Goal: Contribute content: Contribute content

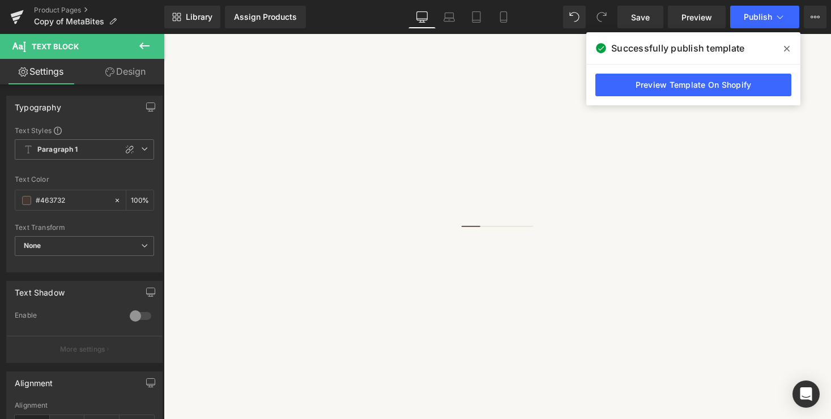
drag, startPoint x: 535, startPoint y: 236, endPoint x: 699, endPoint y: 318, distance: 183.3
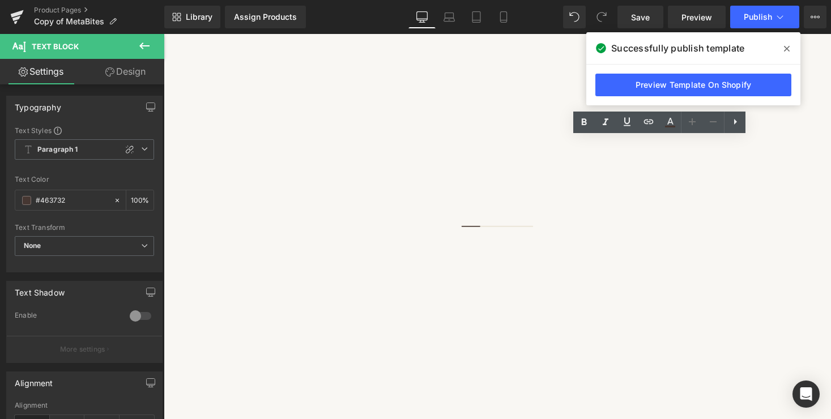
copy div "SPECIAL ORDER ONLY An entire batch (approximately 960 bites) shipped in 3 bulk …"
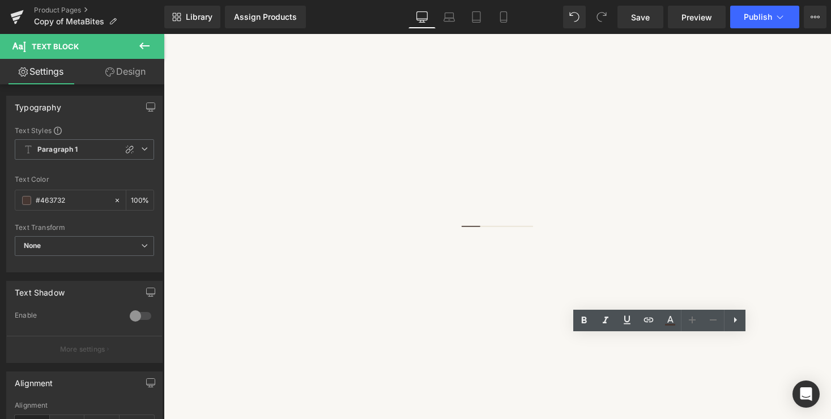
scroll to position [160, 0]
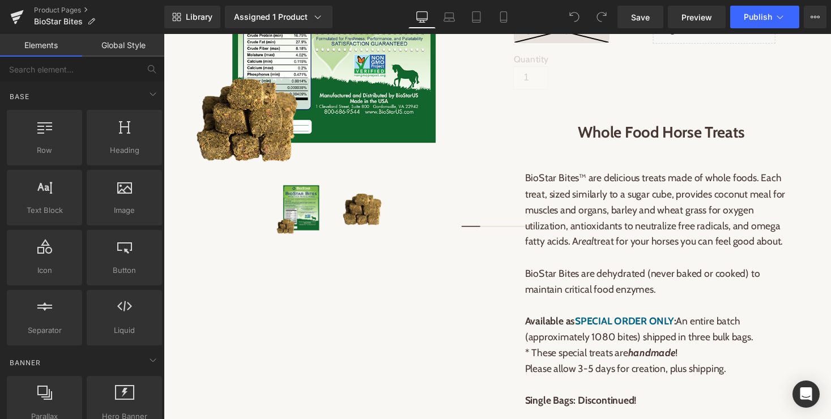
scroll to position [299, 0]
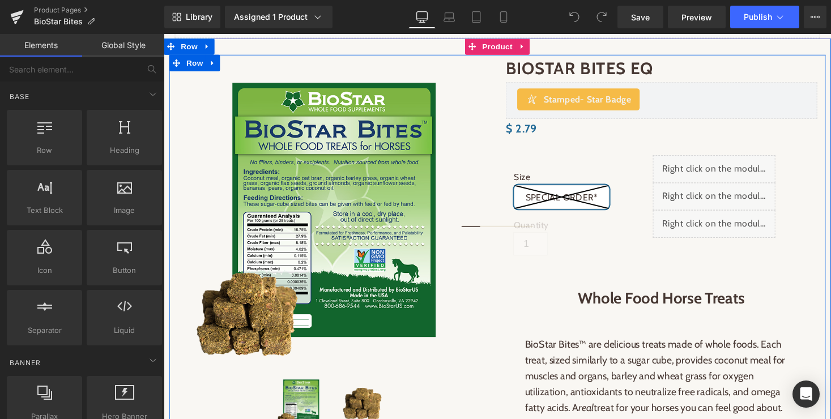
scroll to position [146, 0]
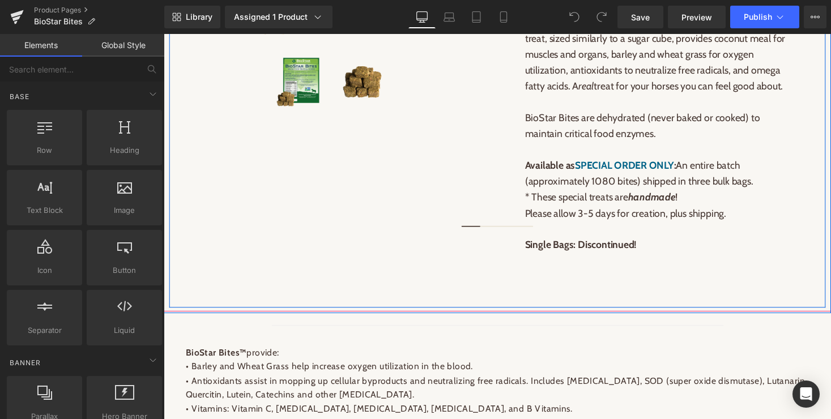
scroll to position [461, 0]
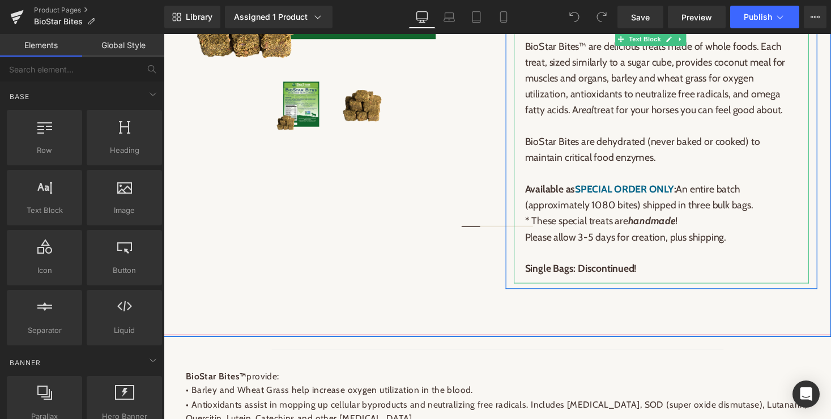
click at [536, 195] on strong "Available as SPECIAL ORDER ONLY :" at bounding box center [611, 193] width 155 height 12
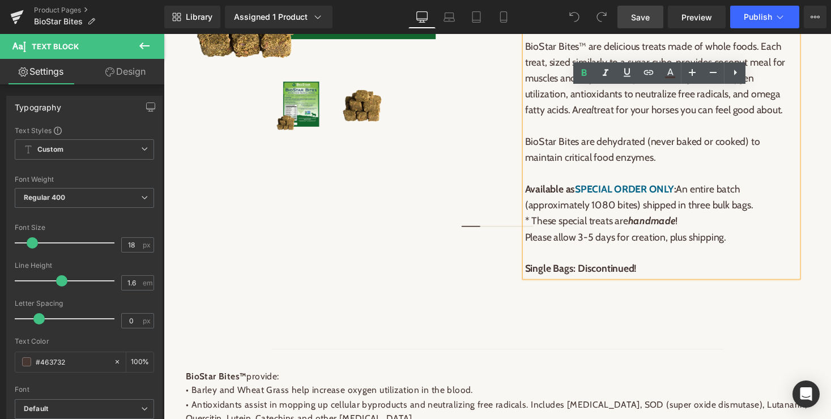
click at [639, 14] on span "Save" at bounding box center [640, 17] width 19 height 12
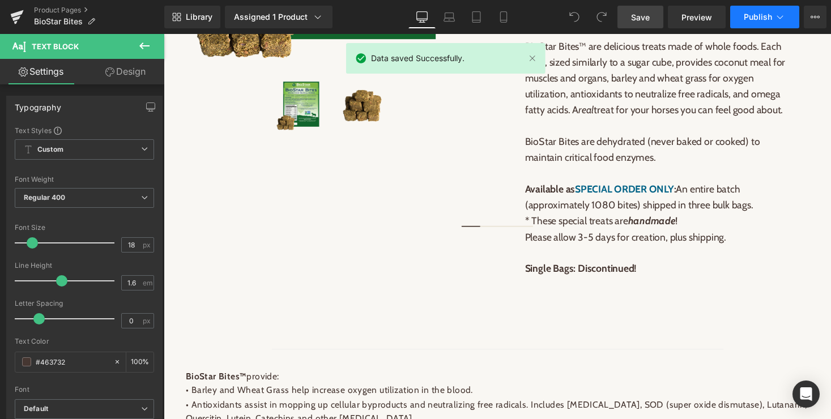
click at [770, 16] on span "Publish" at bounding box center [757, 16] width 28 height 9
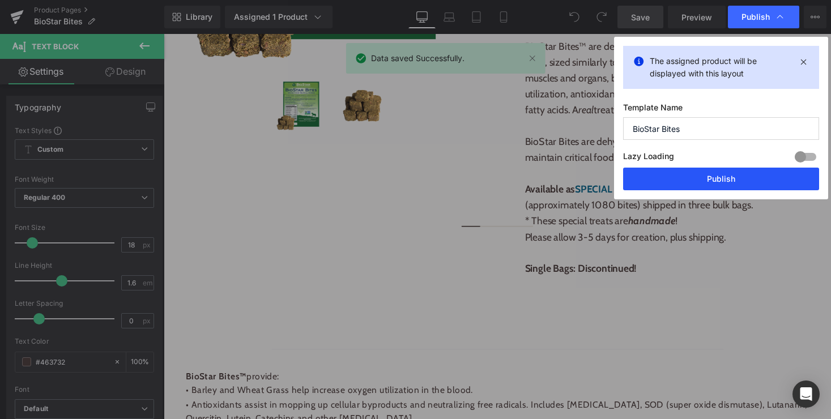
click at [709, 181] on button "Publish" at bounding box center [721, 179] width 196 height 23
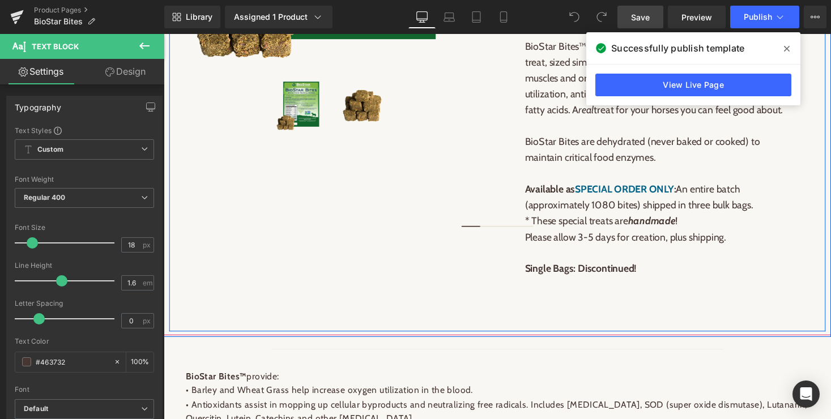
scroll to position [0, 0]
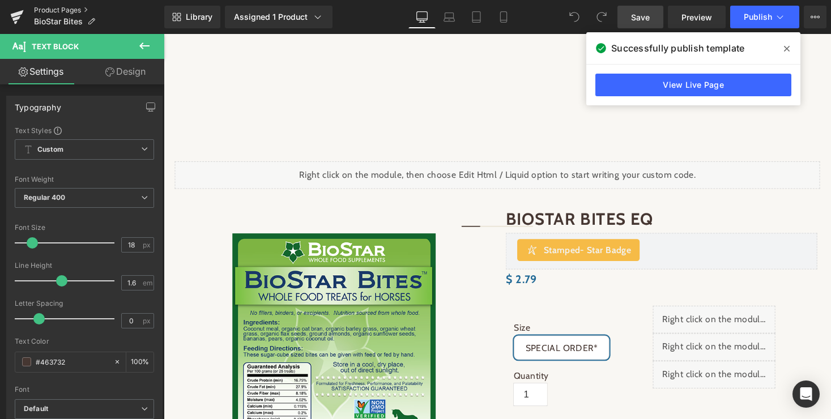
click at [76, 7] on link "Product Pages" at bounding box center [99, 10] width 130 height 9
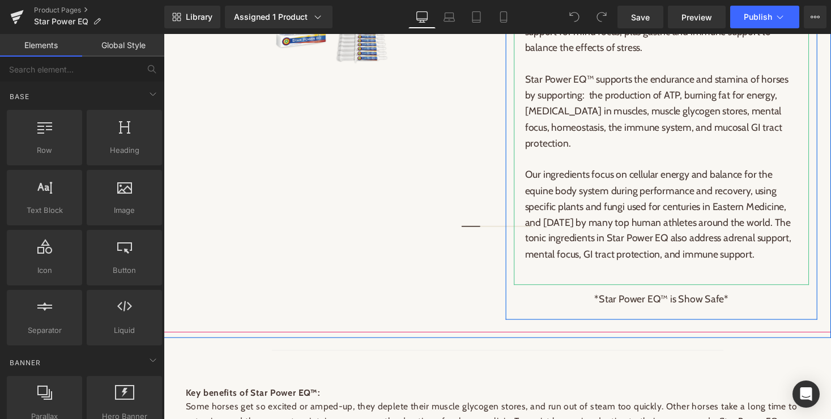
scroll to position [521, 0]
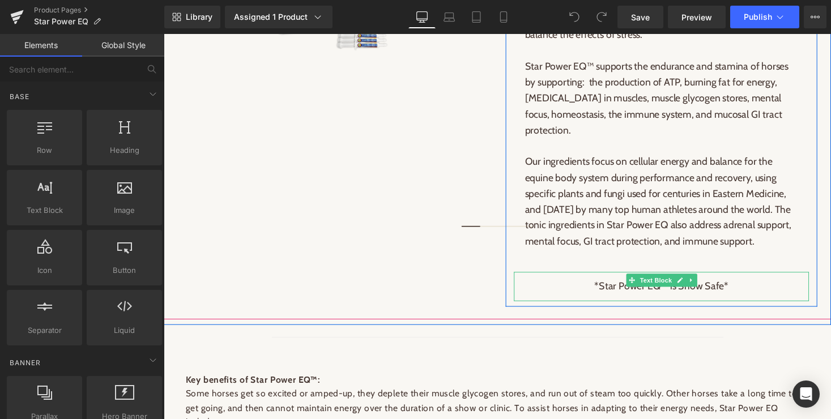
click at [732, 300] on span "*Star Power EQ™ is Show Safe*" at bounding box center [675, 293] width 138 height 12
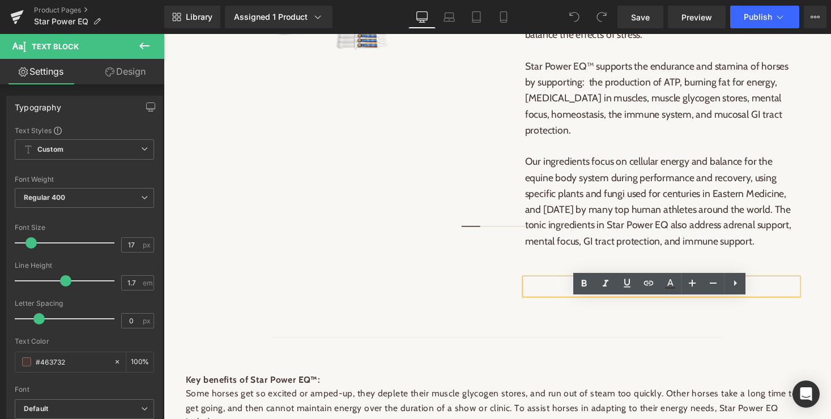
drag, startPoint x: 744, startPoint y: 316, endPoint x: 682, endPoint y: 312, distance: 62.4
click at [682, 302] on p "*Star Power EQ™ is Show Safe*" at bounding box center [674, 293] width 280 height 16
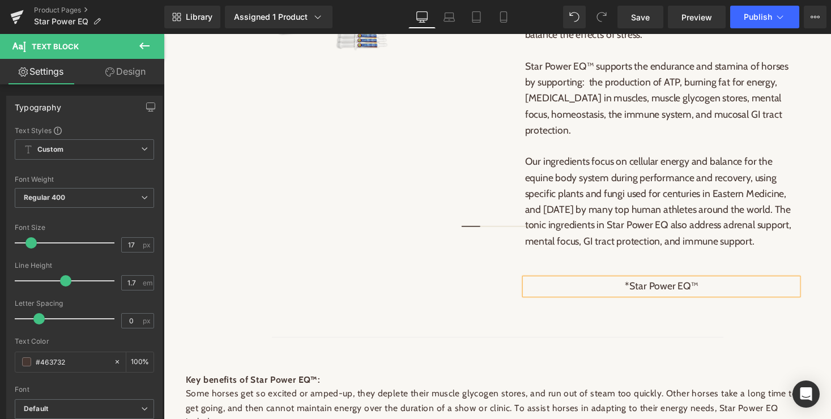
click at [643, 300] on span "*Star Power EQ™" at bounding box center [674, 293] width 75 height 12
click at [732, 302] on p "Star Power EQ™" at bounding box center [674, 293] width 280 height 16
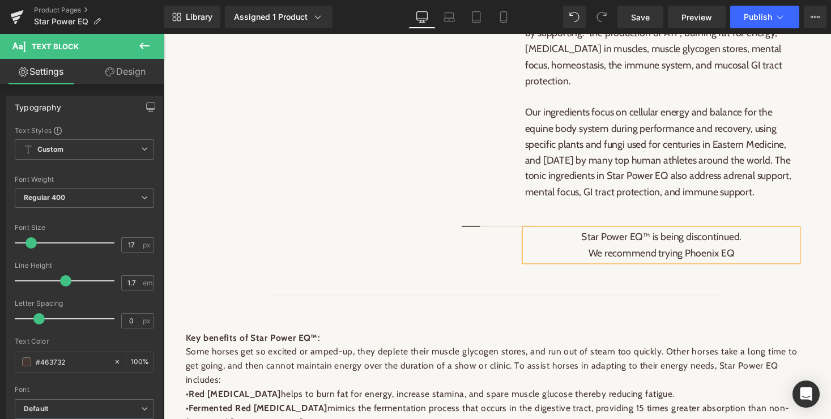
scroll to position [549, 0]
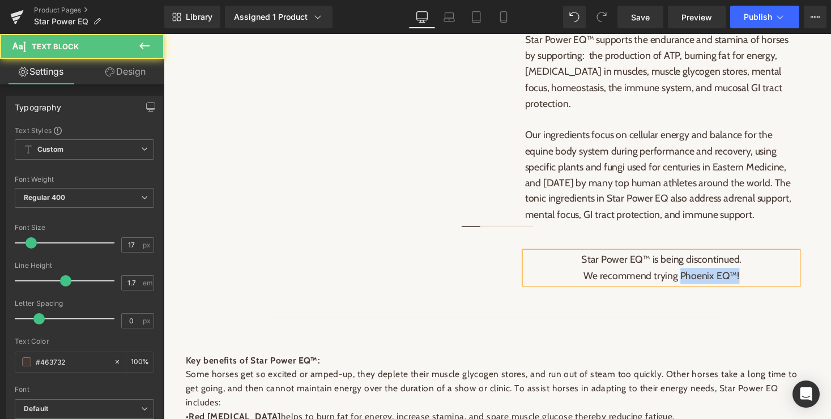
drag, startPoint x: 694, startPoint y: 305, endPoint x: 760, endPoint y: 305, distance: 65.7
click at [760, 290] on p "Star Power EQ™ is being discontinued. We recommend trying Phoenix EQ™!" at bounding box center [674, 274] width 280 height 33
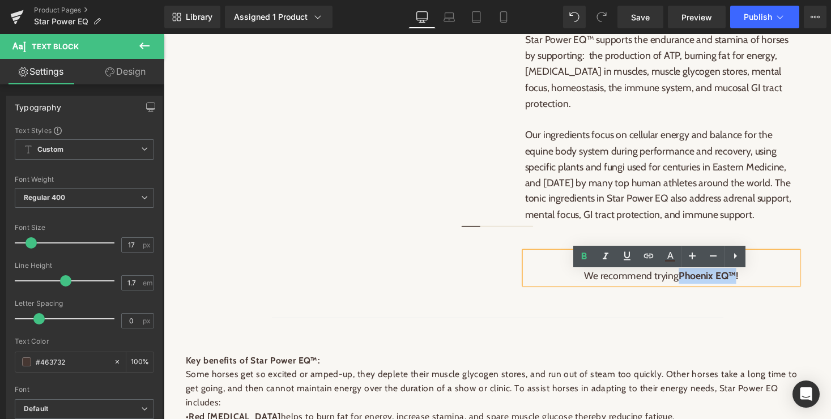
drag, startPoint x: 692, startPoint y: 304, endPoint x: 751, endPoint y: 303, distance: 58.3
click at [751, 288] on span "Star Power EQ™ is being discontinued. We recommend trying Phoenix EQ™!" at bounding box center [674, 273] width 165 height 29
click at [651, 254] on icon at bounding box center [649, 256] width 10 height 5
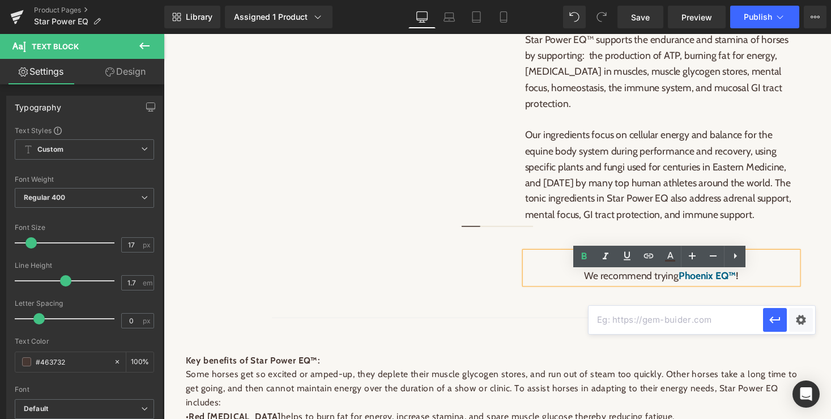
click at [648, 321] on input "text" at bounding box center [675, 320] width 174 height 28
paste input "[URL][DOMAIN_NAME]"
type input "[URL][DOMAIN_NAME]"
click at [768, 319] on icon "button" at bounding box center [775, 320] width 14 height 14
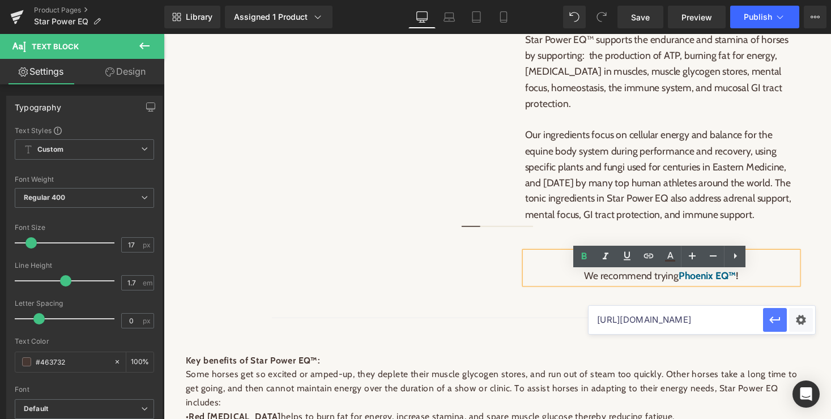
scroll to position [0, 0]
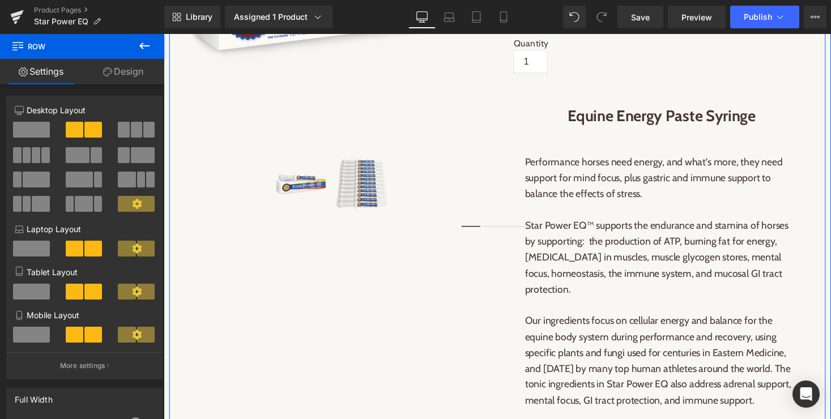
scroll to position [354, 0]
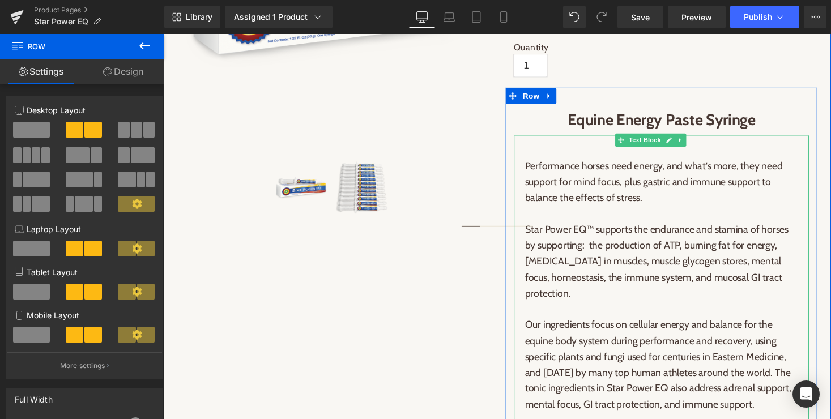
click at [535, 191] on p "Performance horses need energy, and what's more, they need support for mind foc…" at bounding box center [674, 185] width 280 height 49
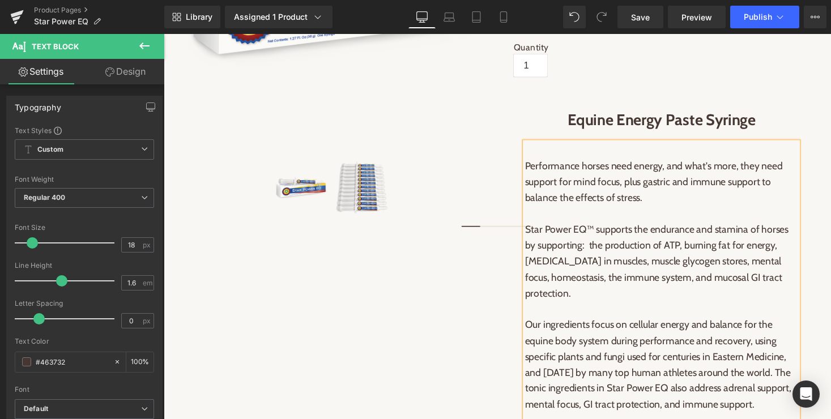
click at [535, 191] on p "Performance horses need energy, and what's more, they need support for mind foc…" at bounding box center [674, 185] width 280 height 49
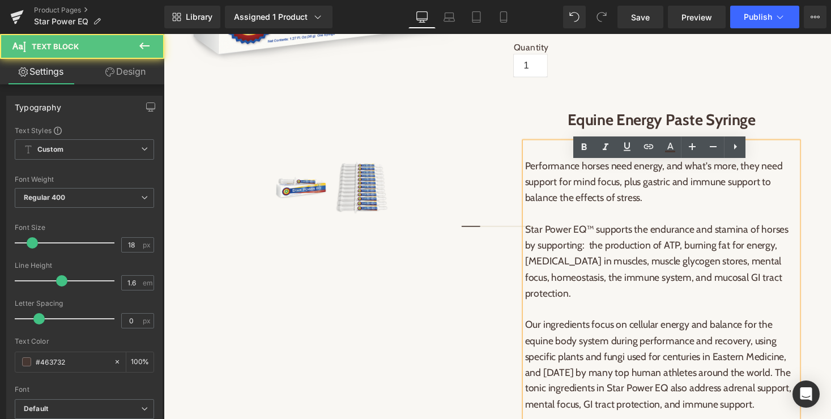
scroll to position [338, 0]
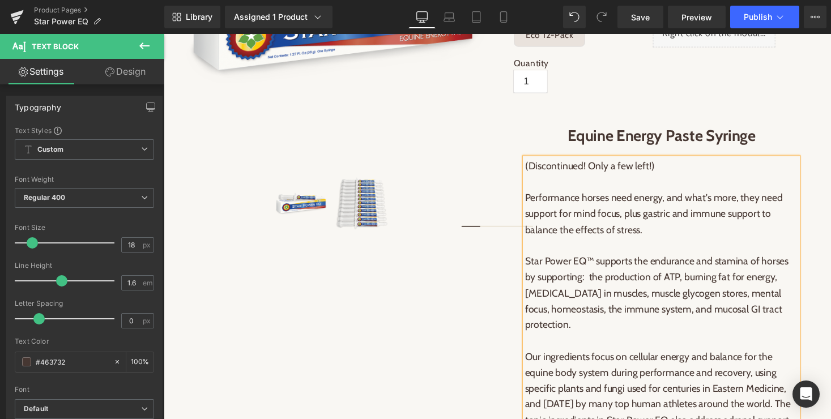
click at [675, 178] on p "(Discontinued! Only a few left!)" at bounding box center [674, 169] width 280 height 16
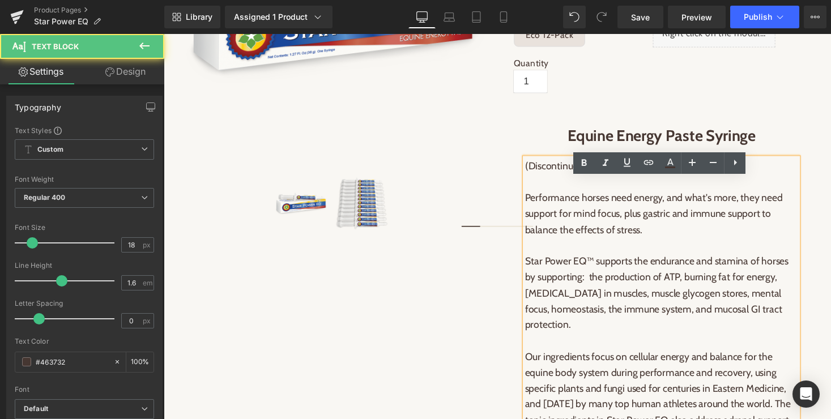
click at [579, 194] on p at bounding box center [674, 186] width 280 height 16
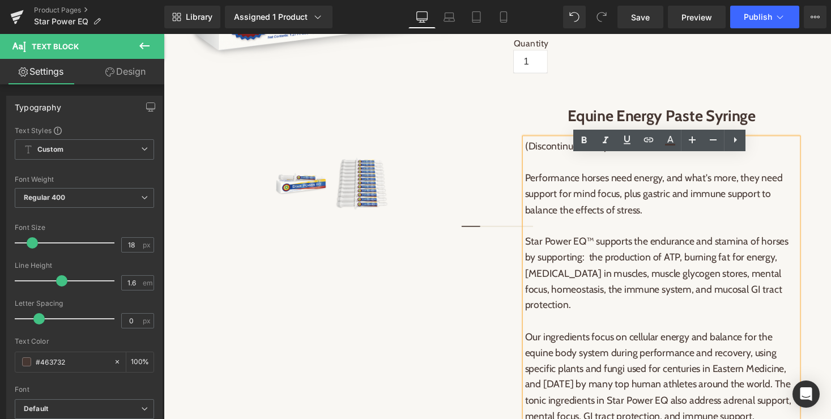
scroll to position [369, 0]
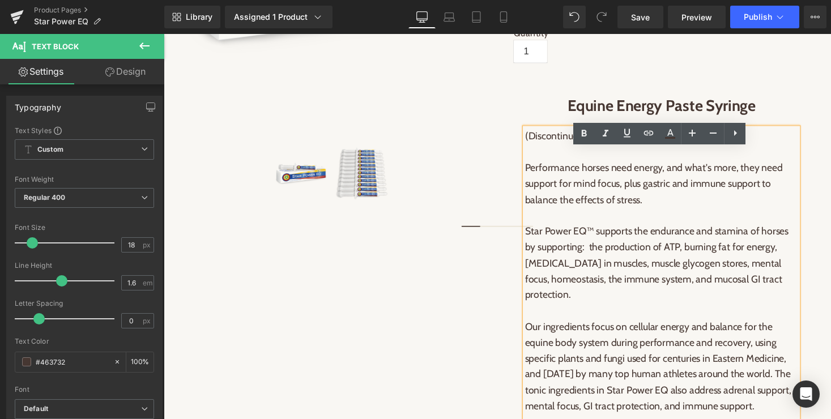
click at [449, 322] on div "(P) Image (P) Image List" at bounding box center [337, 148] width 337 height 656
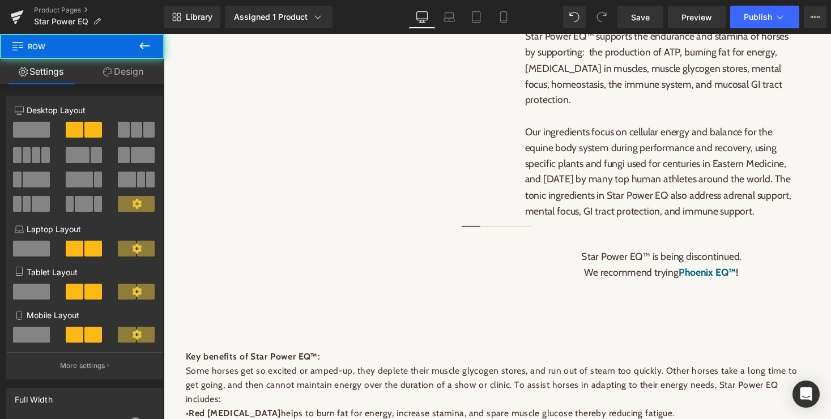
scroll to position [585, 0]
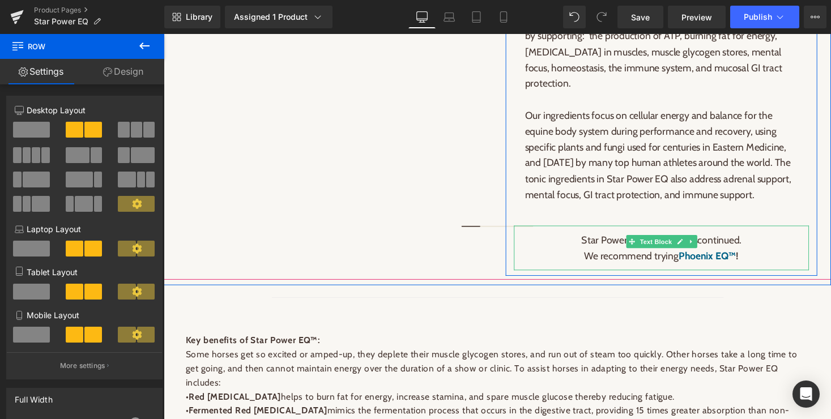
click at [592, 266] on span "Star Power EQ™ is being discontinued. We recommend trying Phoenix EQ™ !" at bounding box center [674, 254] width 165 height 29
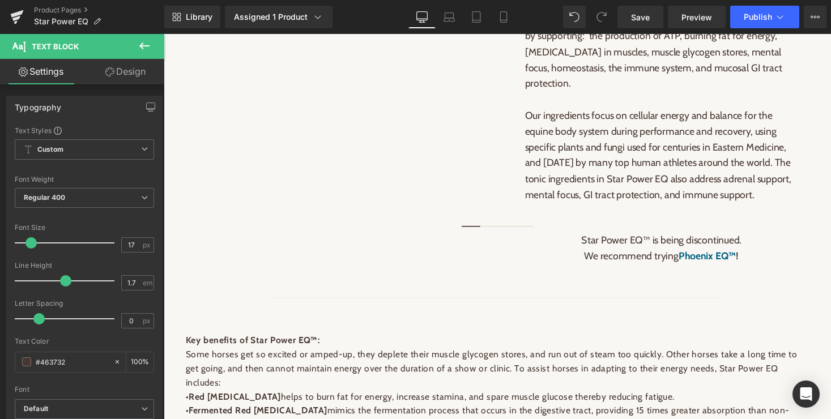
click at [143, 43] on icon at bounding box center [144, 45] width 10 height 7
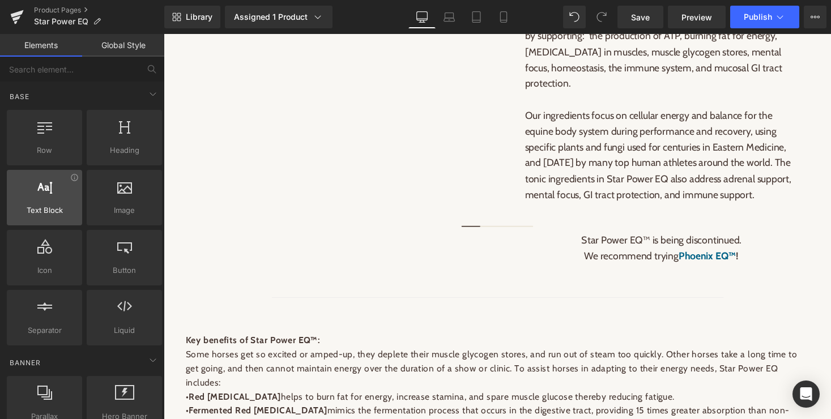
scroll to position [21, 0]
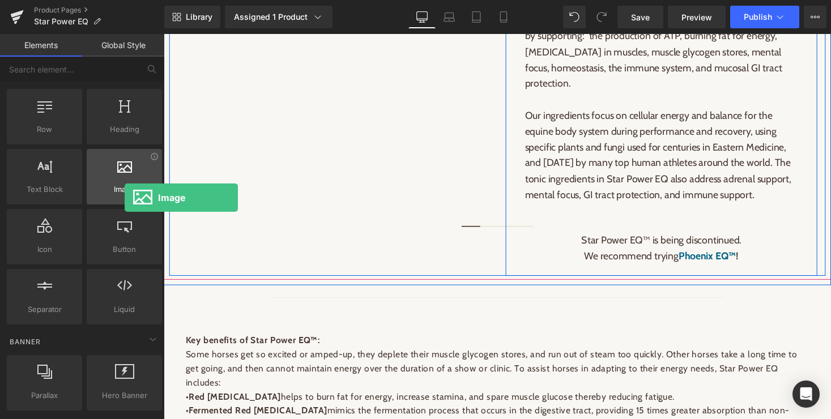
drag, startPoint x: 122, startPoint y: 165, endPoint x: 123, endPoint y: 181, distance: 16.5
click at [123, 181] on div at bounding box center [124, 170] width 69 height 25
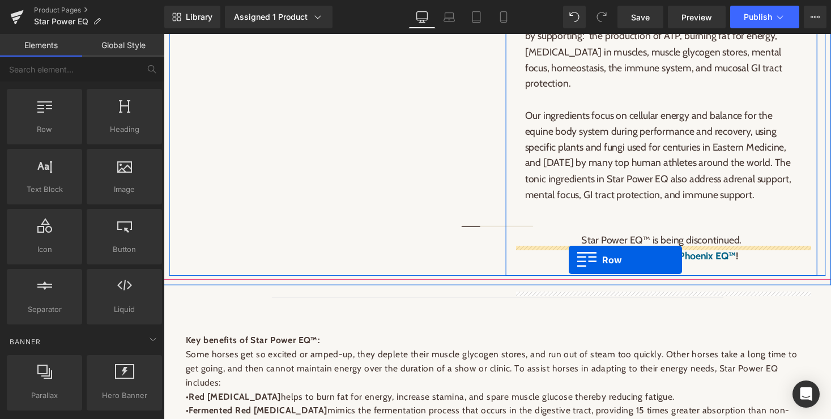
drag, startPoint x: 199, startPoint y: 146, endPoint x: 579, endPoint y: 266, distance: 398.6
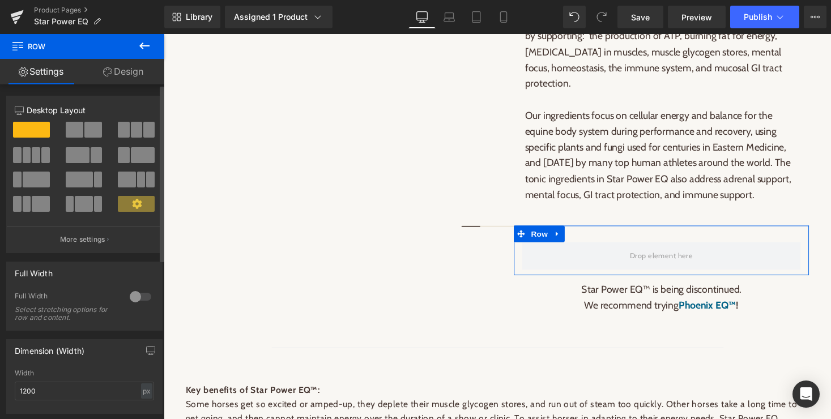
click at [131, 160] on span at bounding box center [143, 155] width 24 height 16
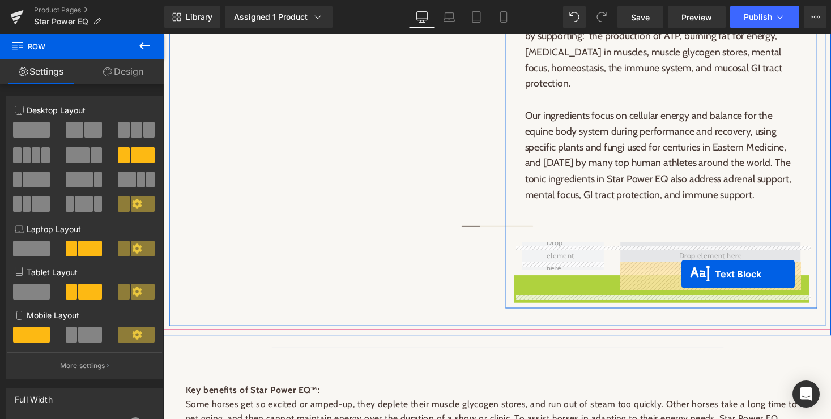
drag, startPoint x: 664, startPoint y: 317, endPoint x: 695, endPoint y: 281, distance: 47.8
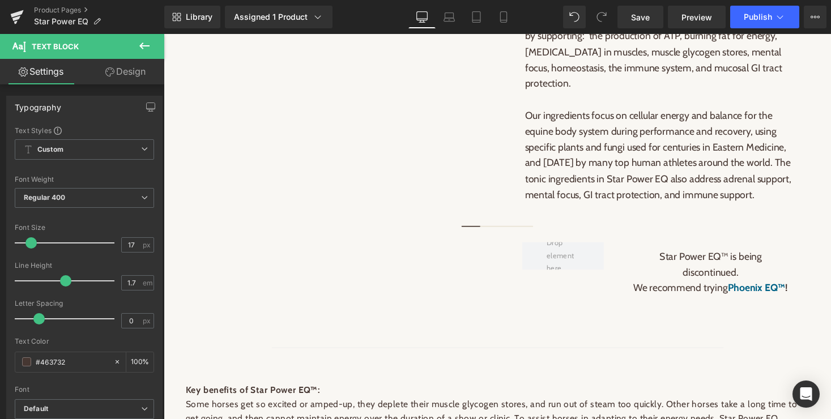
click at [146, 49] on icon at bounding box center [145, 46] width 14 height 14
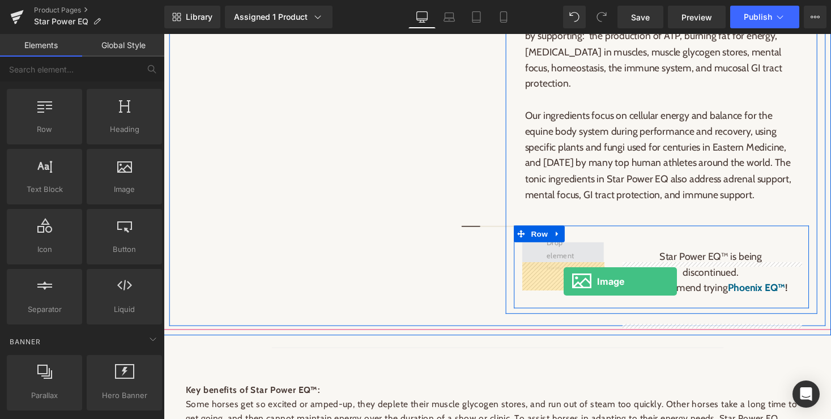
drag, startPoint x: 288, startPoint y: 204, endPoint x: 574, endPoint y: 288, distance: 298.0
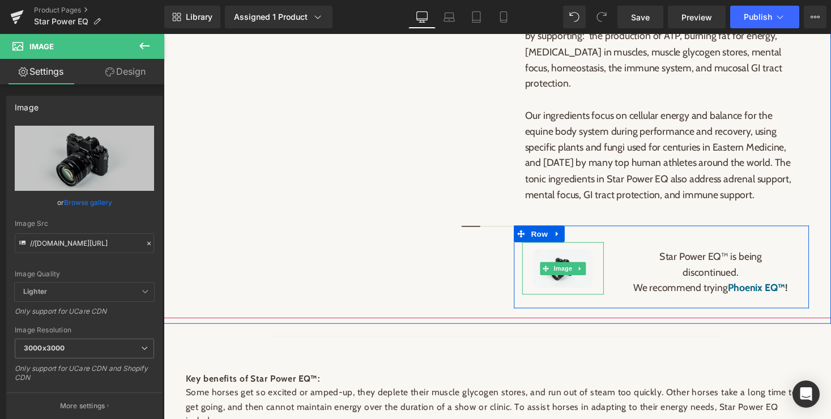
click at [572, 282] on span "Image" at bounding box center [574, 275] width 24 height 14
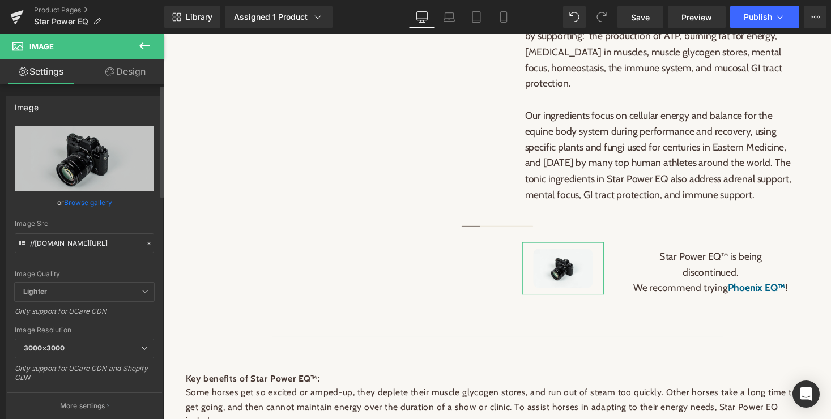
click at [145, 241] on icon at bounding box center [149, 244] width 8 height 8
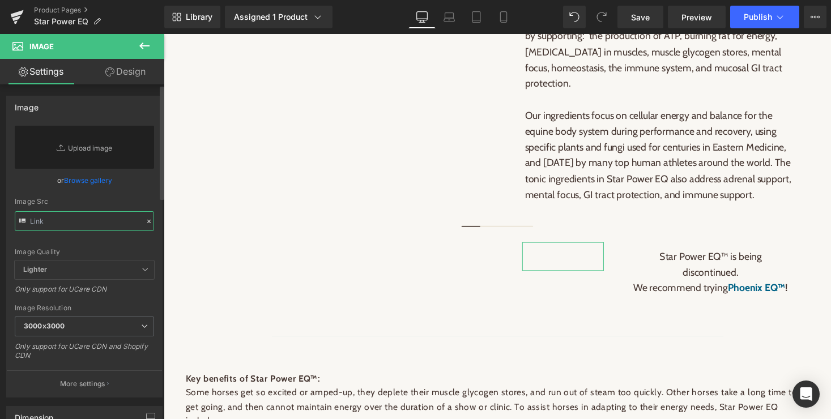
click at [85, 225] on input "text" at bounding box center [84, 221] width 139 height 20
paste input "[URL][DOMAIN_NAME]"
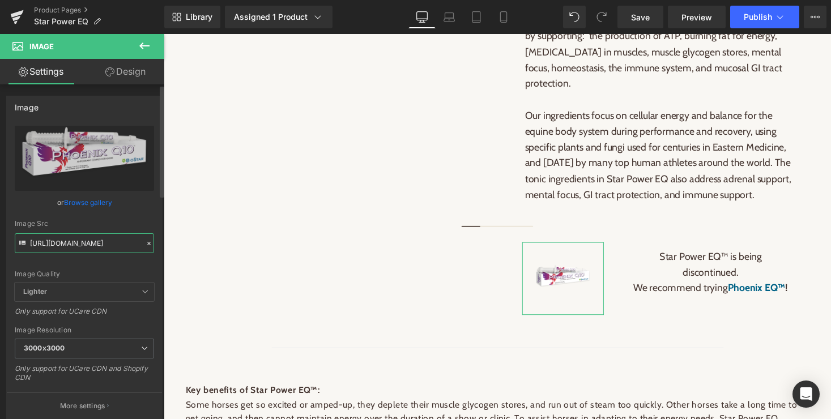
type input "[URL][DOMAIN_NAME]"
click at [104, 267] on div "Image Quality Lighter Lightest Lighter Lighter Lightest Only support for UCare …" at bounding box center [84, 204] width 139 height 157
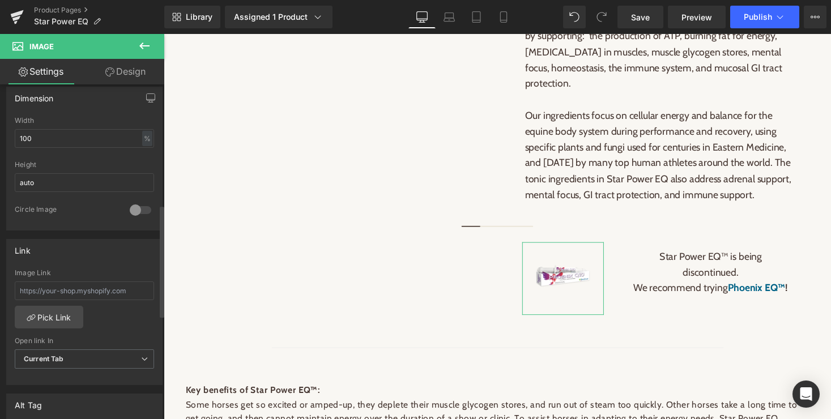
scroll to position [358, 0]
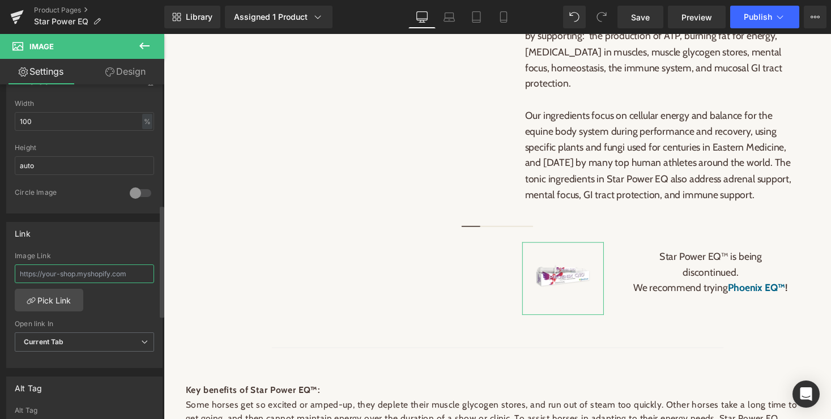
click at [83, 279] on input "text" at bounding box center [84, 273] width 139 height 19
drag, startPoint x: 135, startPoint y: 275, endPoint x: 21, endPoint y: 269, distance: 114.0
click at [21, 269] on input "text" at bounding box center [84, 273] width 139 height 19
drag, startPoint x: 21, startPoint y: 269, endPoint x: 135, endPoint y: 276, distance: 114.6
click at [135, 276] on input "text" at bounding box center [84, 273] width 139 height 19
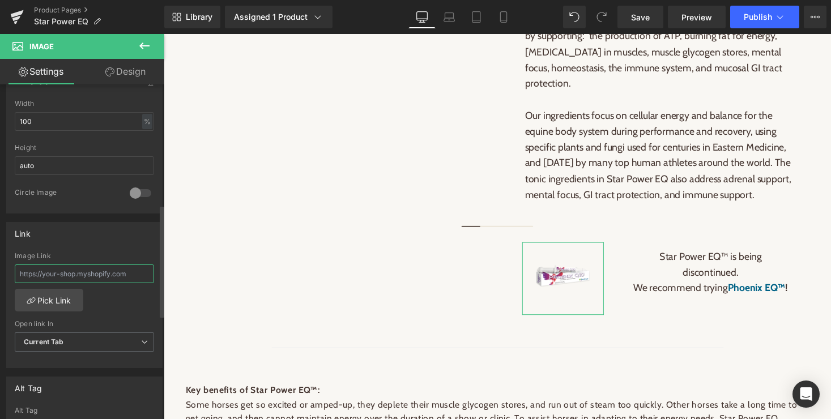
paste input "[URL][DOMAIN_NAME]"
type input "[URL][DOMAIN_NAME]"
click at [135, 313] on div "[URL][DOMAIN_NAME] Image Link [URL][DOMAIN_NAME] Pick Link Current Tab New Tab …" at bounding box center [84, 310] width 155 height 116
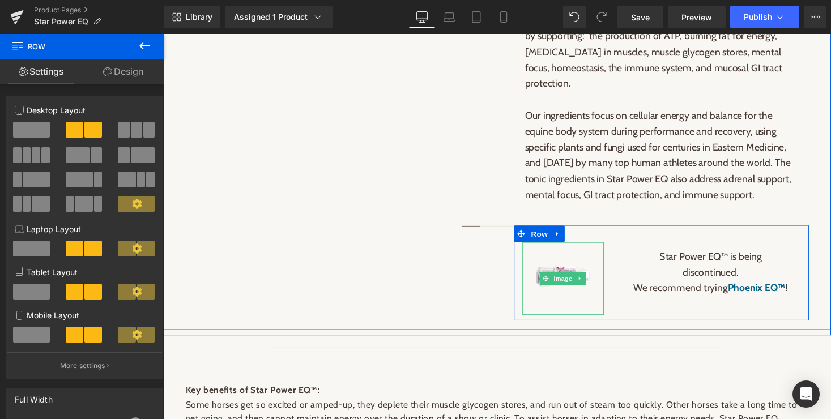
click at [568, 292] on span "Image" at bounding box center [574, 286] width 24 height 14
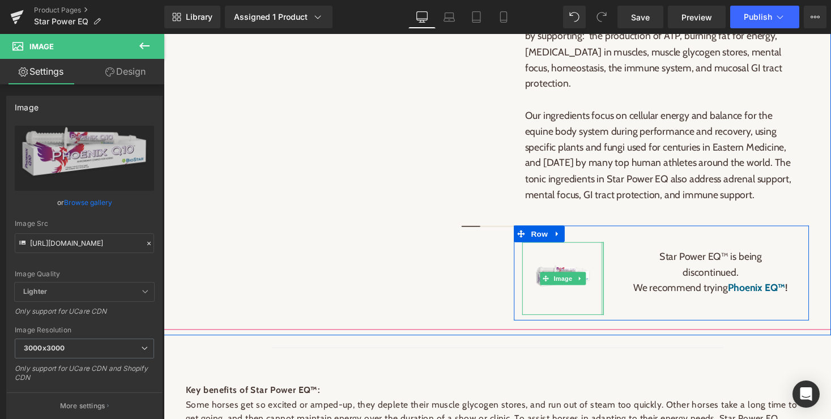
drag, startPoint x: 613, startPoint y: 302, endPoint x: 621, endPoint y: 302, distance: 8.5
click at [621, 302] on div "Image" at bounding box center [573, 285] width 101 height 75
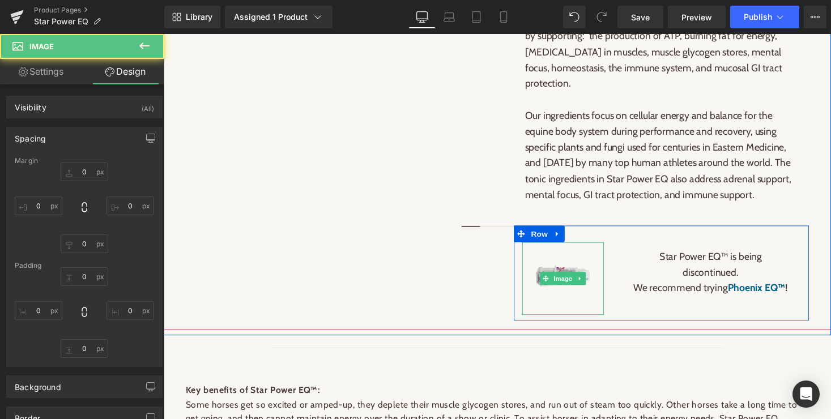
type input "0"
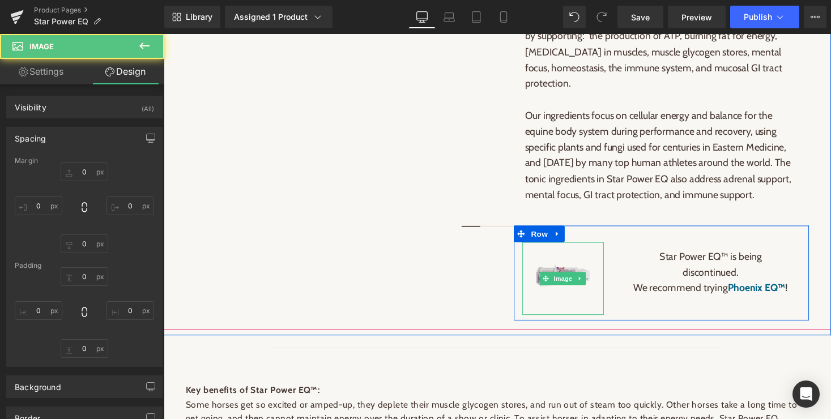
type input "0"
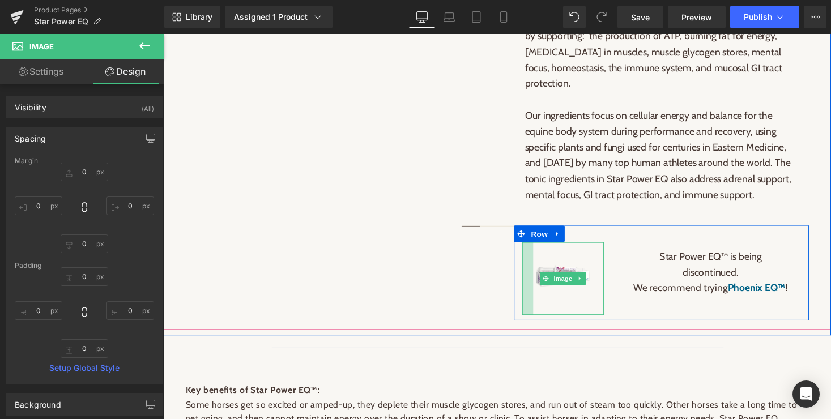
type input "0px"
click at [533, 305] on div at bounding box center [533, 285] width 3 height 75
click at [572, 292] on span "Image" at bounding box center [574, 286] width 24 height 14
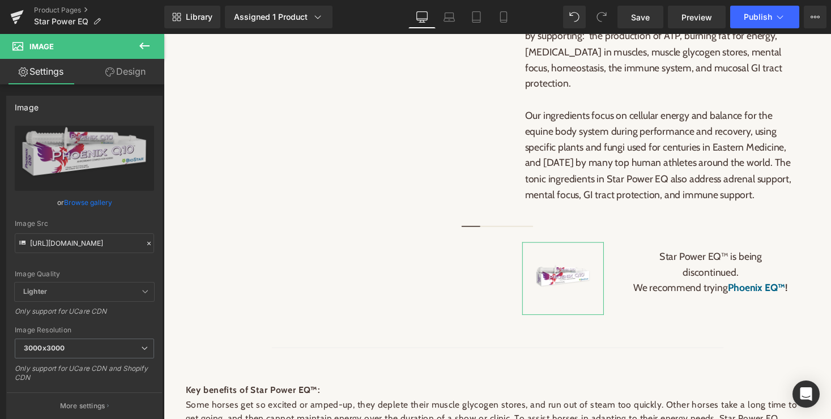
click at [138, 72] on link "Design" at bounding box center [125, 71] width 82 height 25
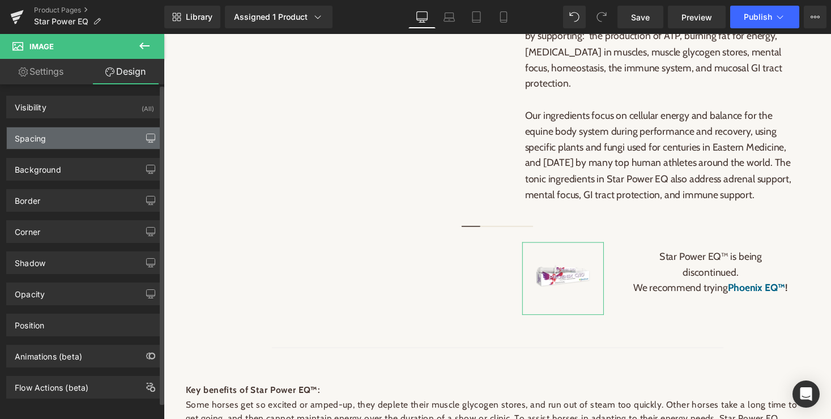
click at [146, 137] on icon "button" at bounding box center [150, 138] width 9 height 9
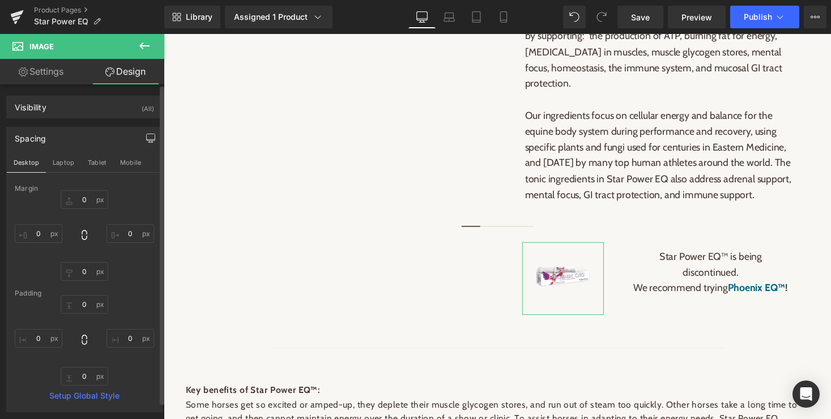
click at [50, 70] on link "Settings" at bounding box center [41, 71] width 82 height 25
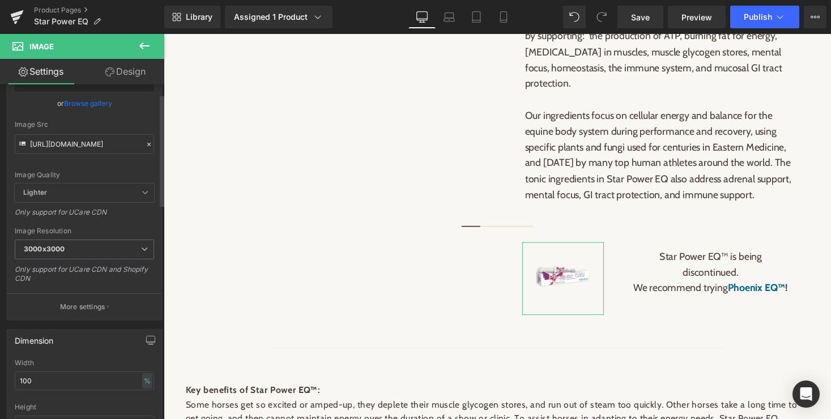
scroll to position [126, 0]
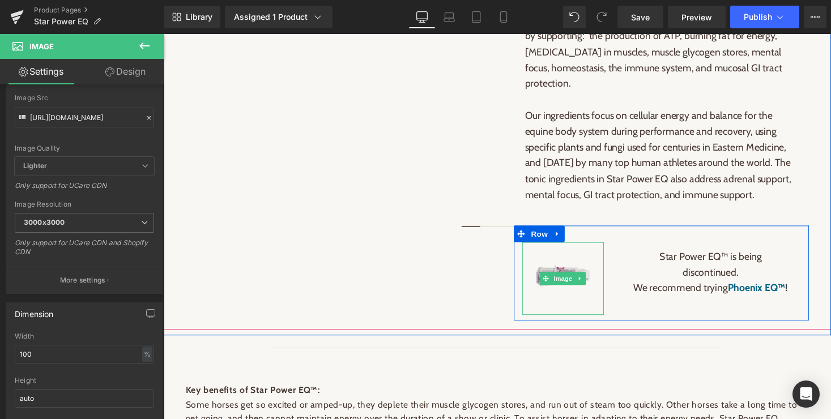
click at [571, 316] on img at bounding box center [573, 285] width 61 height 61
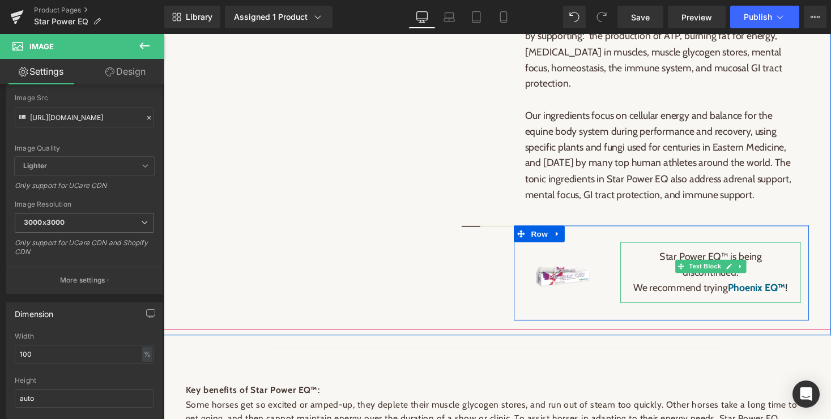
click at [677, 283] on span "Star Power EQ™ is being discontinued. We recommend trying Phoenix EQ™ !" at bounding box center [725, 278] width 159 height 45
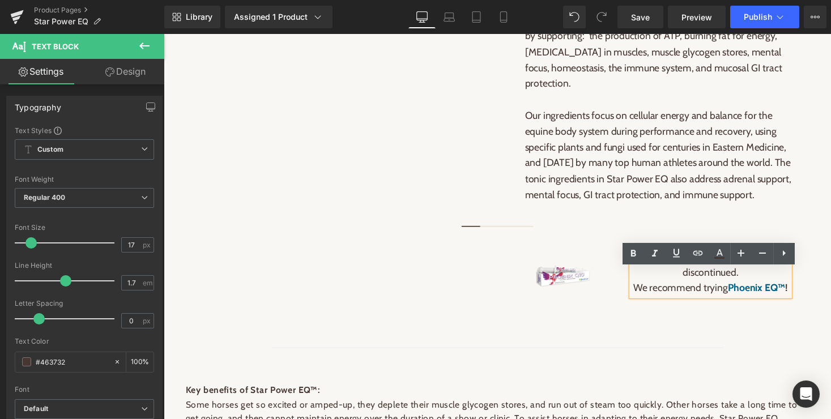
click at [673, 284] on span "Star Power EQ™ is being discontinued. We recommend trying Phoenix EQ™ !" at bounding box center [725, 278] width 159 height 45
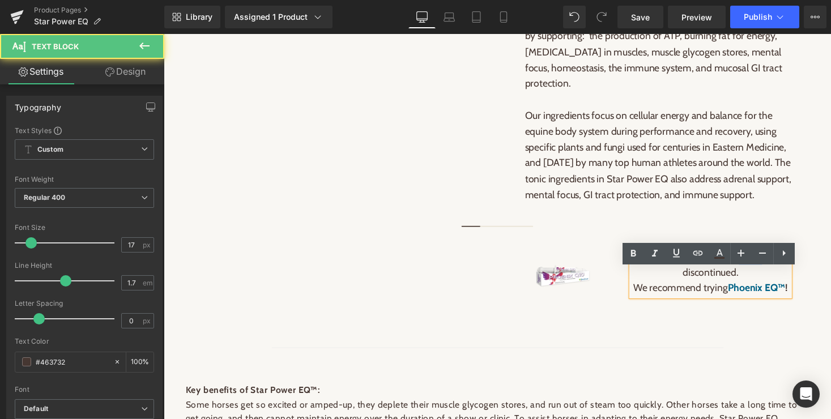
drag, startPoint x: 755, startPoint y: 283, endPoint x: 799, endPoint y: 283, distance: 44.7
click at [799, 283] on p "Star Power EQ™ is being discontinued. We recommend trying Phoenix EQ™ !" at bounding box center [725, 279] width 163 height 49
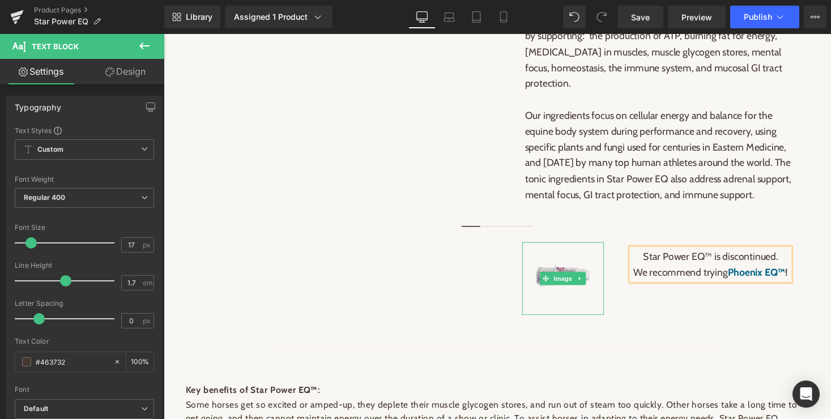
click at [600, 316] on img at bounding box center [573, 285] width 61 height 61
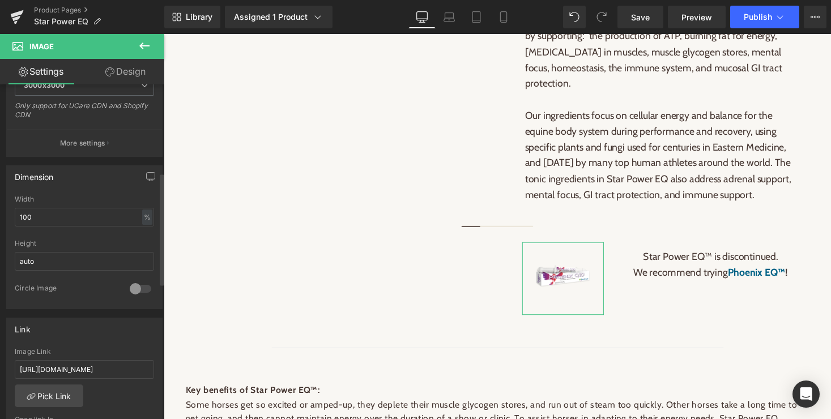
scroll to position [262, 0]
click at [47, 217] on input "100" at bounding box center [84, 217] width 139 height 19
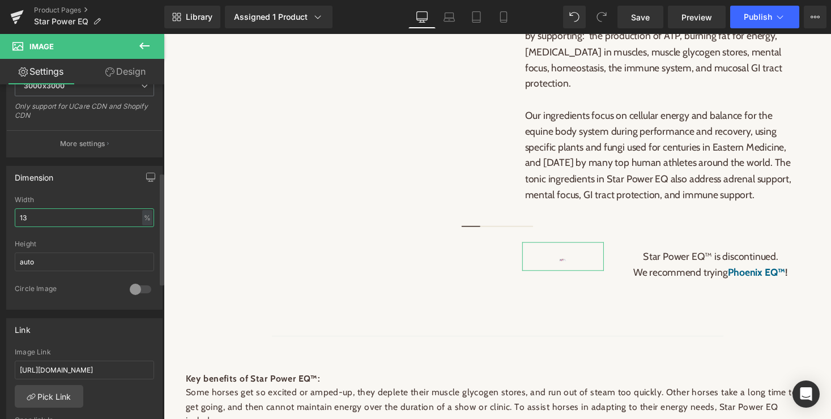
type input "130"
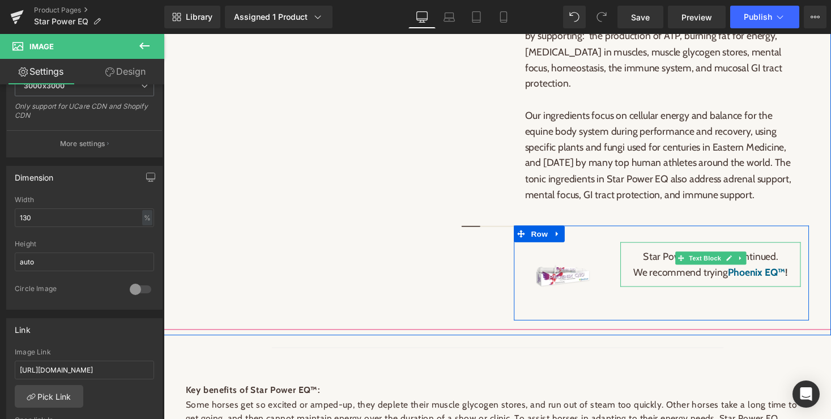
click at [653, 285] on p "Star Power EQ™ is discontinued. We recommend trying Phoenix EQ™ !" at bounding box center [725, 271] width 163 height 33
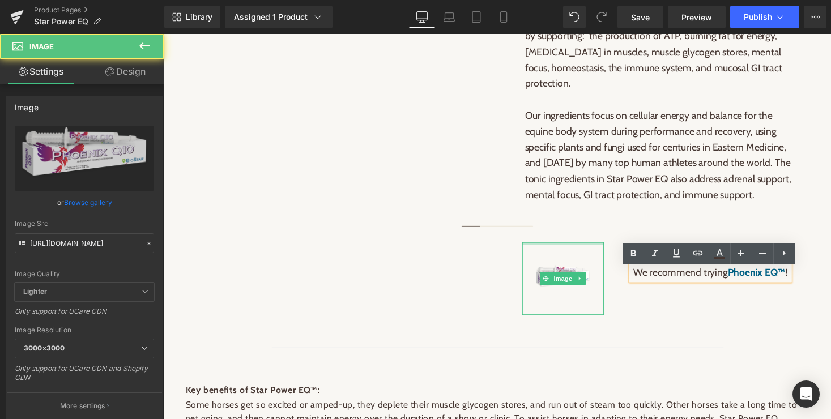
click at [572, 251] on div at bounding box center [574, 249] width 84 height 3
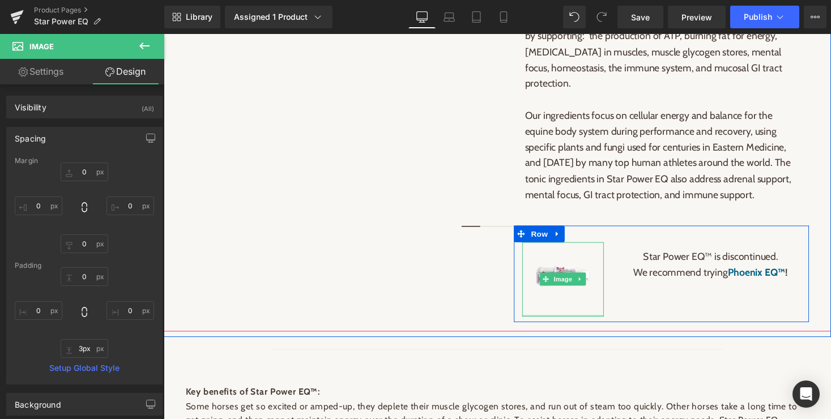
type input "5px"
click at [575, 324] on div "Image" at bounding box center [574, 286] width 84 height 76
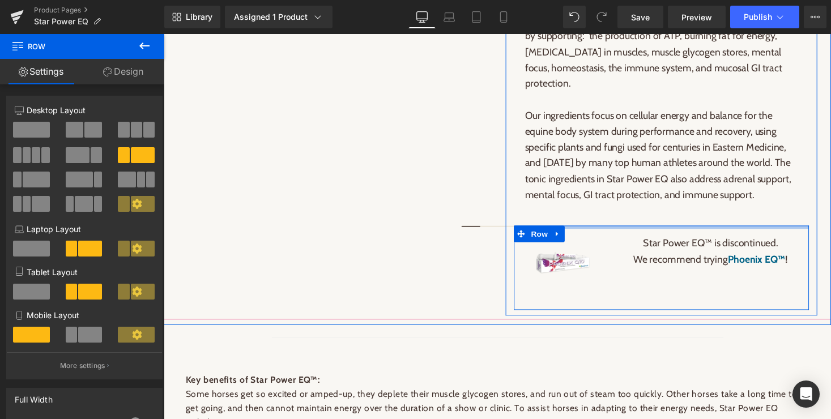
drag, startPoint x: 607, startPoint y: 266, endPoint x: 606, endPoint y: 253, distance: 13.6
click at [606, 234] on div at bounding box center [674, 232] width 303 height 3
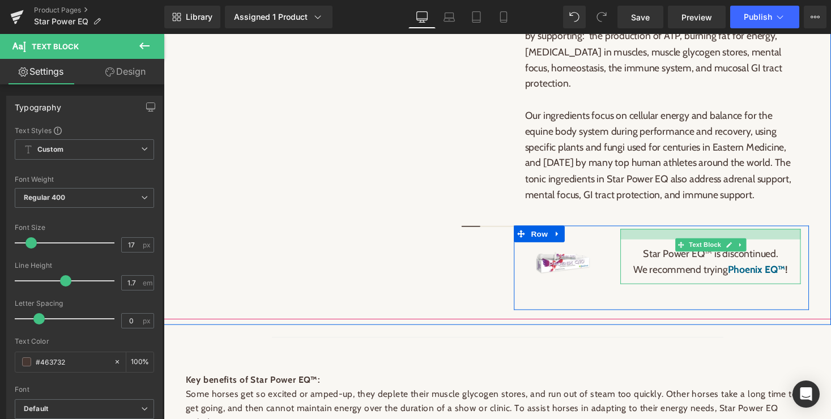
drag, startPoint x: 650, startPoint y: 256, endPoint x: 650, endPoint y: 267, distance: 10.8
click at [650, 267] on div "Star Power EQ™ is discontinued. We recommend trying Phoenix EQ™ ! Text Block" at bounding box center [724, 262] width 185 height 57
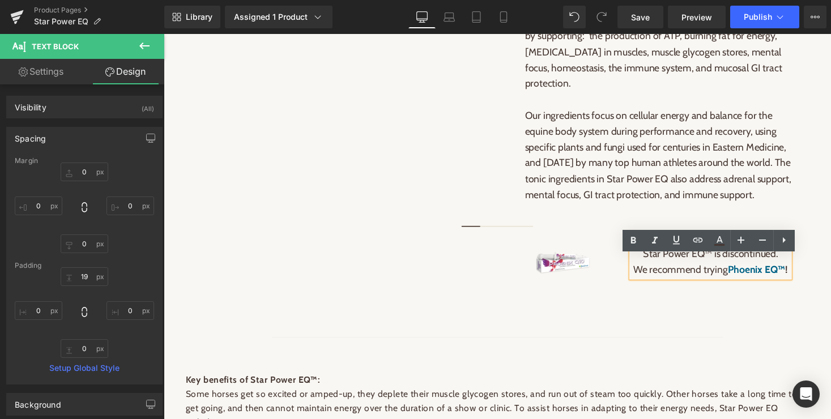
click at [626, 292] on div "Star Power EQ™ is discontinued. We recommend trying Phoenix EQ™ ! Text Block" at bounding box center [725, 262] width 202 height 57
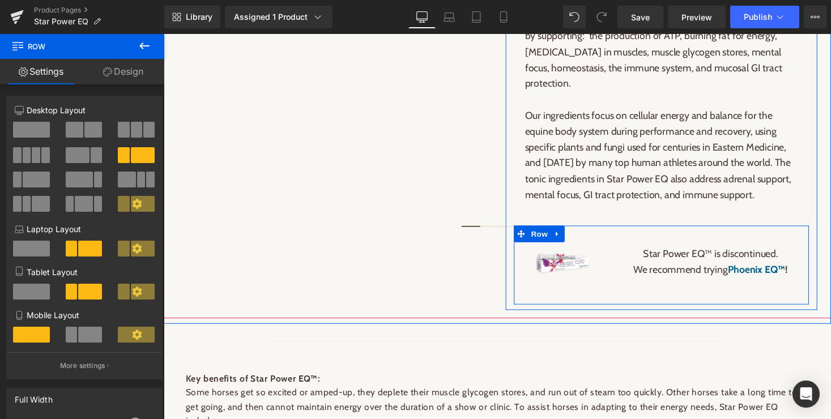
drag, startPoint x: 667, startPoint y: 336, endPoint x: 667, endPoint y: 329, distance: 7.4
click at [667, 312] on div "Image Star Power EQ™ is discontinued. We recommend trying Phoenix EQ™ ! Text Bl…" at bounding box center [674, 271] width 303 height 81
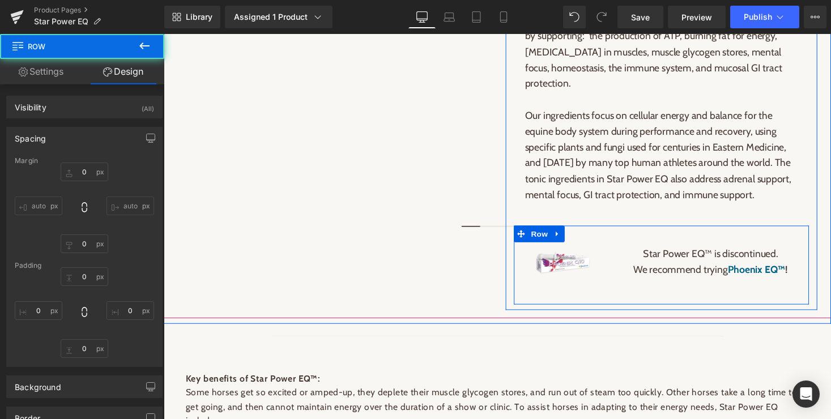
type input "0"
type input "6"
type input "0"
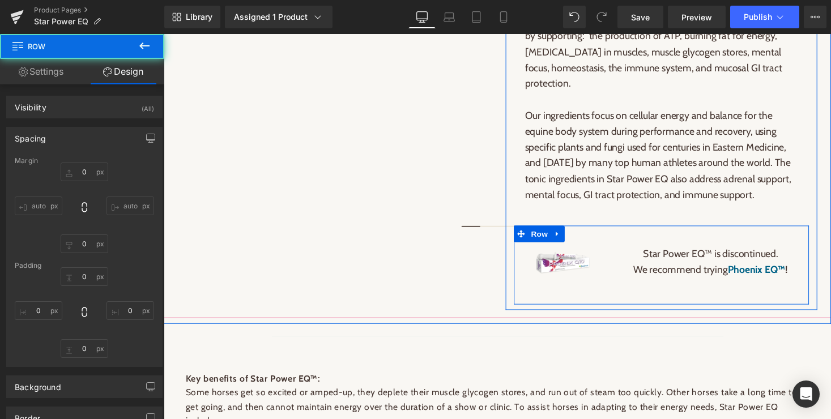
type input "0"
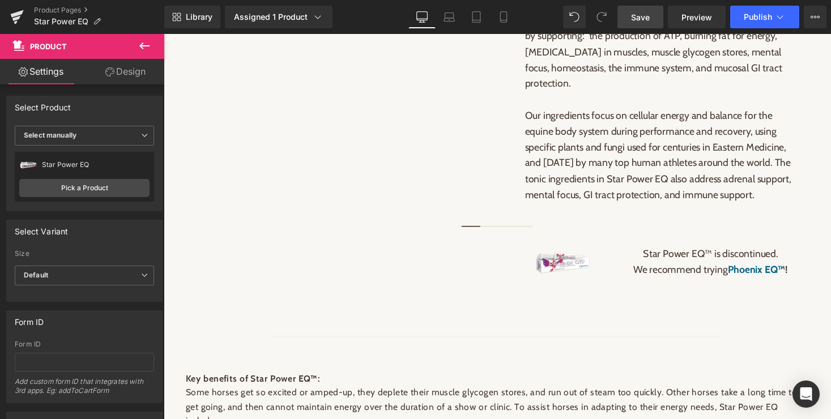
click at [647, 24] on link "Save" at bounding box center [640, 17] width 46 height 23
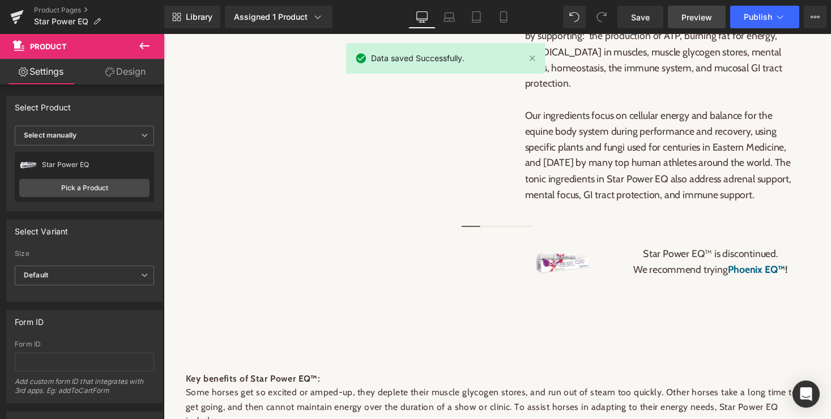
click at [691, 19] on span "Preview" at bounding box center [696, 17] width 31 height 12
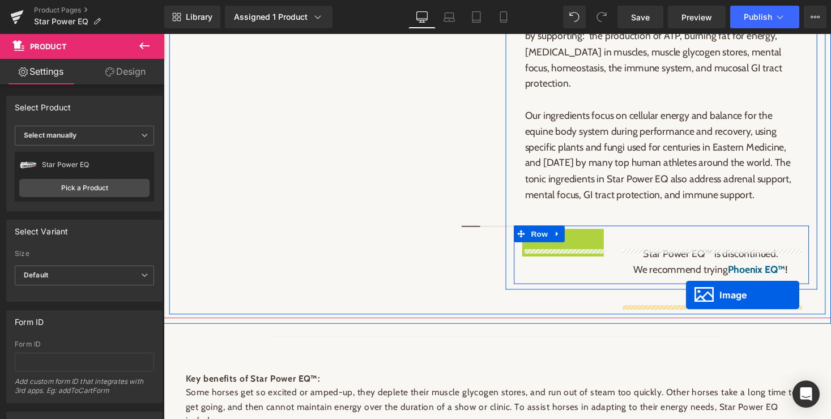
drag, startPoint x: 555, startPoint y: 294, endPoint x: 700, endPoint y: 302, distance: 145.2
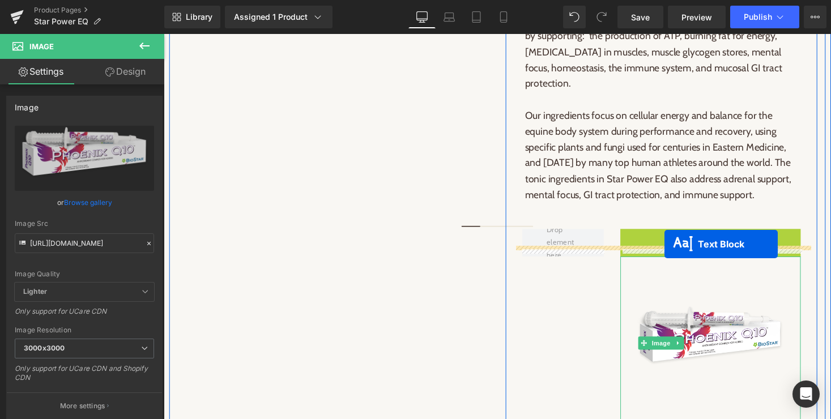
drag, startPoint x: 711, startPoint y: 273, endPoint x: 678, endPoint y: 250, distance: 41.0
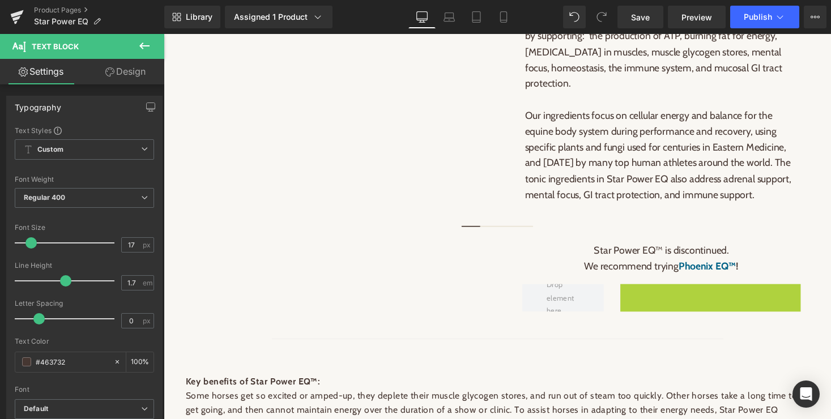
scroll to position [597, 0]
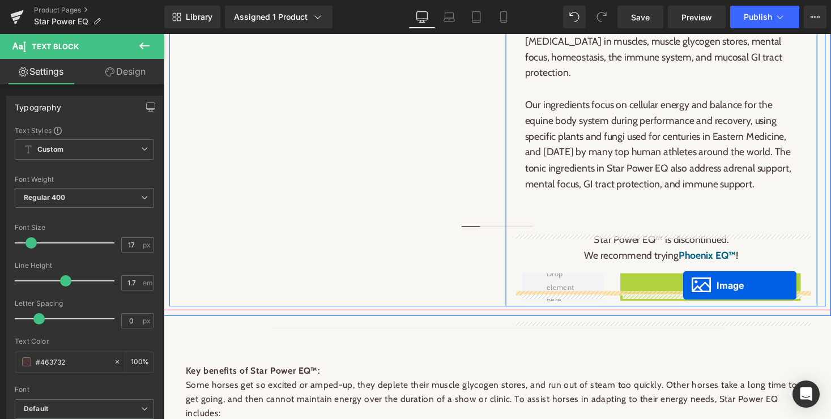
drag, startPoint x: 724, startPoint y: 402, endPoint x: 697, endPoint y: 292, distance: 113.2
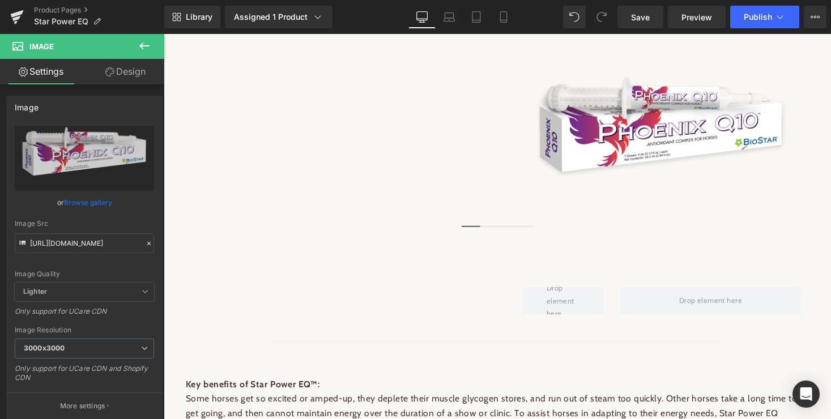
scroll to position [911, 0]
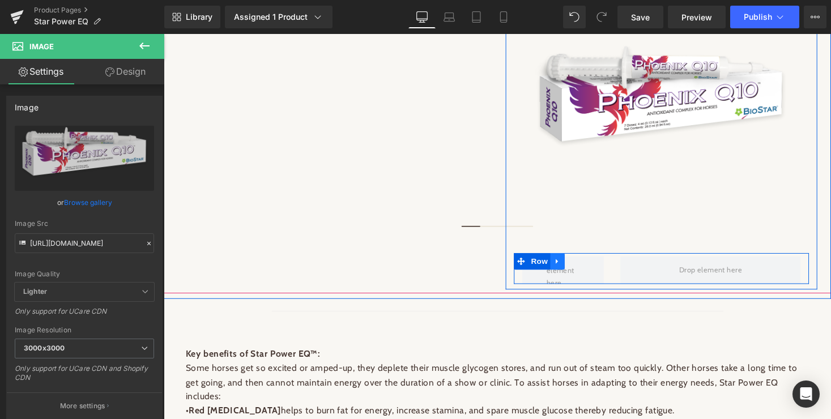
click at [568, 270] on icon at bounding box center [567, 267] width 2 height 5
click at [602, 276] on link at bounding box center [597, 267] width 15 height 17
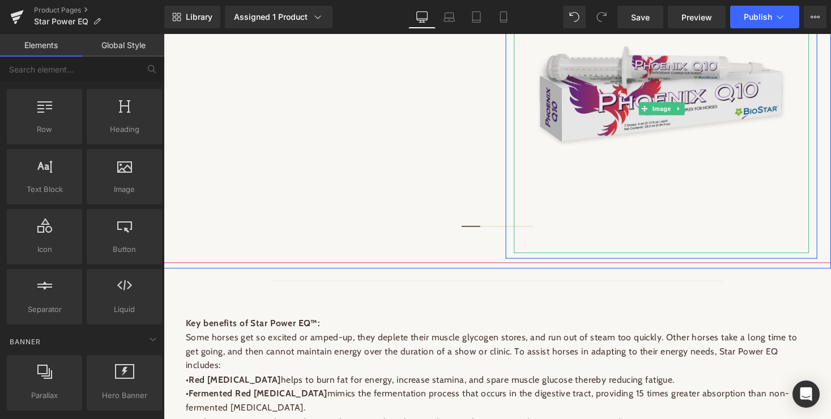
click at [647, 252] on img at bounding box center [674, 110] width 280 height 283
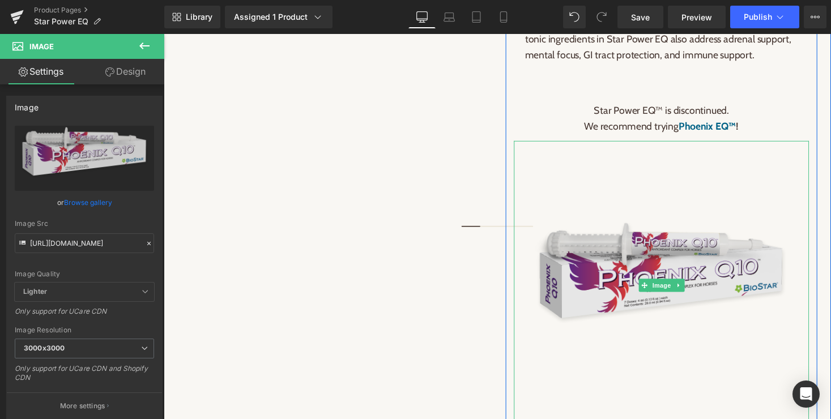
scroll to position [705, 0]
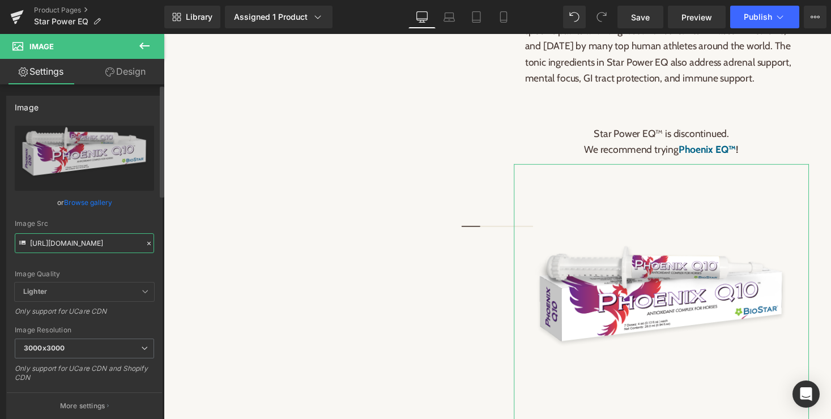
click at [79, 245] on input "[URL][DOMAIN_NAME]" at bounding box center [84, 243] width 139 height 20
click at [147, 243] on icon at bounding box center [148, 243] width 3 height 3
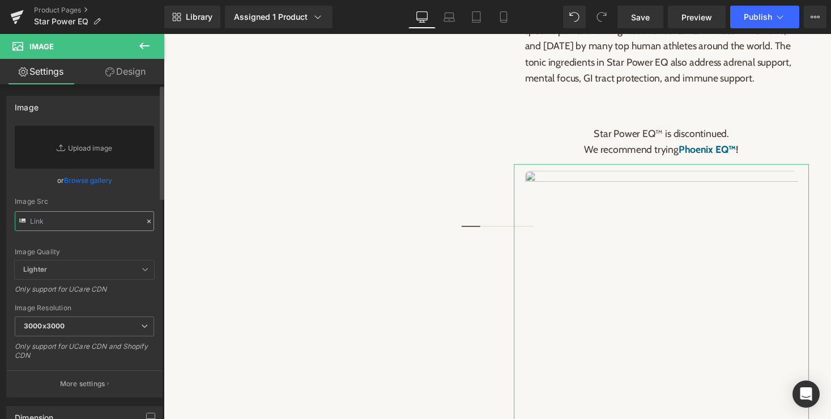
click at [63, 220] on input "text" at bounding box center [84, 221] width 139 height 20
paste input "[URL][DOMAIN_NAME][DOMAIN_NAME]"
type input "[URL][DOMAIN_NAME][DOMAIN_NAME]"
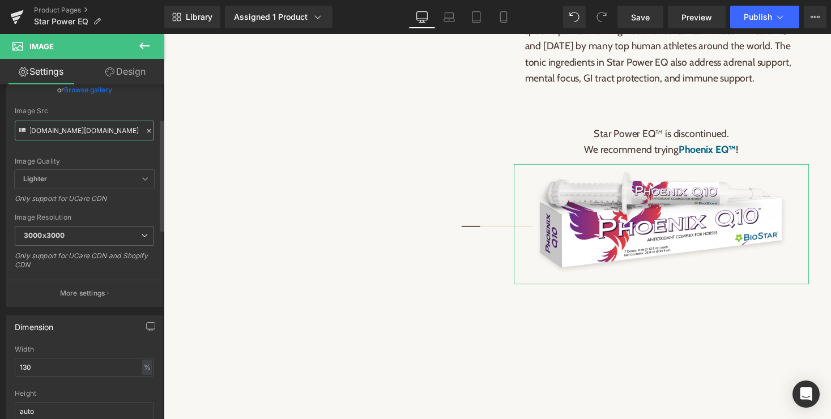
scroll to position [195, 0]
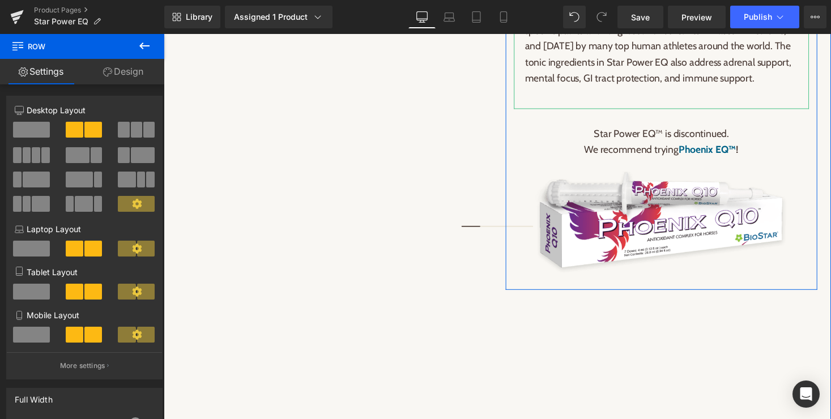
click at [672, 104] on p at bounding box center [674, 96] width 280 height 16
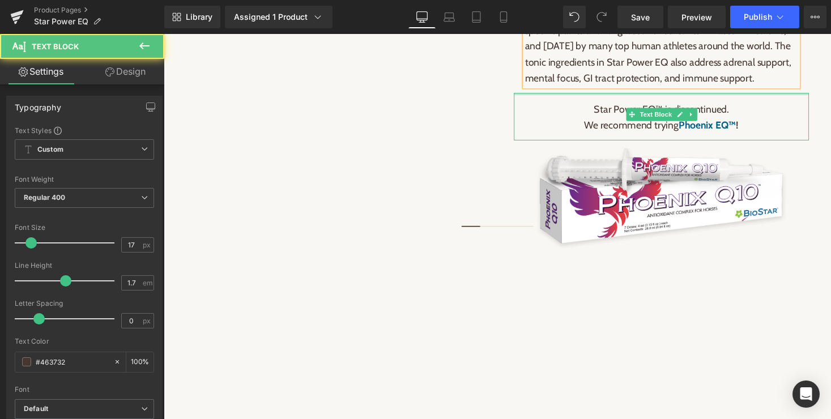
drag, startPoint x: 686, startPoint y: 122, endPoint x: 686, endPoint y: 113, distance: 8.5
click at [686, 113] on div "Equine Energy Paste Syringe Heading (Discontinued! Only a few left!) Performanc…" at bounding box center [675, 10] width 320 height 511
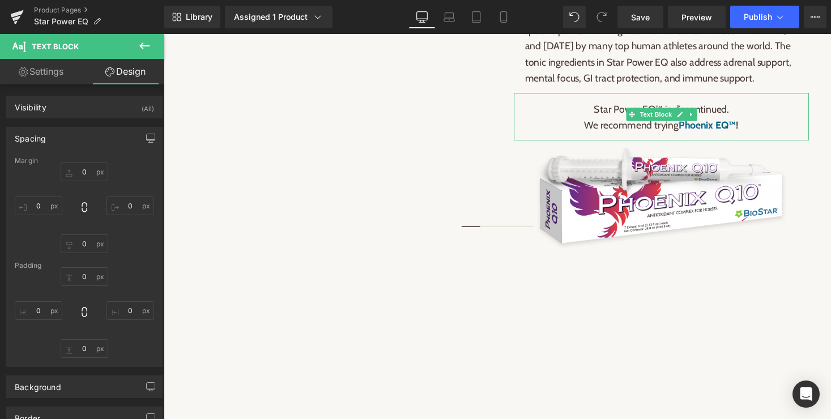
type input "0"
type input "4"
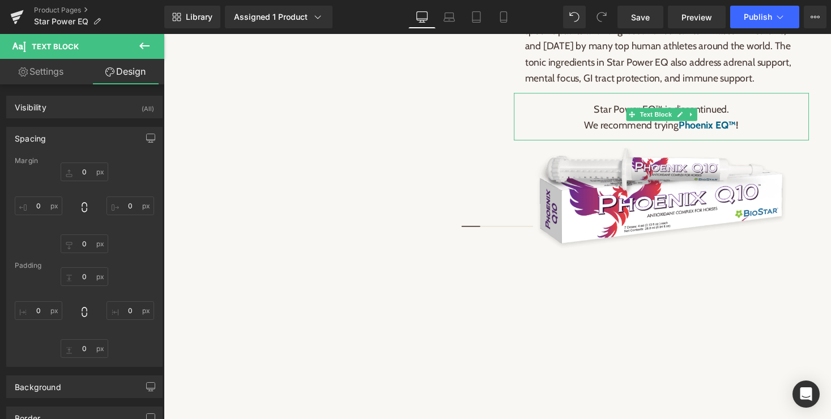
type input "0"
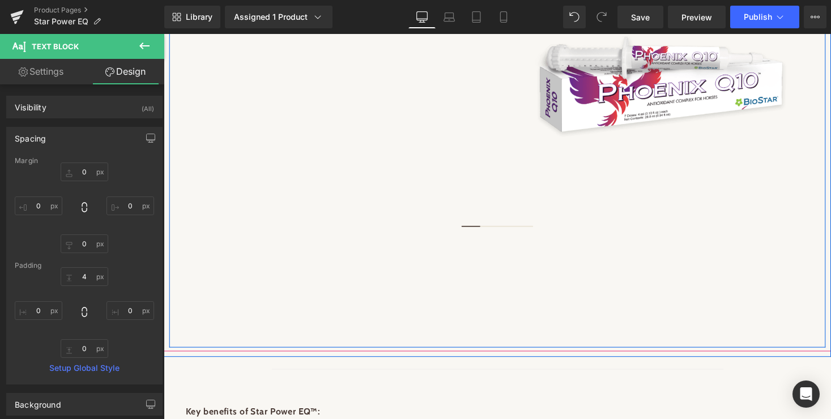
scroll to position [839, 0]
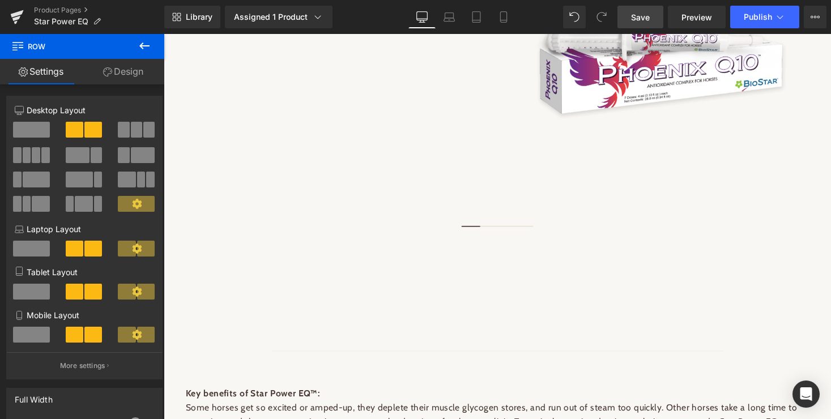
click at [634, 15] on span "Save" at bounding box center [640, 17] width 19 height 12
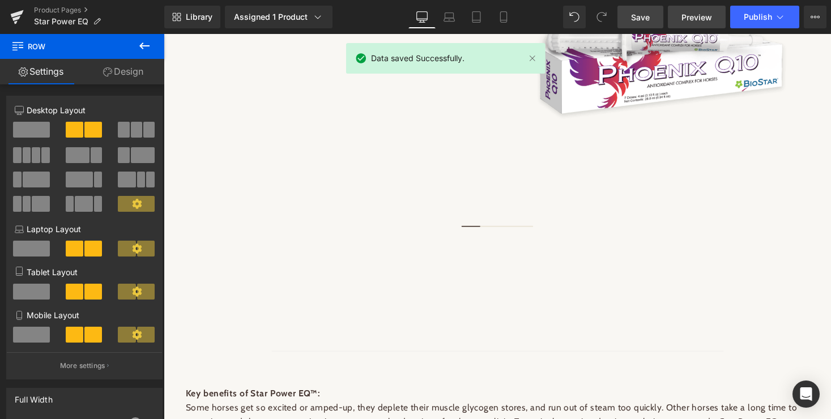
click at [692, 16] on span "Preview" at bounding box center [696, 17] width 31 height 12
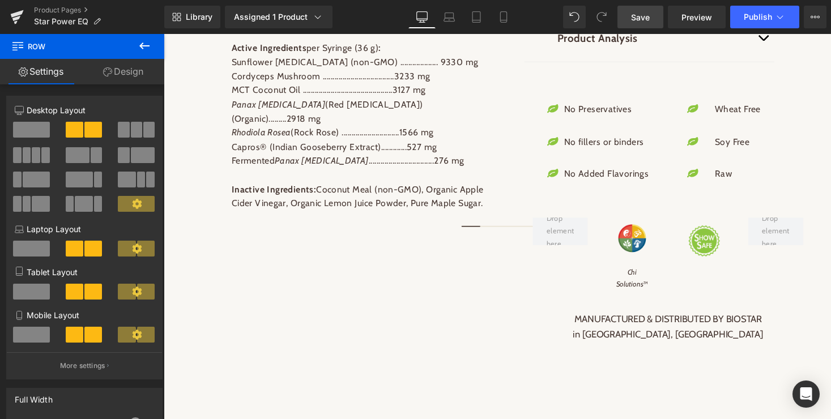
scroll to position [1504, 0]
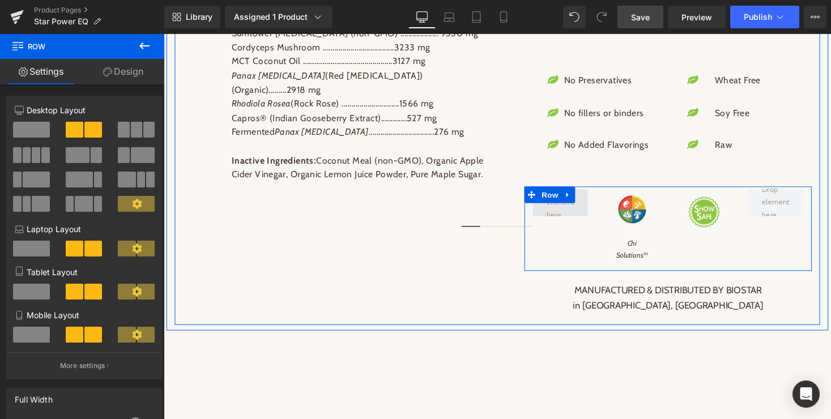
click at [571, 222] on span at bounding box center [571, 207] width 36 height 45
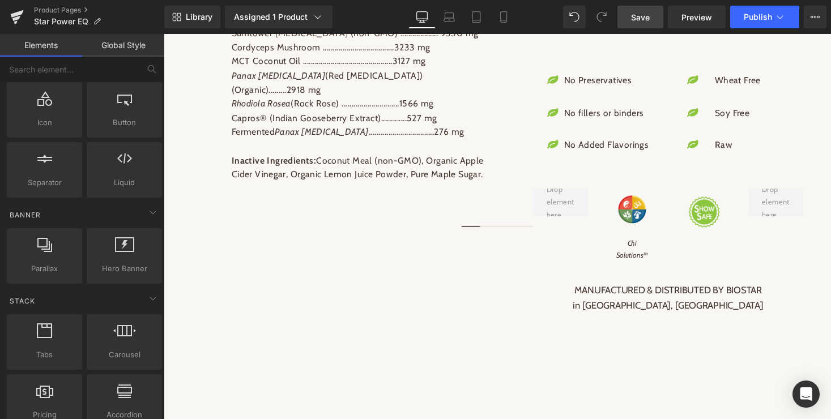
scroll to position [0, 0]
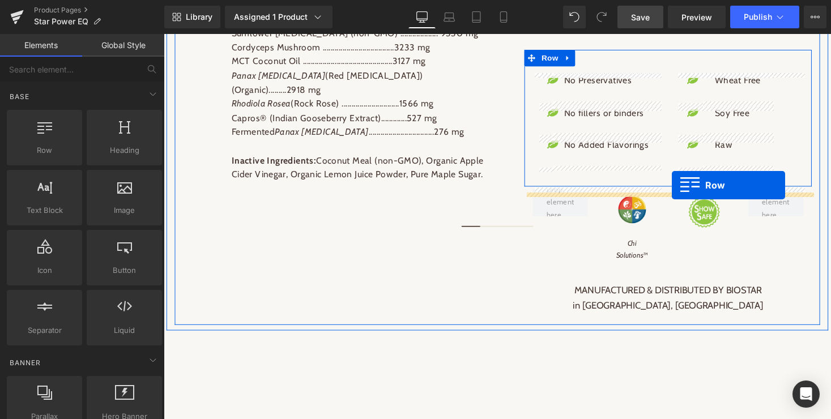
drag, startPoint x: 218, startPoint y: 163, endPoint x: 685, endPoint y: 189, distance: 467.9
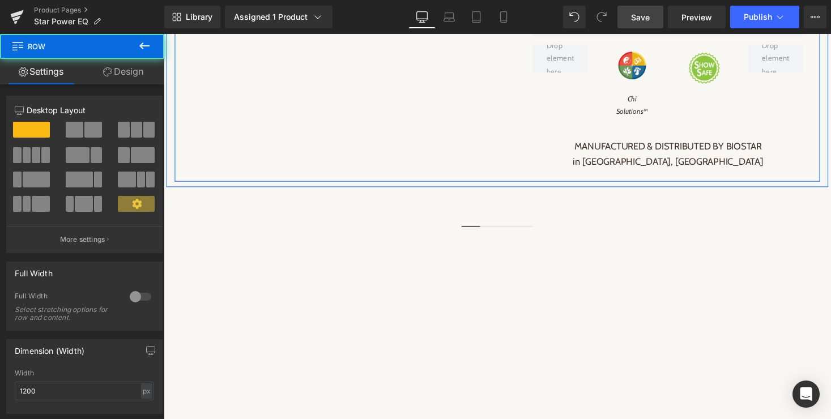
scroll to position [1306, 0]
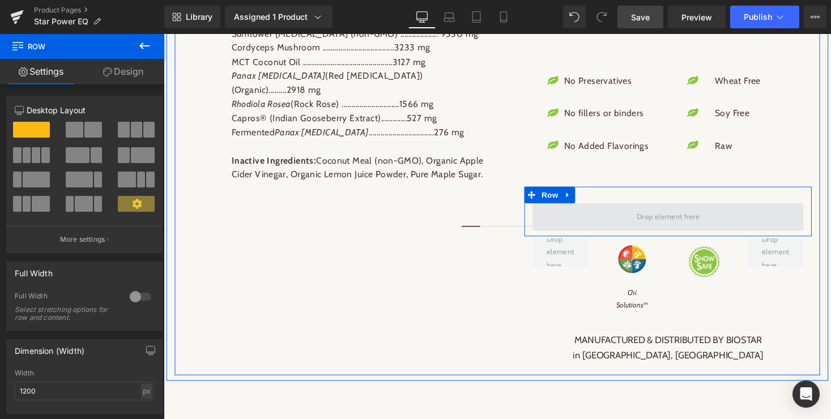
click at [693, 228] on span at bounding box center [681, 221] width 72 height 19
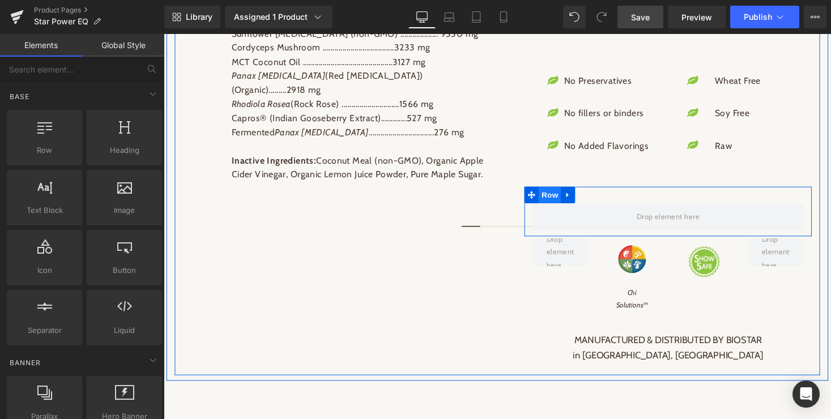
click at [562, 199] on span "Row" at bounding box center [560, 199] width 23 height 17
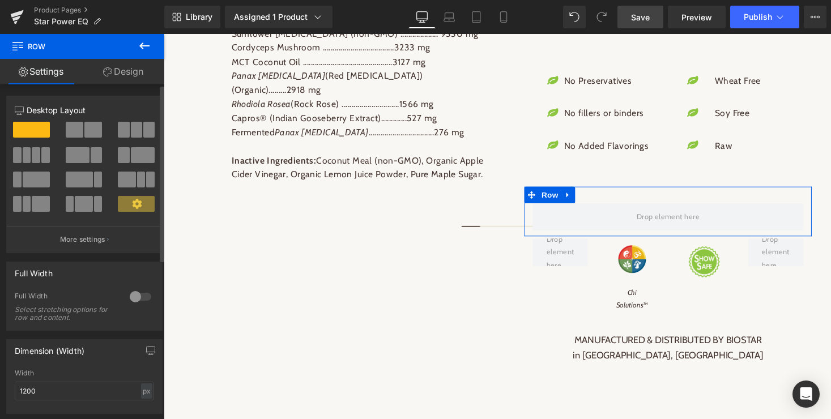
click at [78, 131] on span at bounding box center [75, 130] width 18 height 16
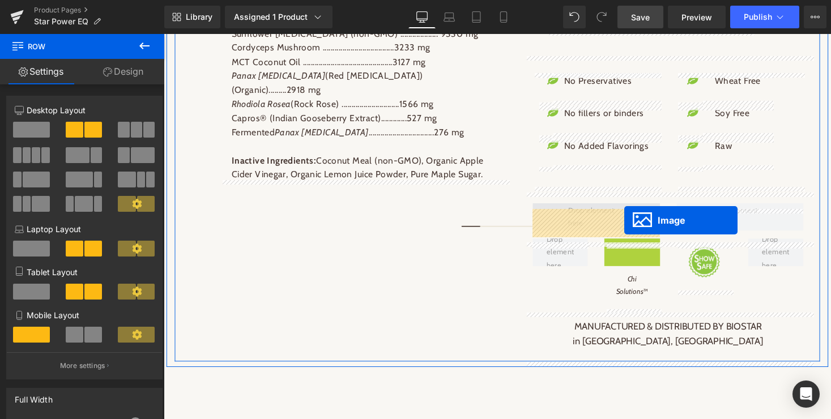
drag, startPoint x: 643, startPoint y: 267, endPoint x: 636, endPoint y: 225, distance: 42.4
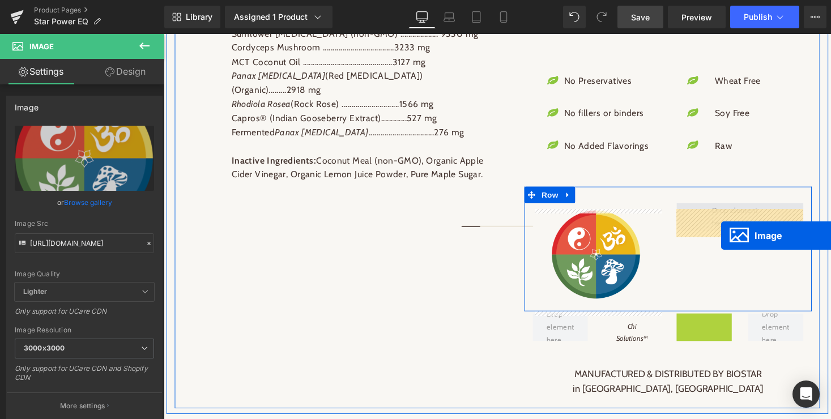
drag, startPoint x: 717, startPoint y: 352, endPoint x: 736, endPoint y: 241, distance: 112.0
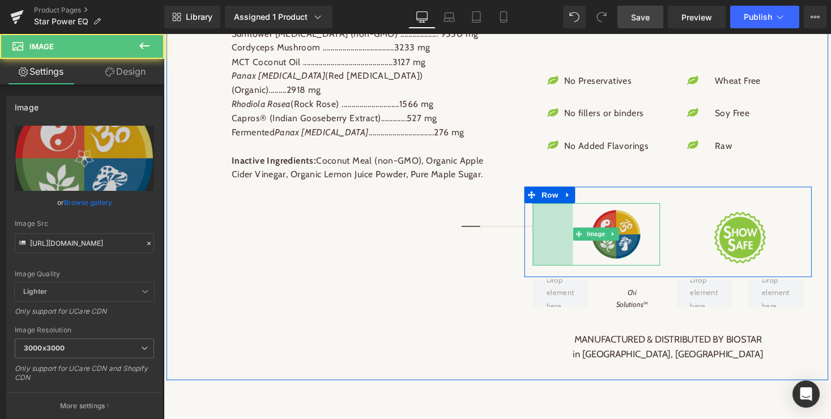
drag, startPoint x: 547, startPoint y: 264, endPoint x: 588, endPoint y: 264, distance: 41.3
click at [588, 264] on div "Image 73px" at bounding box center [607, 240] width 131 height 64
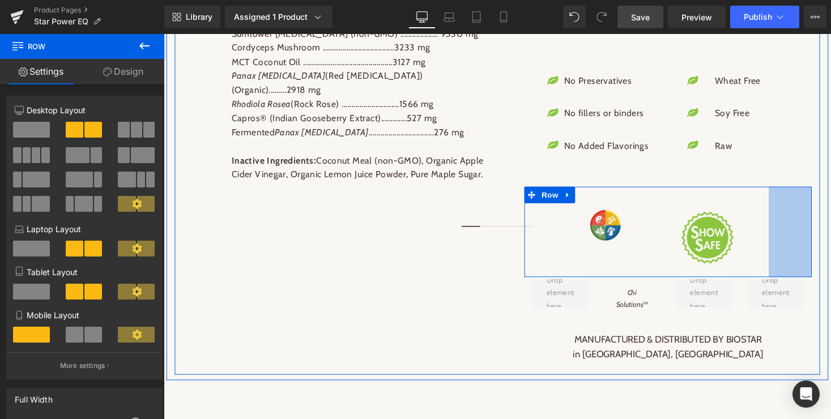
drag, startPoint x: 827, startPoint y: 247, endPoint x: 782, endPoint y: 247, distance: 44.2
click at [782, 247] on div "Image 73px Image Row 78px" at bounding box center [681, 237] width 295 height 93
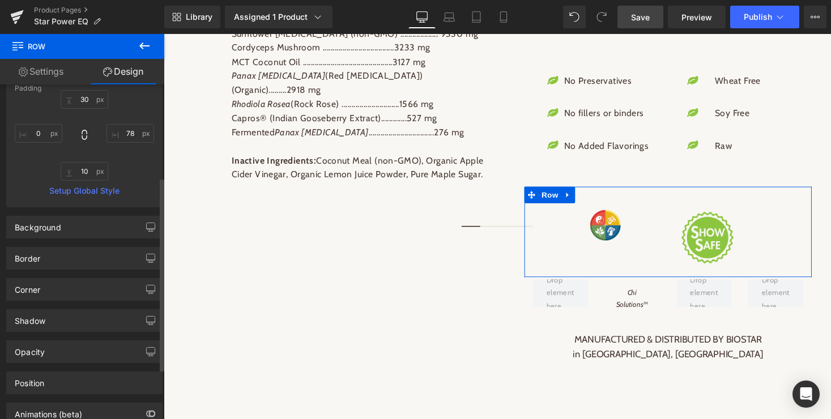
scroll to position [241, 0]
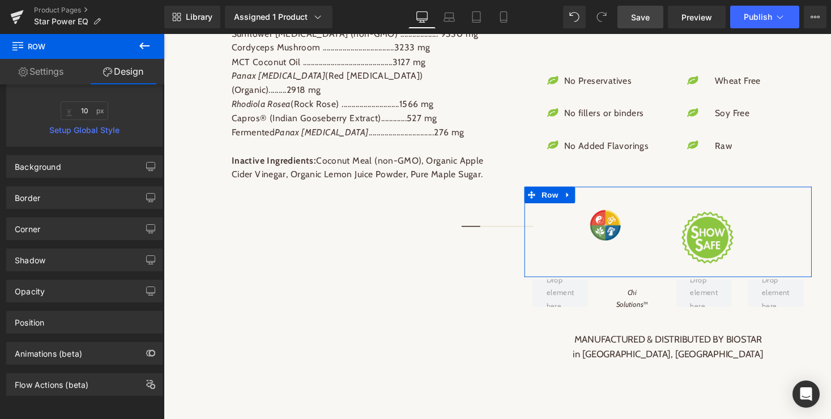
click at [42, 75] on link "Settings" at bounding box center [41, 71] width 82 height 25
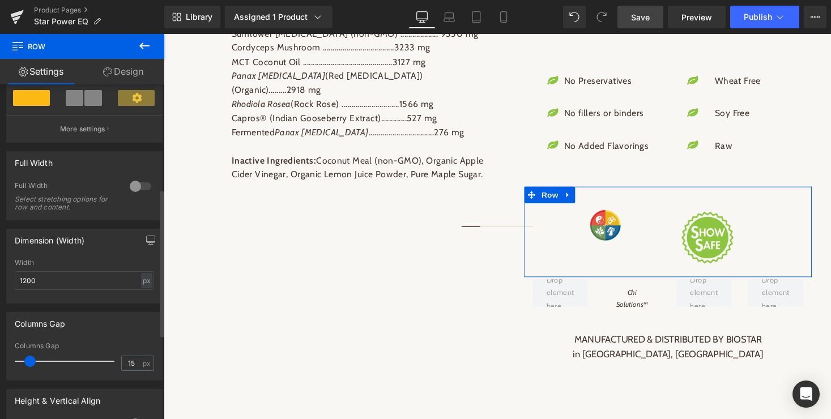
scroll to position [225, 0]
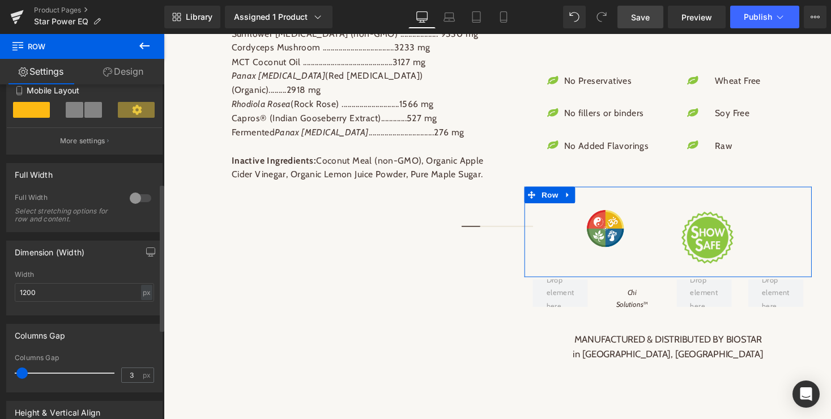
type input "2"
drag, startPoint x: 30, startPoint y: 377, endPoint x: 22, endPoint y: 377, distance: 7.9
click at [22, 377] on span at bounding box center [21, 372] width 11 height 11
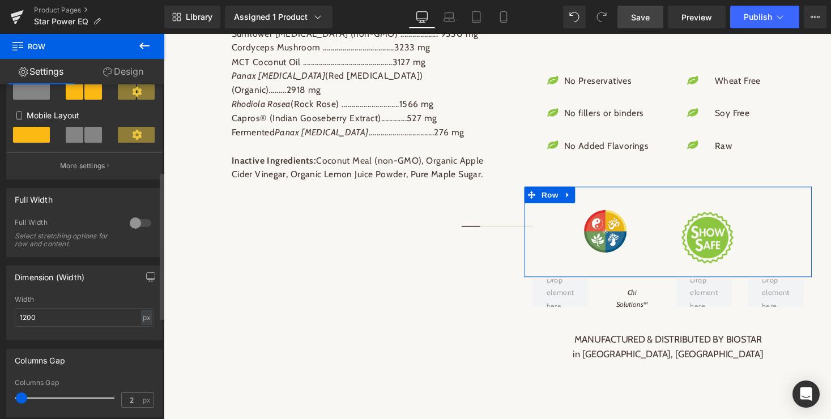
scroll to position [198, 0]
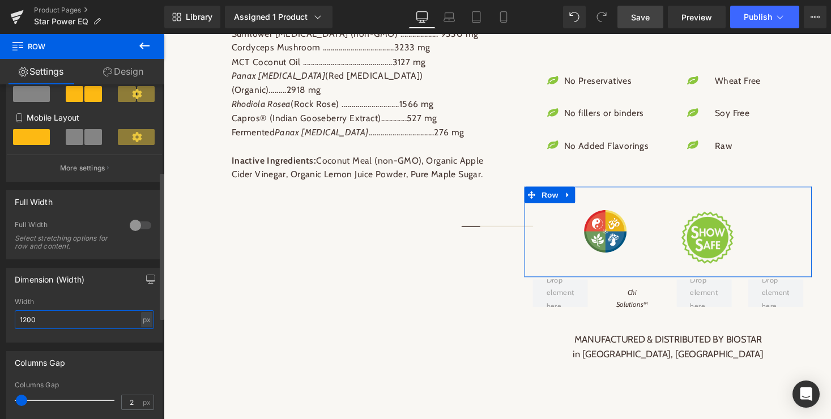
click at [93, 320] on input "1200" at bounding box center [84, 319] width 139 height 19
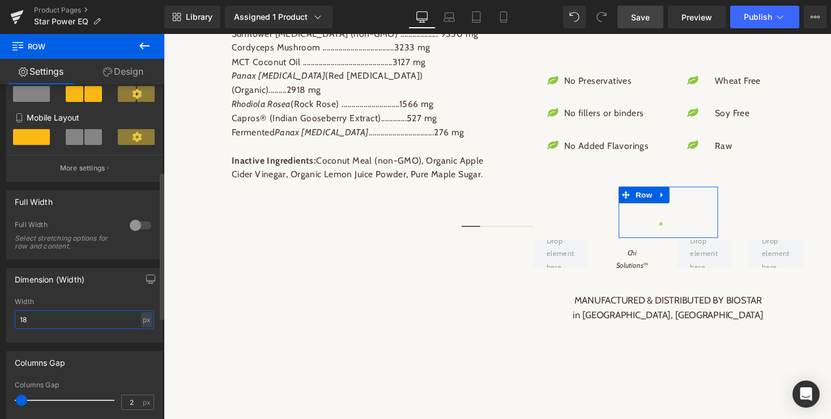
type input "1"
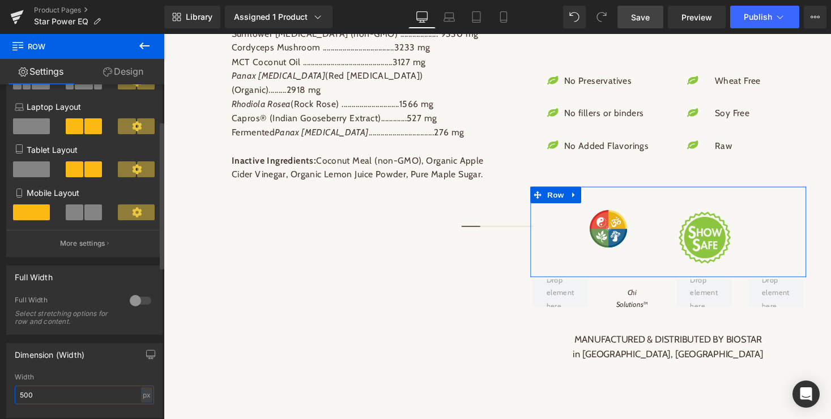
scroll to position [165, 0]
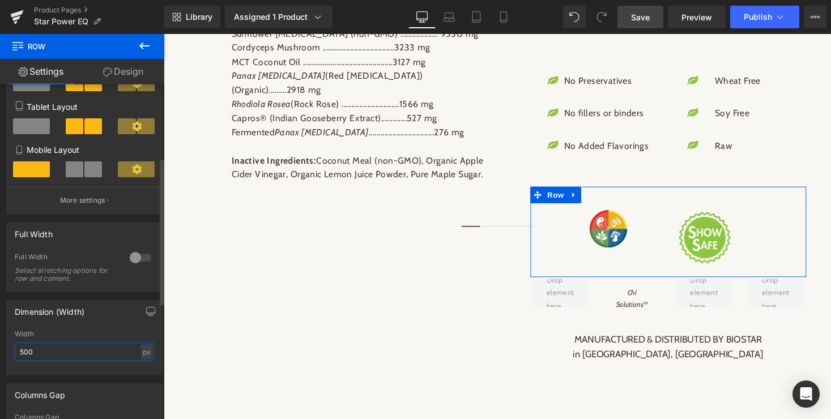
type input "500"
click at [84, 166] on span at bounding box center [93, 169] width 18 height 16
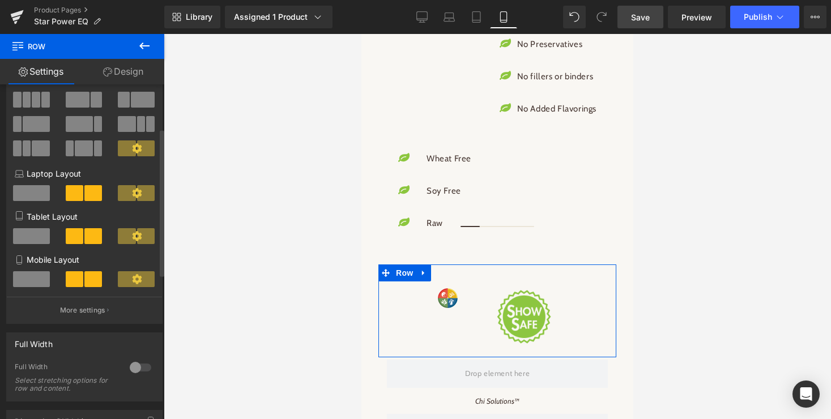
scroll to position [0, 0]
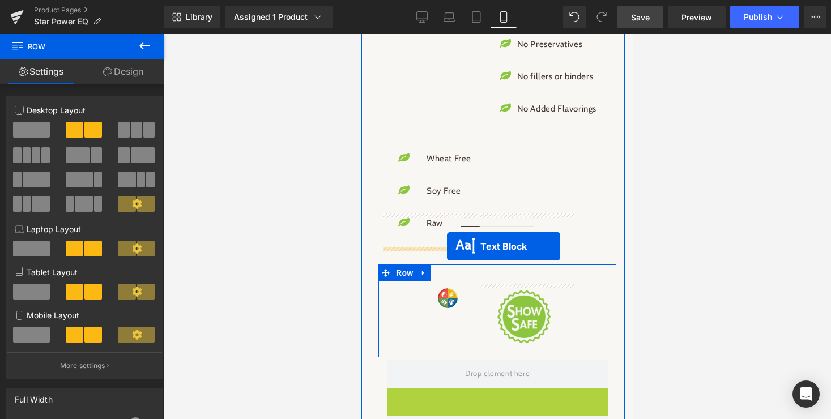
drag, startPoint x: 488, startPoint y: 324, endPoint x: 447, endPoint y: 246, distance: 87.9
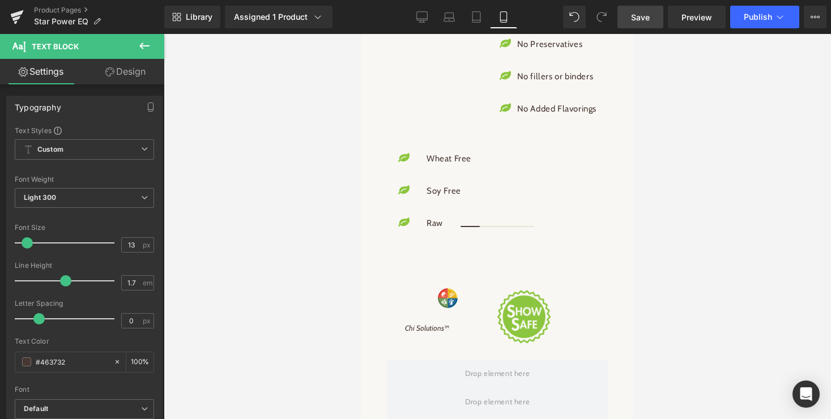
click at [140, 42] on icon at bounding box center [145, 46] width 14 height 14
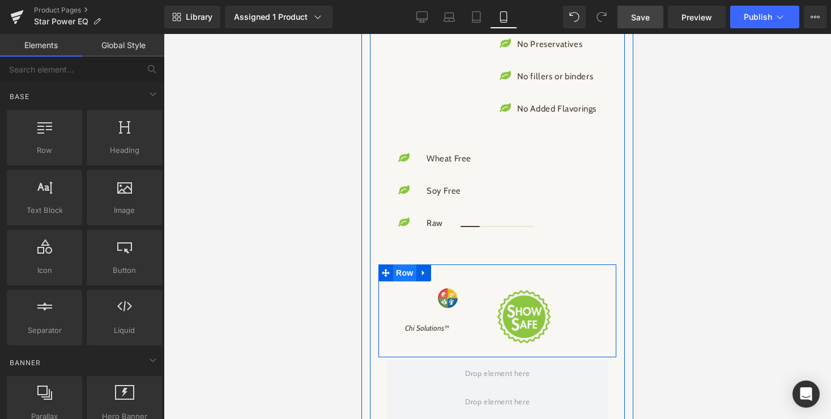
click at [397, 264] on span "Row" at bounding box center [404, 272] width 23 height 17
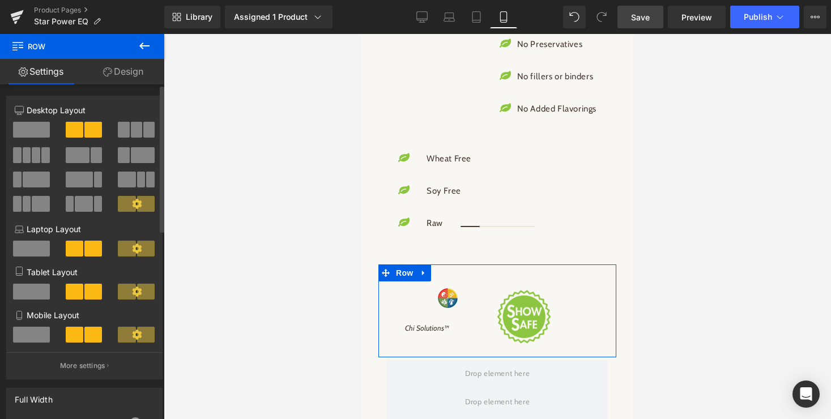
click at [67, 247] on span at bounding box center [75, 249] width 18 height 16
click at [123, 245] on span at bounding box center [127, 249] width 18 height 16
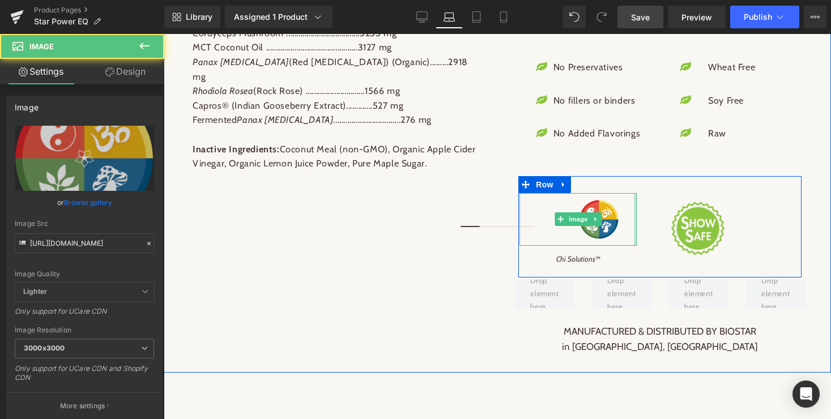
drag, startPoint x: 626, startPoint y: 243, endPoint x: 634, endPoint y: 243, distance: 7.4
click at [634, 243] on div at bounding box center [635, 219] width 3 height 53
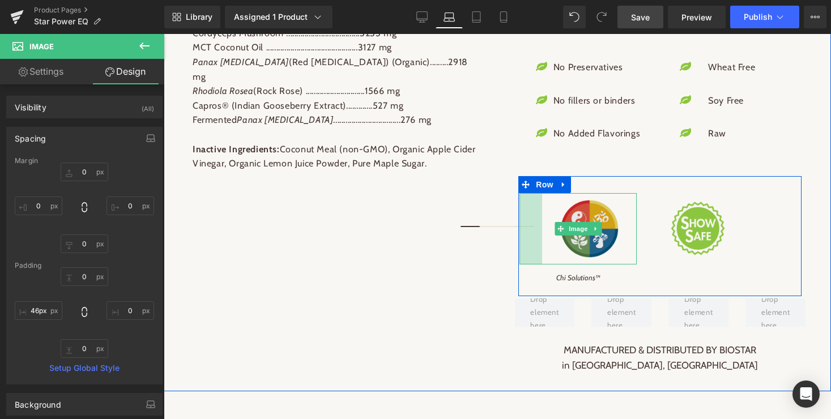
type input "48px"
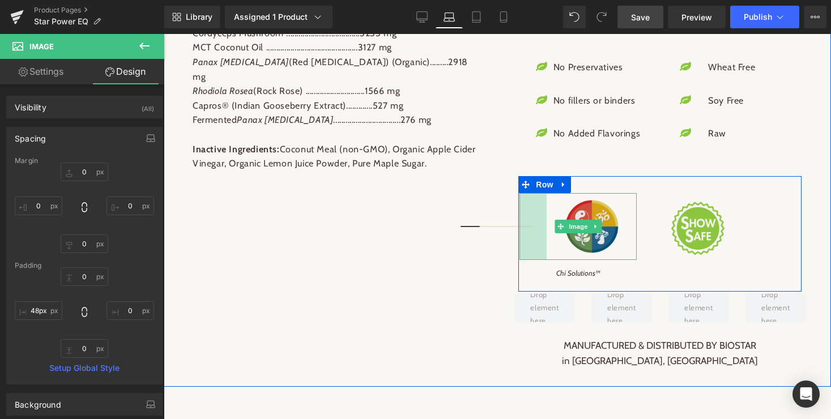
drag, startPoint x: 529, startPoint y: 253, endPoint x: 556, endPoint y: 253, distance: 27.2
click at [556, 253] on div "Image 48px" at bounding box center [577, 226] width 117 height 67
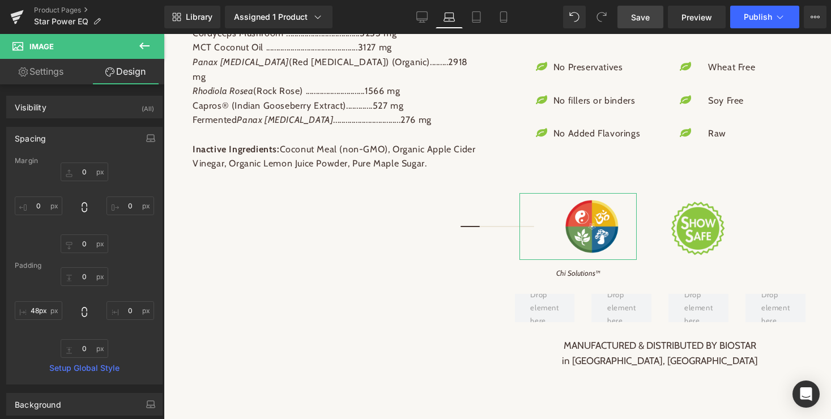
click at [49, 78] on link "Settings" at bounding box center [41, 71] width 82 height 25
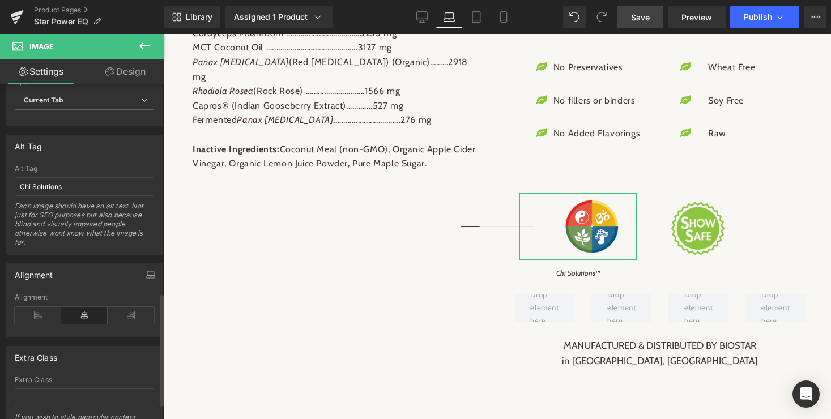
scroll to position [622, 0]
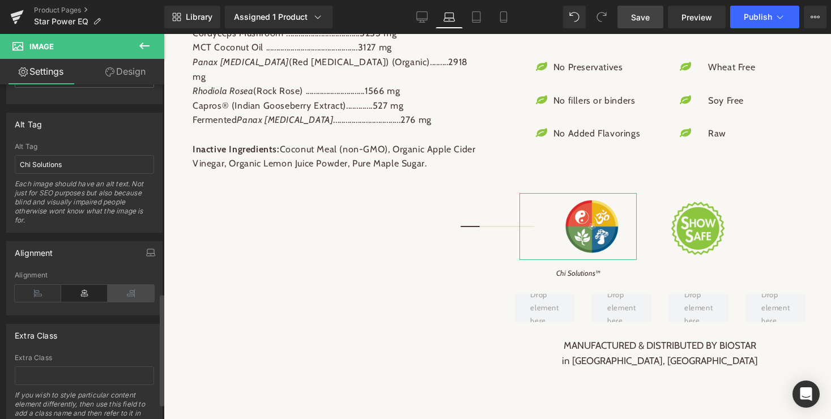
click at [125, 296] on icon at bounding box center [131, 293] width 46 height 17
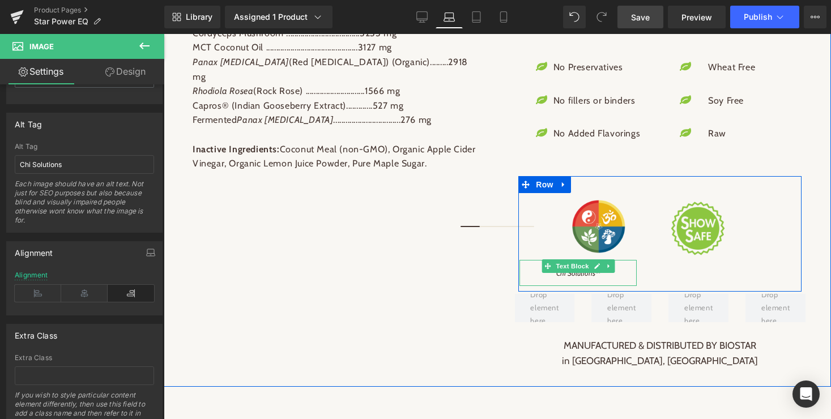
click at [578, 277] on icon "Chi Solutions™" at bounding box center [578, 272] width 44 height 9
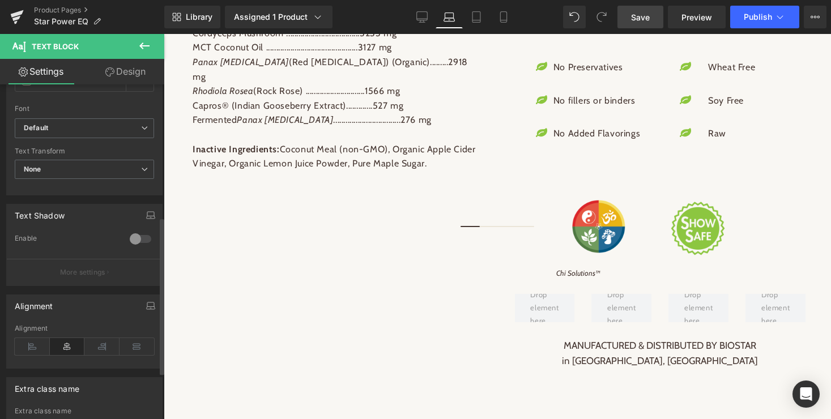
scroll to position [284, 0]
click at [93, 347] on icon at bounding box center [101, 343] width 35 height 17
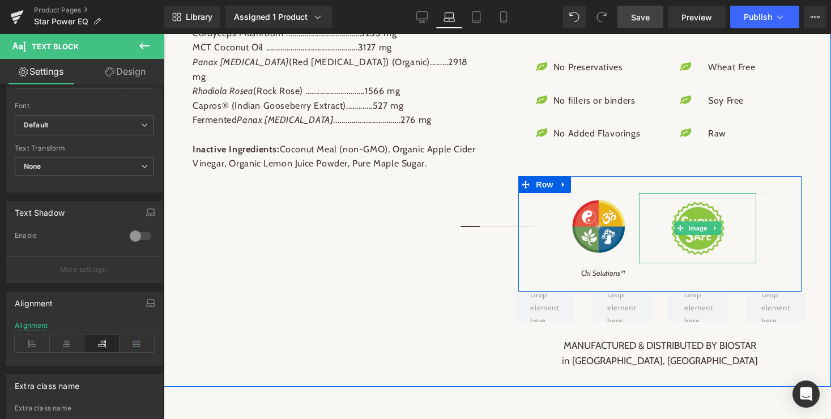
click at [689, 235] on span "Image" at bounding box center [698, 228] width 24 height 14
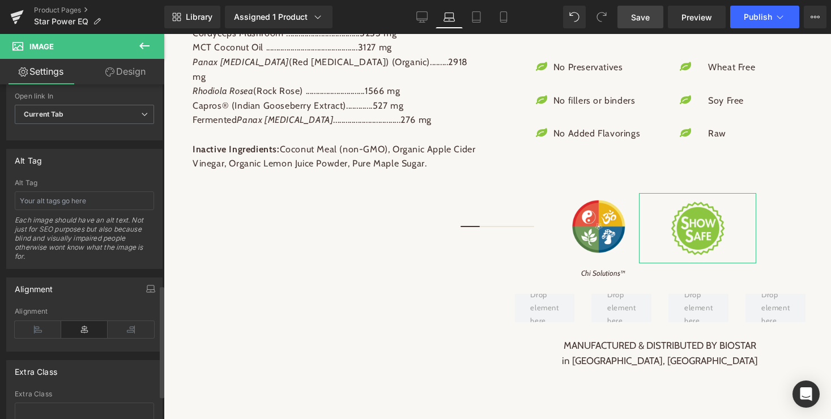
scroll to position [600, 0]
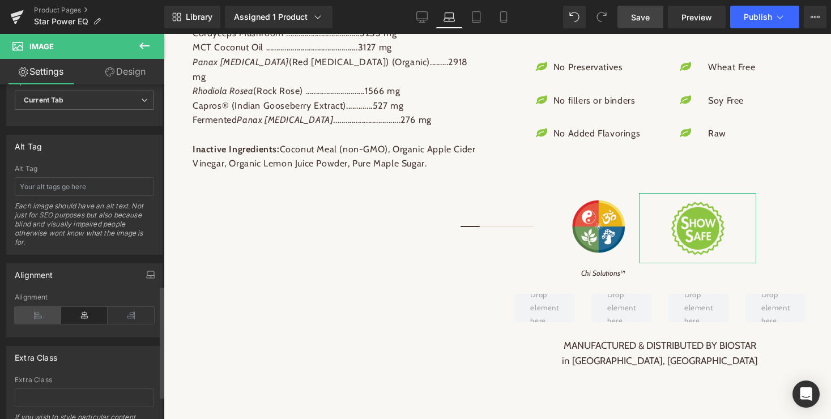
click at [36, 317] on icon at bounding box center [38, 315] width 46 height 17
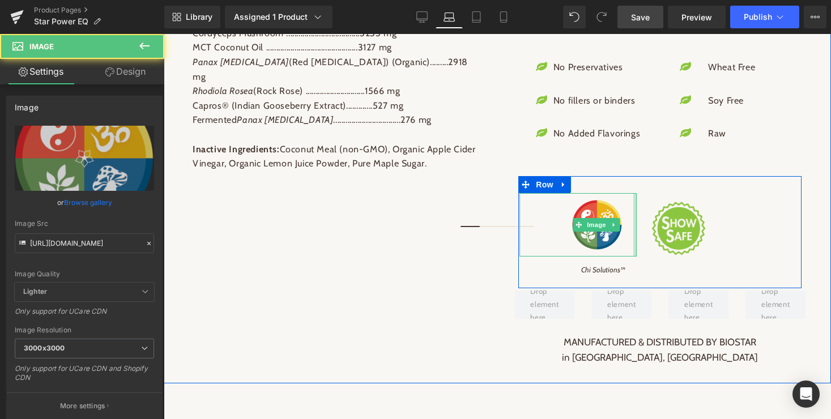
click at [632, 240] on div "Image 48px" at bounding box center [577, 224] width 117 height 63
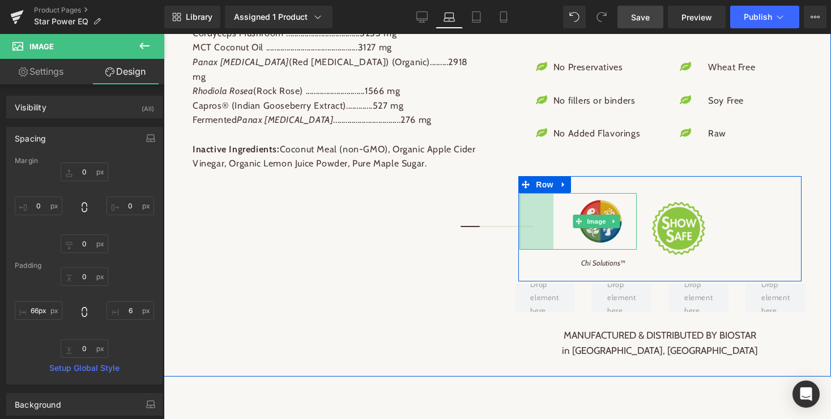
type input "67px"
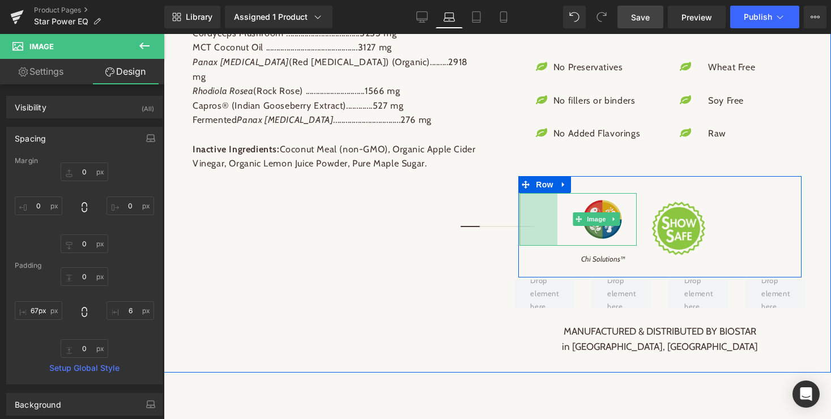
drag, startPoint x: 523, startPoint y: 244, endPoint x: 561, endPoint y: 246, distance: 38.0
click at [561, 246] on div "Image 67px" at bounding box center [577, 219] width 117 height 53
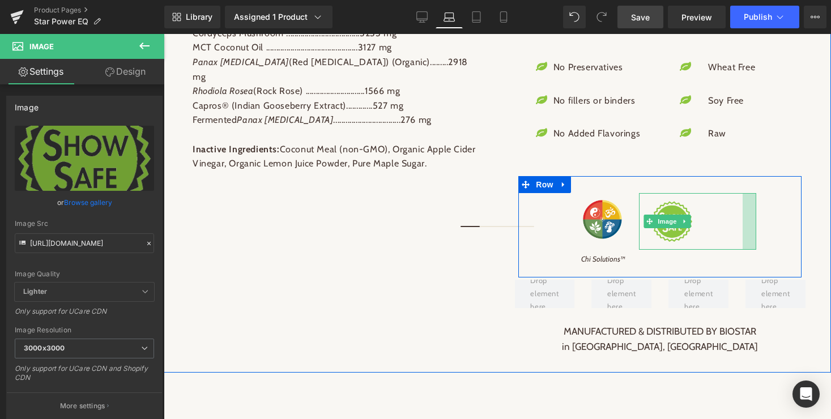
drag, startPoint x: 745, startPoint y: 243, endPoint x: 731, endPoint y: 242, distance: 13.6
click at [731, 242] on div "Image" at bounding box center [697, 221] width 117 height 57
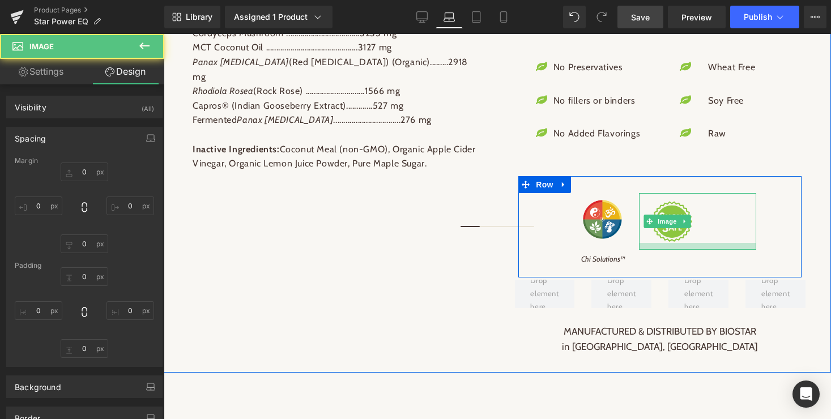
type input "0"
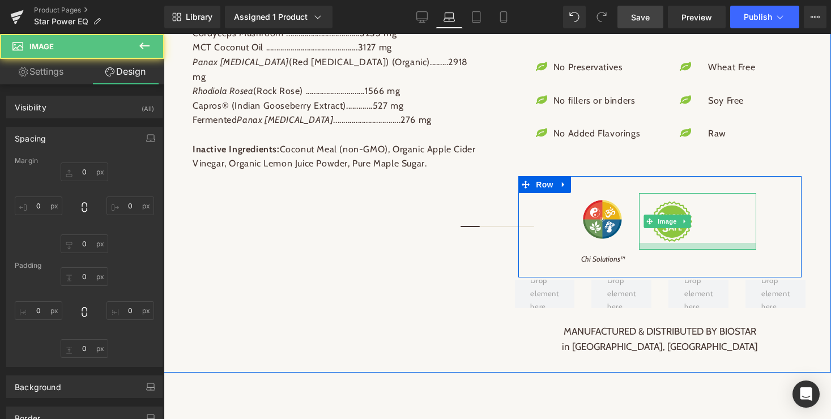
type input "24"
type input "0"
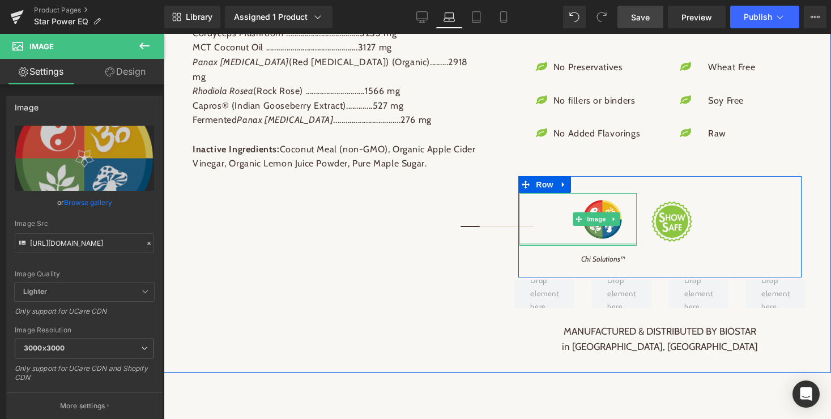
click at [596, 246] on div "Image 67px" at bounding box center [577, 219] width 117 height 53
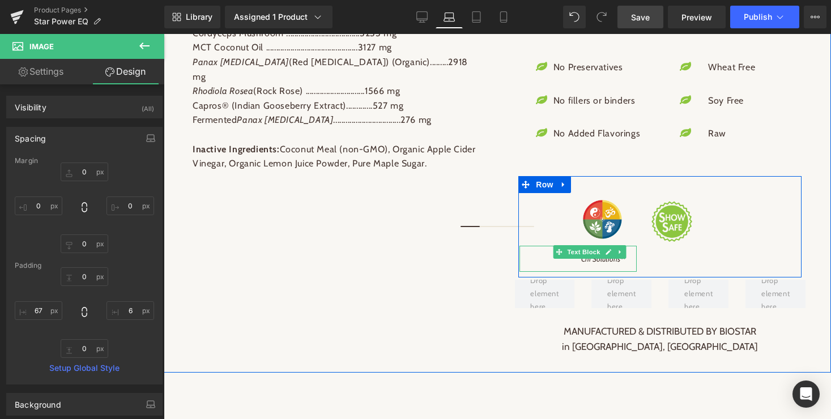
click at [581, 259] on span "Text Block" at bounding box center [583, 252] width 37 height 14
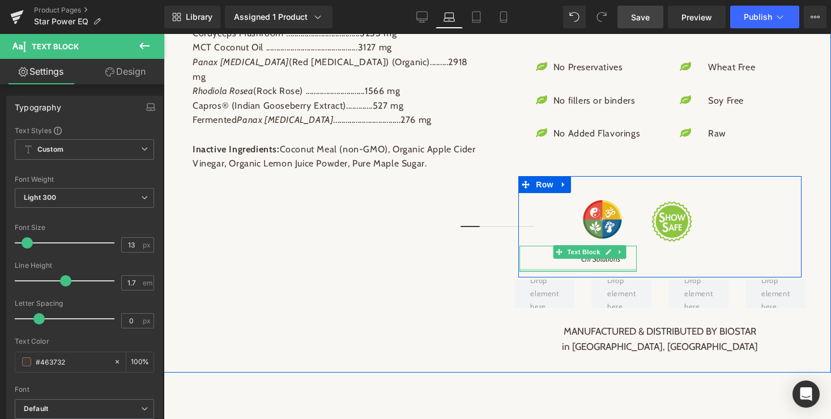
click at [606, 272] on div "Chi Solutions™ Text Block" at bounding box center [577, 259] width 117 height 26
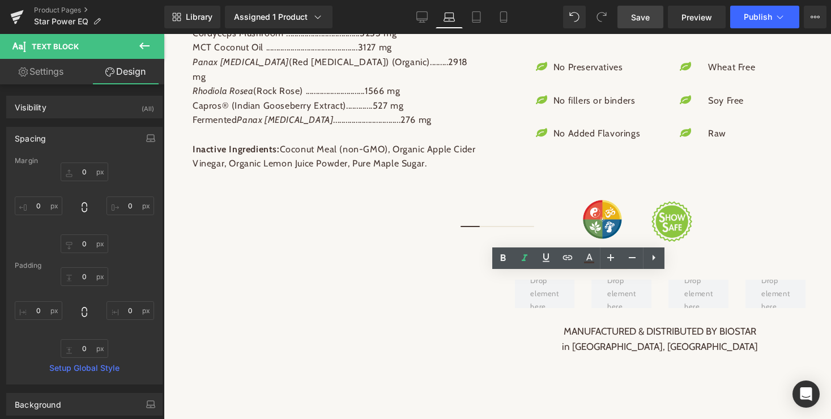
click at [565, 265] on p "Chi Solutions™" at bounding box center [578, 259] width 95 height 12
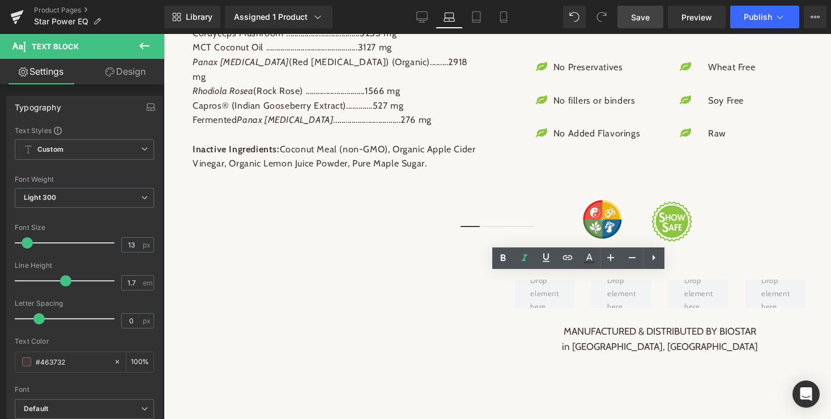
click at [809, 208] on div "Countries of Origin Text Block Sunflower [MEDICAL_DATA] (non-GMO) - Europe Orga…" at bounding box center [660, 139] width 325 height 443
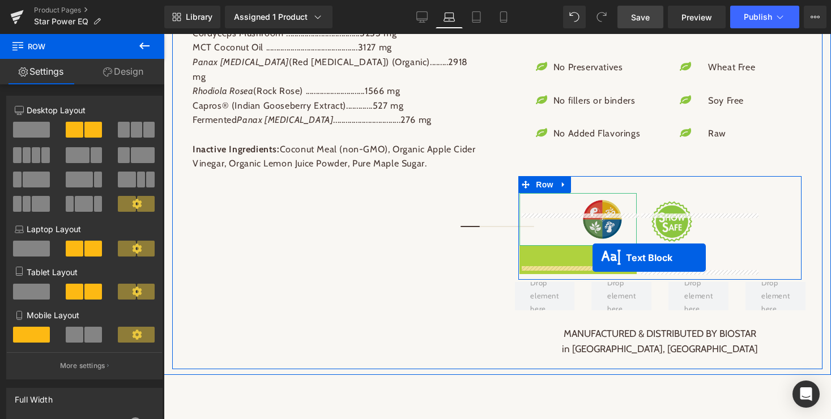
drag, startPoint x: 581, startPoint y: 272, endPoint x: 592, endPoint y: 258, distance: 18.1
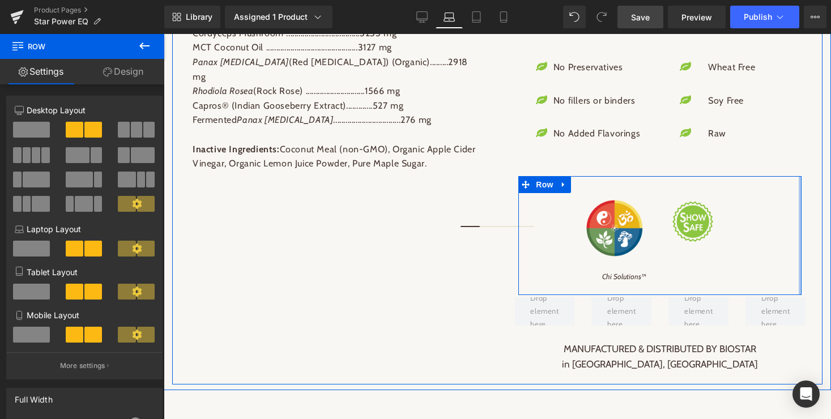
drag, startPoint x: 758, startPoint y: 251, endPoint x: 799, endPoint y: 250, distance: 41.3
click at [799, 250] on div at bounding box center [799, 235] width 3 height 119
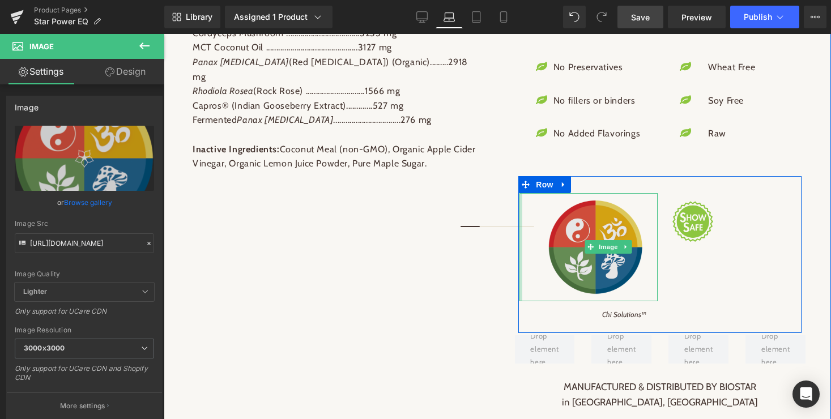
drag, startPoint x: 557, startPoint y: 246, endPoint x: 550, endPoint y: 249, distance: 7.4
click at [550, 249] on div "Image" at bounding box center [588, 247] width 138 height 108
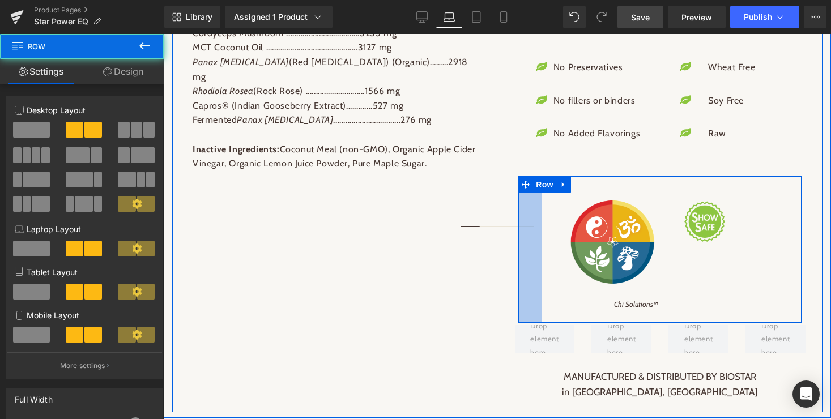
drag, startPoint x: 520, startPoint y: 259, endPoint x: 544, endPoint y: 259, distance: 23.8
click at [544, 259] on div "Image Chi Solutions™ Text Block Image Row 42px" at bounding box center [659, 249] width 283 height 147
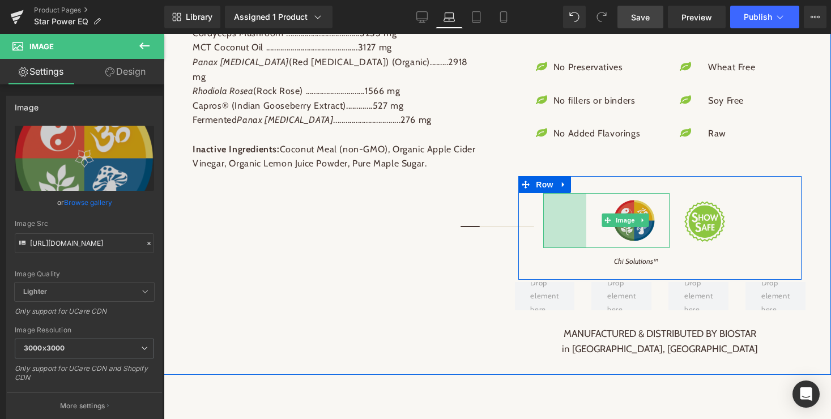
drag, startPoint x: 544, startPoint y: 259, endPoint x: 587, endPoint y: 253, distance: 43.4
click at [587, 248] on div "Image 76px" at bounding box center [606, 220] width 126 height 55
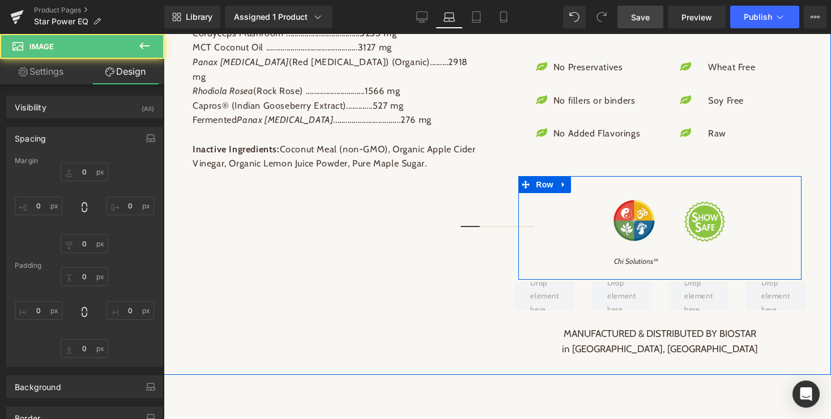
type input "0"
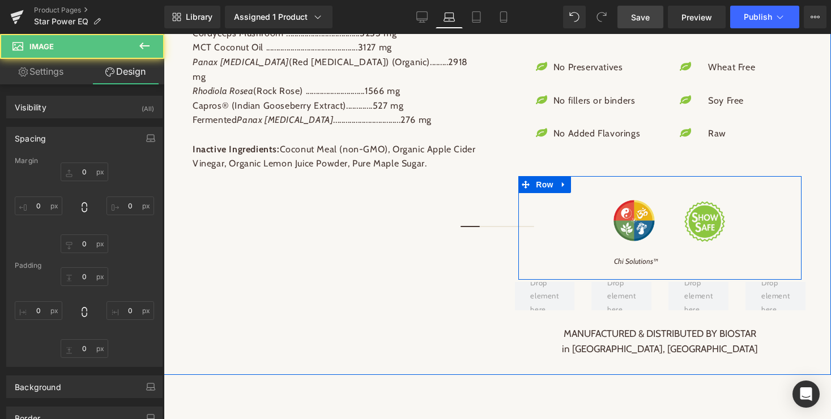
type input "6"
type input "0"
type input "76"
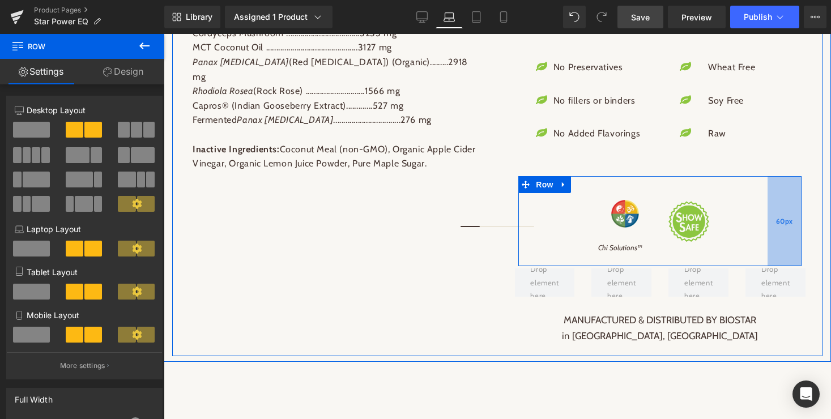
drag, startPoint x: 799, startPoint y: 234, endPoint x: 768, endPoint y: 237, distance: 31.2
click at [768, 237] on div "60px" at bounding box center [784, 221] width 34 height 91
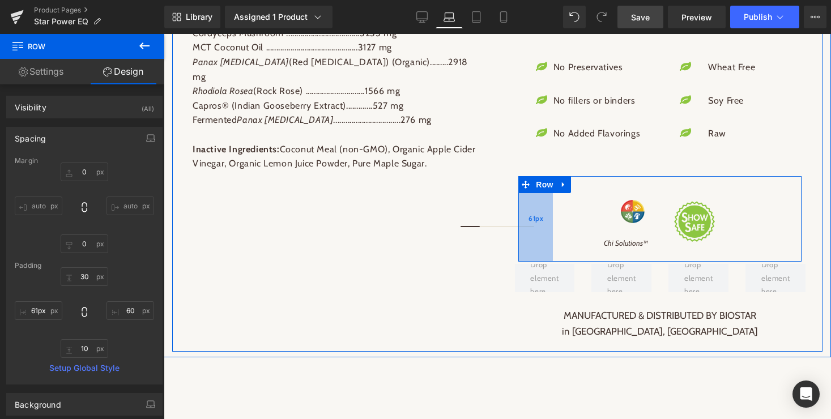
type input "60px"
drag, startPoint x: 540, startPoint y: 238, endPoint x: 550, endPoint y: 238, distance: 10.2
click at [550, 238] on div "60px" at bounding box center [535, 219] width 34 height 86
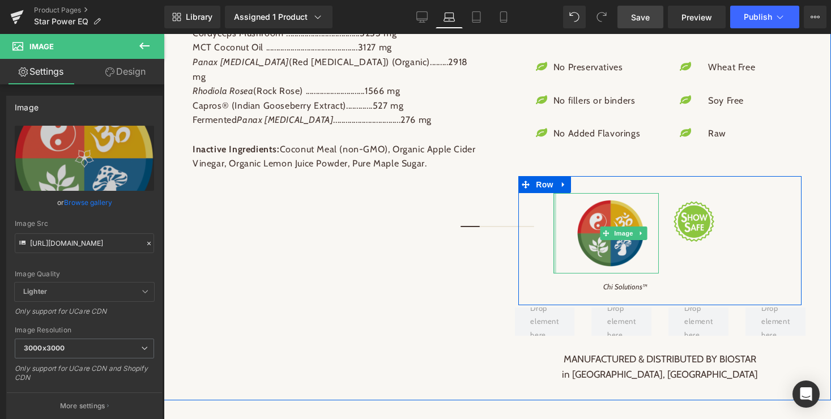
click at [593, 230] on div "Image" at bounding box center [605, 233] width 105 height 80
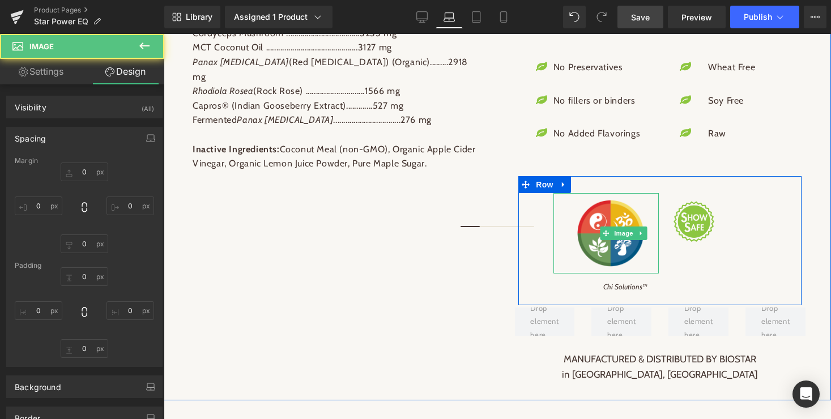
type input "0"
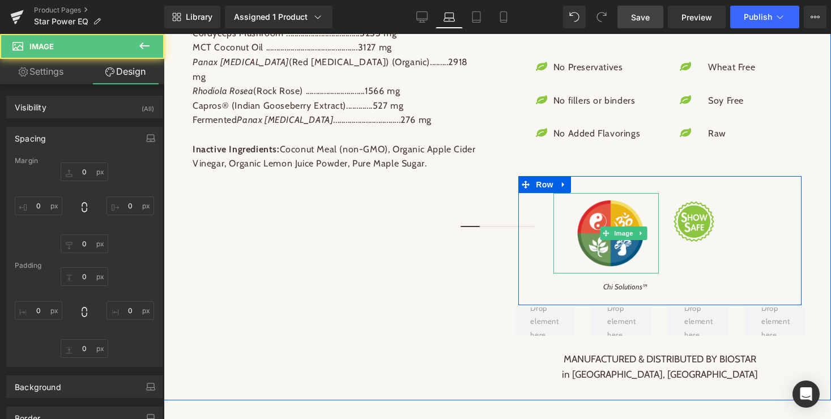
type input "6"
type input "0"
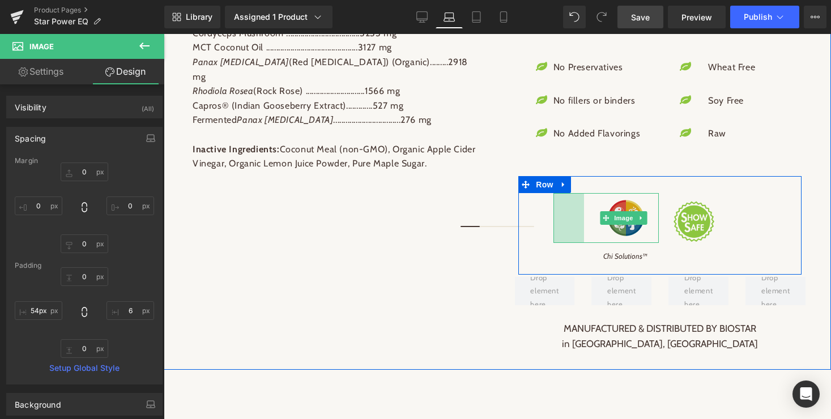
type input "55px"
drag, startPoint x: 554, startPoint y: 249, endPoint x: 585, endPoint y: 248, distance: 31.1
click at [585, 242] on div "Image 55px" at bounding box center [605, 217] width 105 height 49
type input "2px"
click at [623, 243] on div "Image 55px" at bounding box center [605, 218] width 105 height 50
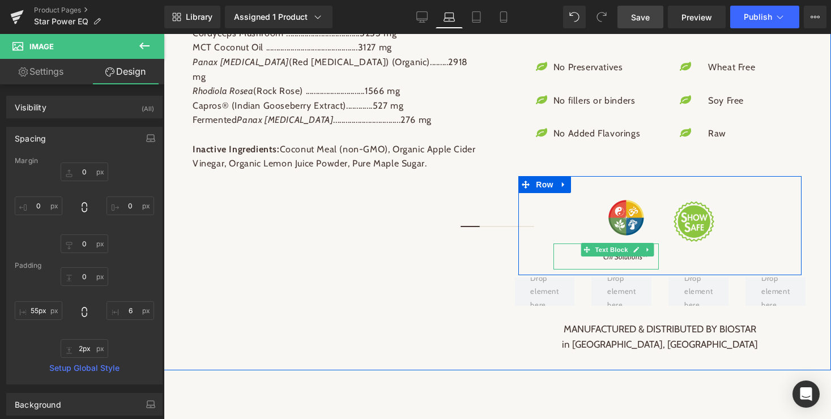
click at [624, 256] on span "Text Block" at bounding box center [611, 250] width 37 height 14
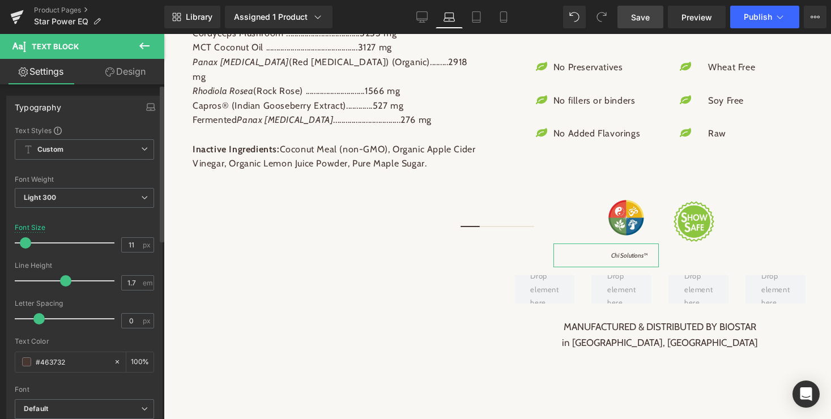
type input "10"
click at [26, 238] on span at bounding box center [24, 242] width 11 height 11
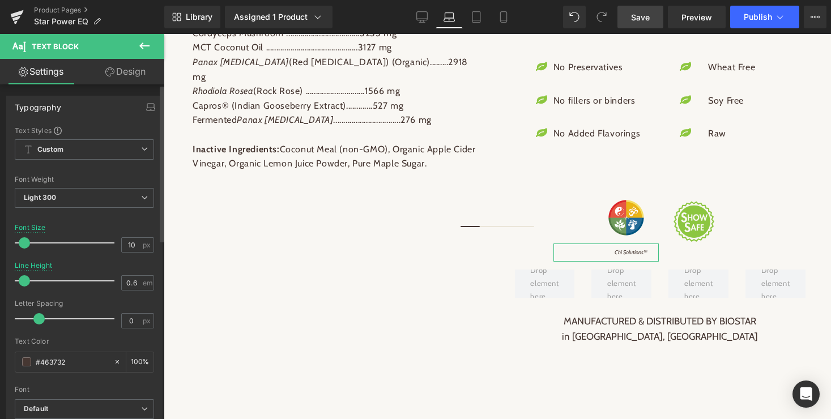
type input "0.5"
drag, startPoint x: 61, startPoint y: 279, endPoint x: 2, endPoint y: 282, distance: 59.0
click at [2, 282] on div "Typography Text Styles Custom Custom Setup Global Style Custom Setup Global Sty…" at bounding box center [84, 281] width 169 height 389
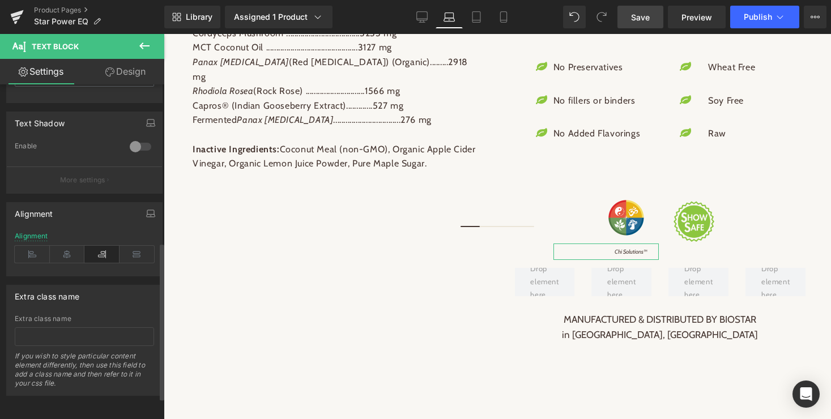
scroll to position [0, 0]
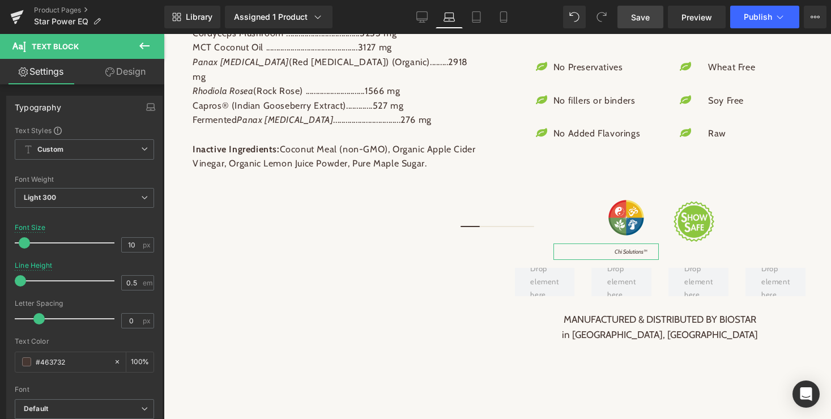
click at [136, 69] on link "Design" at bounding box center [125, 71] width 82 height 25
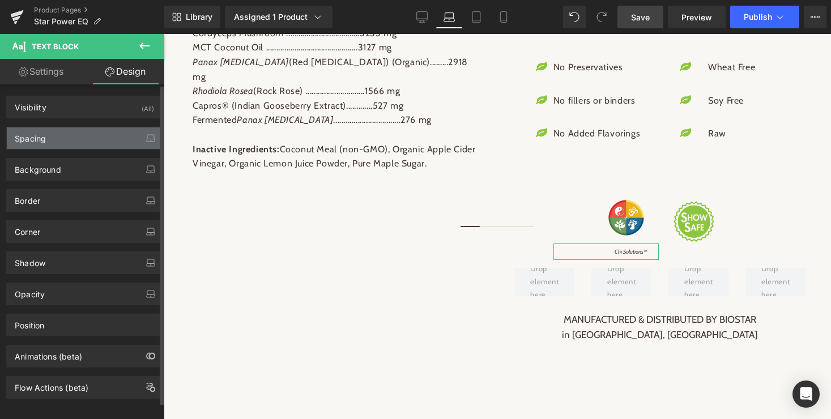
click at [79, 136] on div "Spacing" at bounding box center [84, 138] width 155 height 22
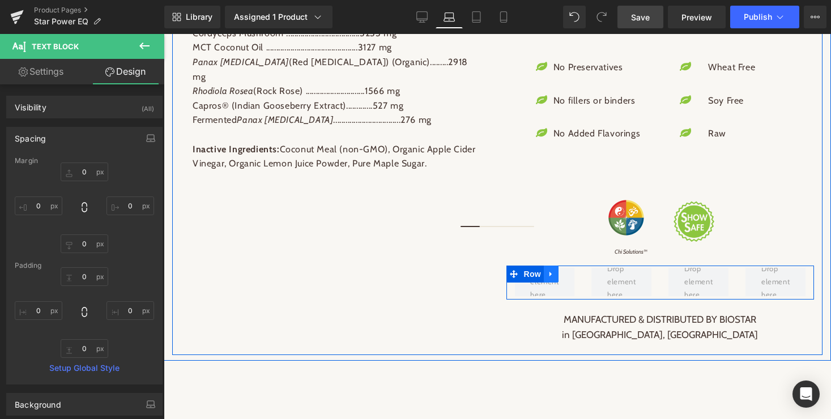
click at [549, 276] on icon at bounding box center [550, 273] width 2 height 5
click at [581, 278] on icon at bounding box center [580, 274] width 8 height 8
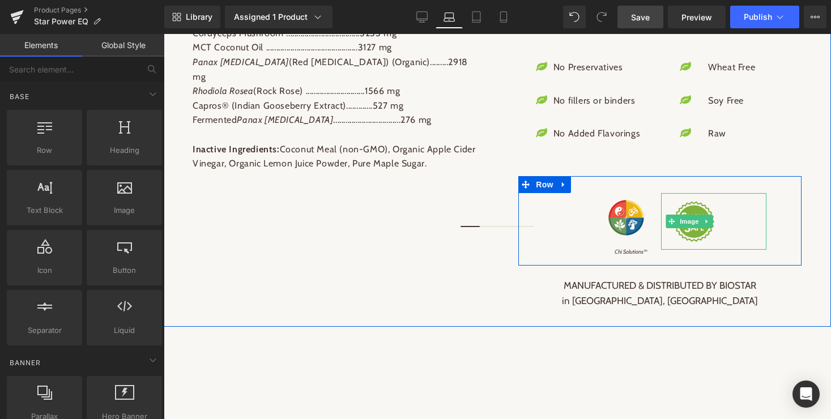
click at [702, 243] on img at bounding box center [700, 221] width 57 height 43
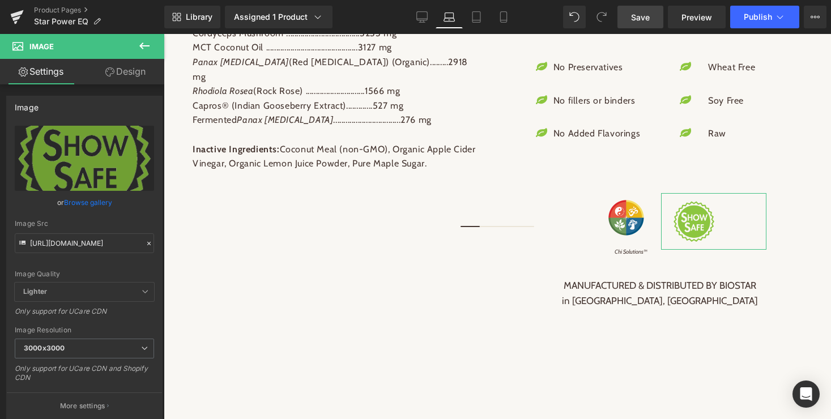
click at [121, 71] on link "Design" at bounding box center [125, 71] width 82 height 25
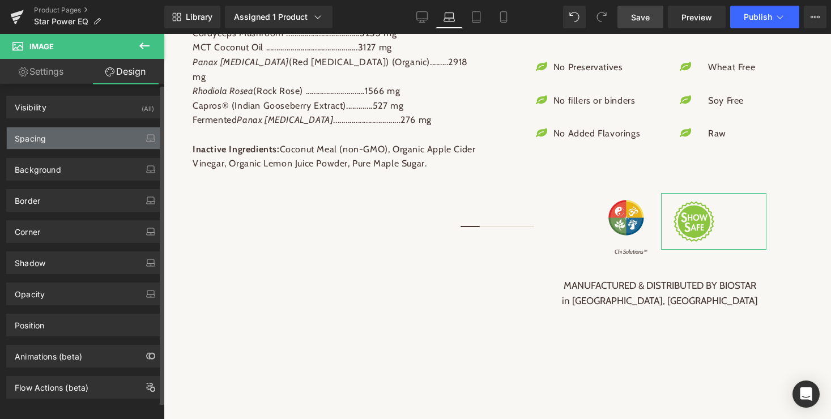
click at [44, 141] on div "Spacing" at bounding box center [30, 135] width 31 height 16
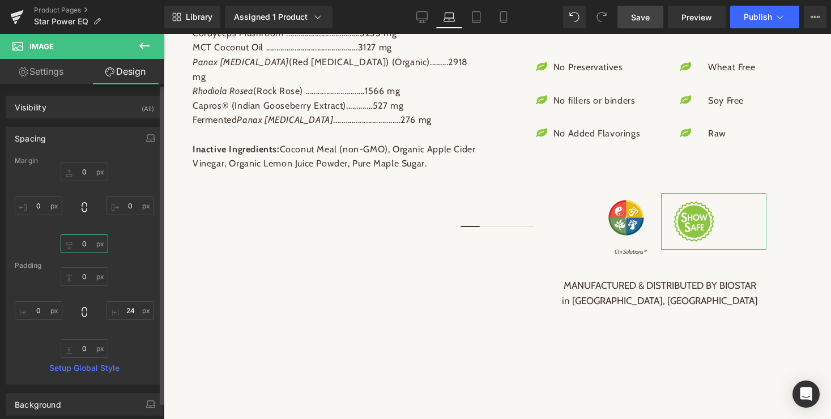
click at [85, 250] on input "0" at bounding box center [85, 243] width 48 height 19
click at [134, 237] on div "0px 0 0px 0 5 5 0px 0" at bounding box center [84, 208] width 139 height 91
click at [80, 247] on input "5" at bounding box center [85, 243] width 48 height 19
type input "15"
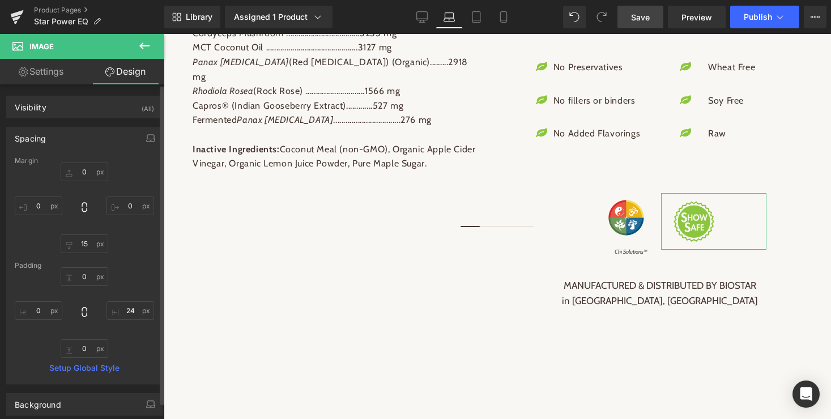
click at [138, 245] on div "0px 0 0px 0 15 15 0px 0" at bounding box center [84, 208] width 139 height 91
click at [87, 350] on input "0" at bounding box center [85, 348] width 48 height 19
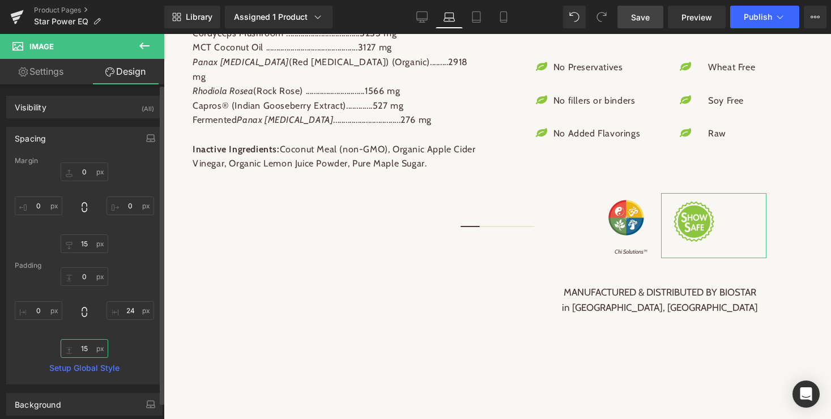
type input "1"
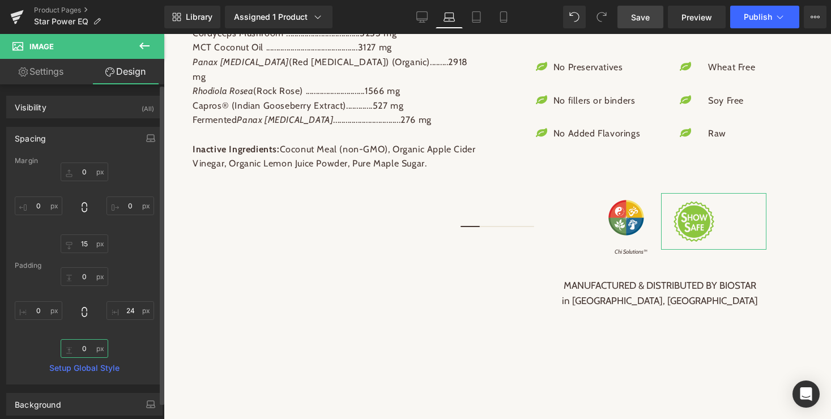
type input "0"
click at [84, 246] on input "15" at bounding box center [85, 243] width 48 height 19
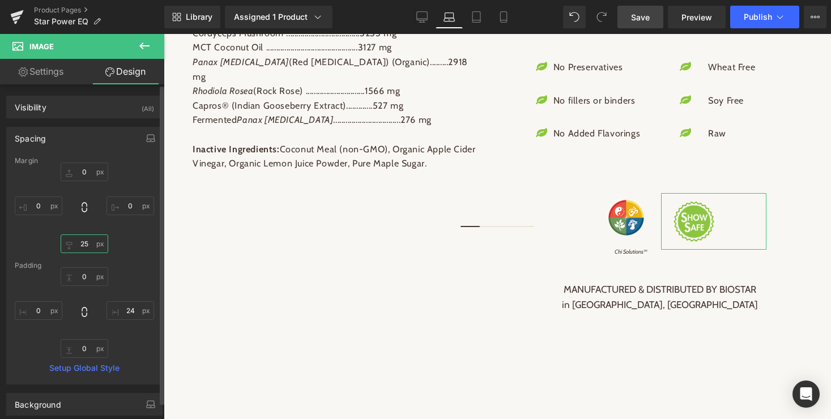
type input "25"
click at [156, 247] on div "Margin 0px 0 0px 0 25 25 0px 0 [GEOGRAPHIC_DATA] 0px 0 24px 24 0 0 0px 0 Setup …" at bounding box center [84, 270] width 155 height 227
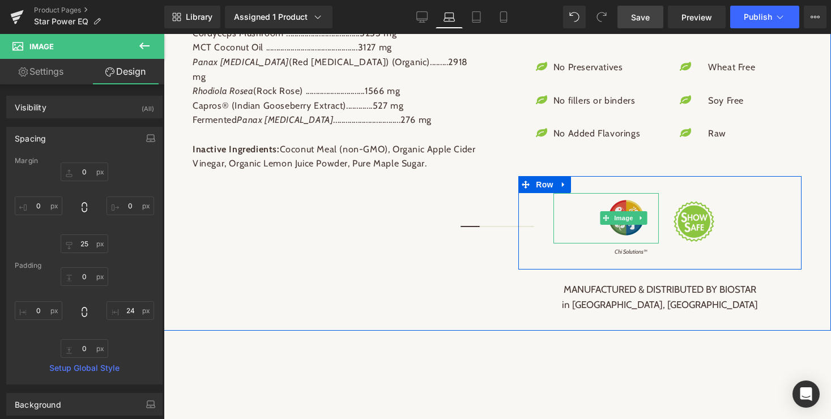
click at [626, 225] on img at bounding box center [612, 218] width 70 height 37
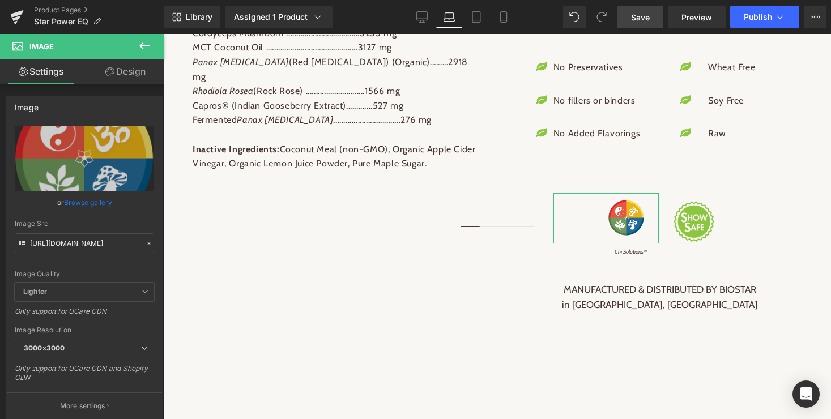
click at [138, 70] on link "Design" at bounding box center [125, 71] width 82 height 25
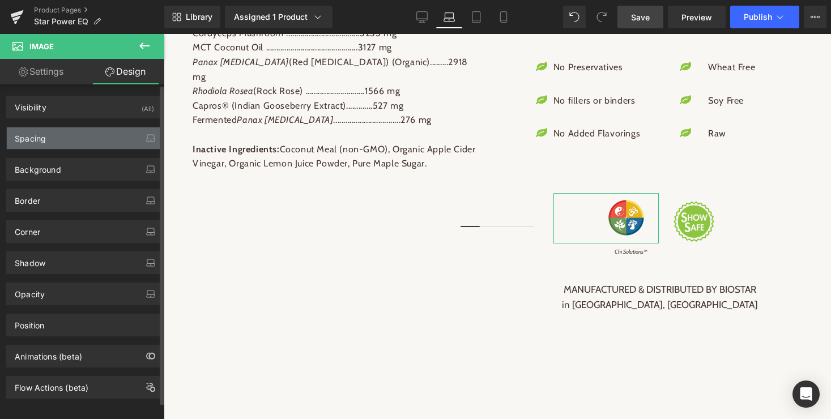
click at [61, 135] on div "Spacing" at bounding box center [84, 138] width 155 height 22
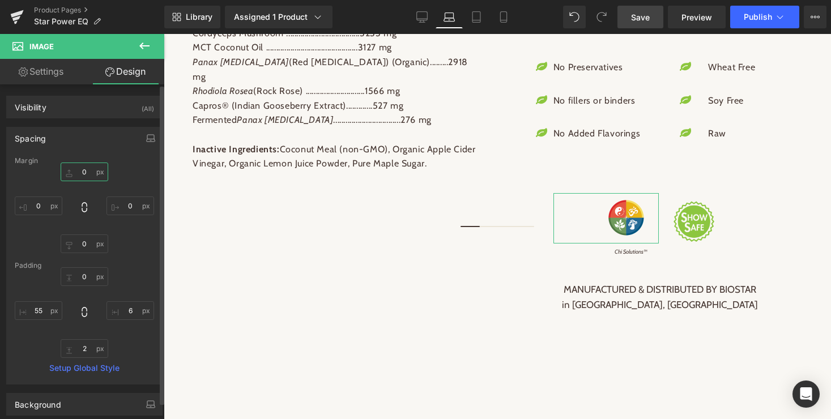
click at [83, 173] on input "0" at bounding box center [85, 172] width 48 height 19
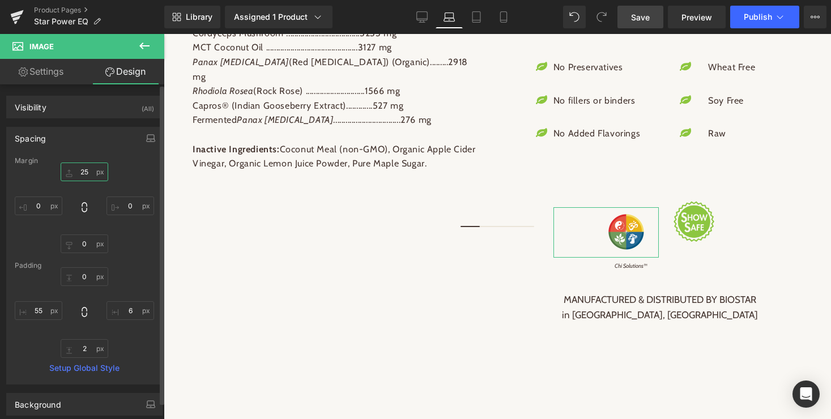
type input "2"
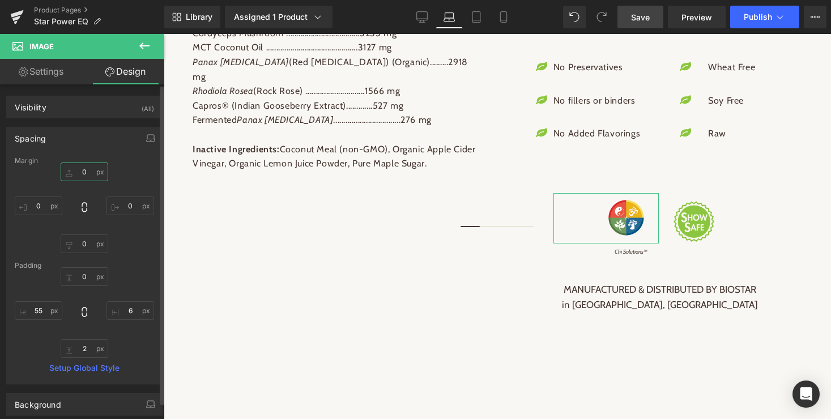
type input "5"
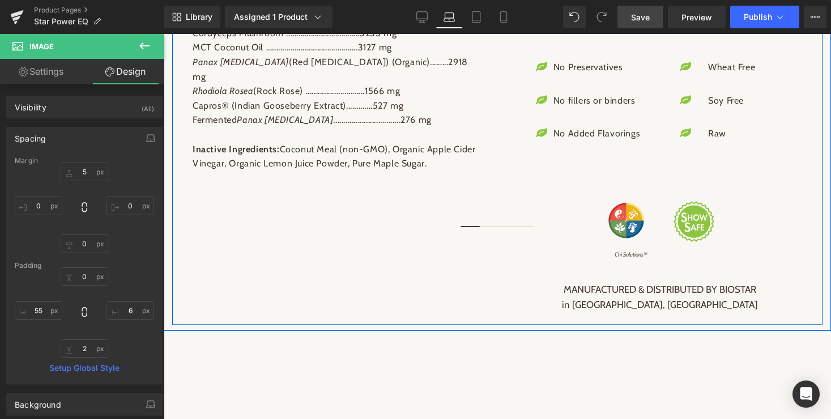
click at [390, 276] on div "Directions for Use: Administer one syringe orally, 2 to 4 hours before an event…" at bounding box center [497, 118] width 650 height 414
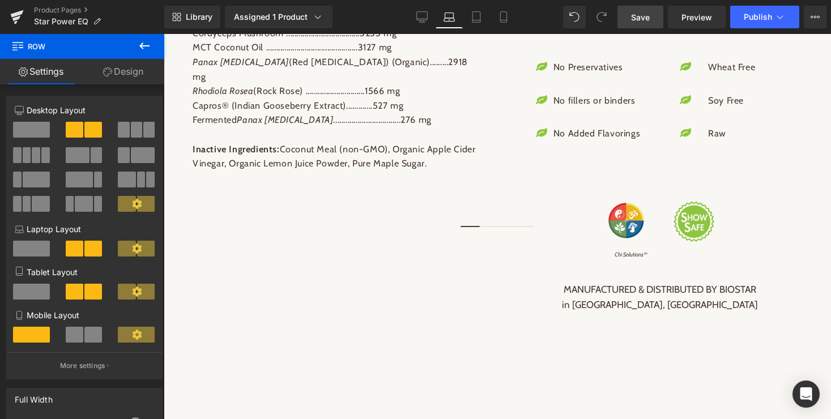
click at [643, 16] on span "Save" at bounding box center [640, 17] width 19 height 12
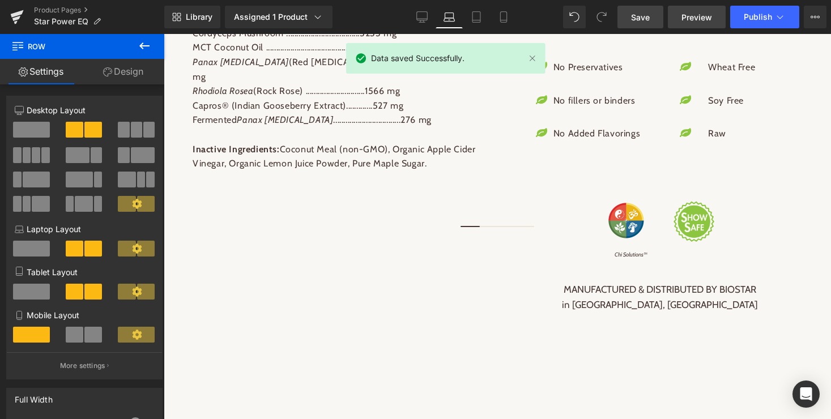
click at [692, 16] on span "Preview" at bounding box center [696, 17] width 31 height 12
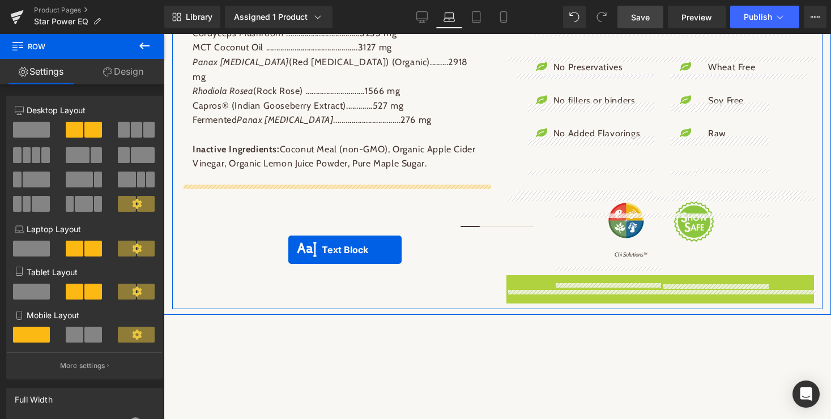
drag, startPoint x: 655, startPoint y: 312, endPoint x: 288, endPoint y: 250, distance: 371.6
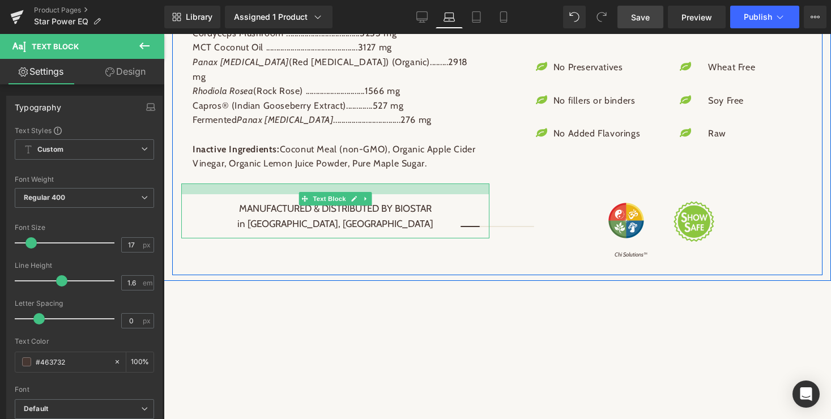
drag, startPoint x: 403, startPoint y: 195, endPoint x: 403, endPoint y: 206, distance: 10.8
click at [403, 206] on div "MANUFACTURED & DISTRIBUTED BY BIOSTAR in [GEOGRAPHIC_DATA], [GEOGRAPHIC_DATA] T…" at bounding box center [335, 210] width 308 height 55
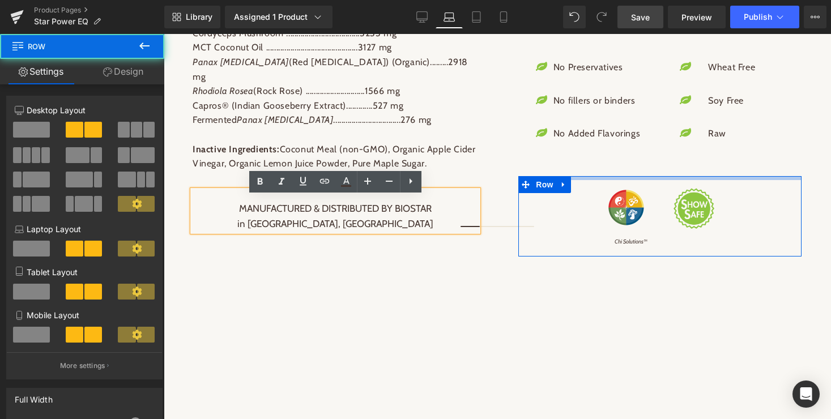
drag, startPoint x: 661, startPoint y: 210, endPoint x: 660, endPoint y: 197, distance: 13.0
click at [660, 180] on div at bounding box center [659, 178] width 283 height 4
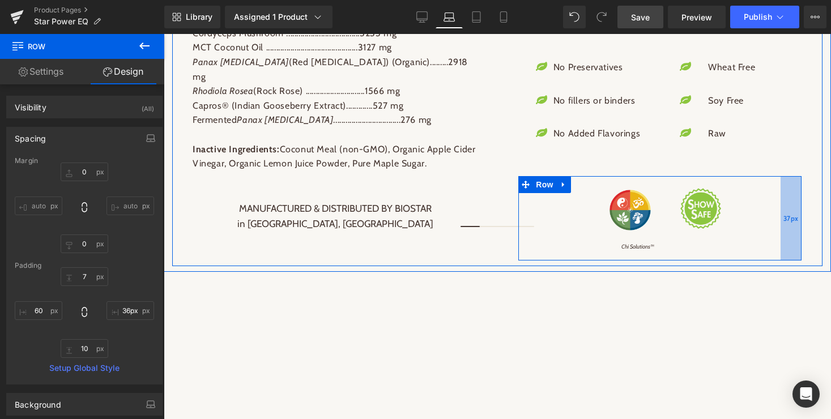
type input "35px"
drag, startPoint x: 768, startPoint y: 226, endPoint x: 782, endPoint y: 225, distance: 14.2
click at [782, 225] on div "35px" at bounding box center [791, 218] width 20 height 85
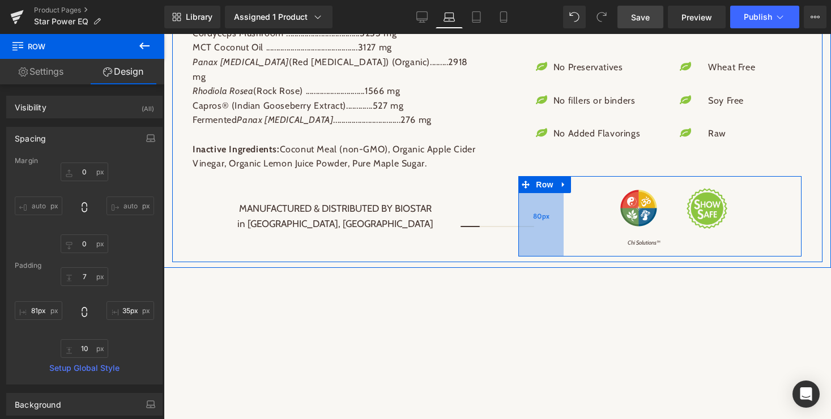
type input "82px"
drag, startPoint x: 549, startPoint y: 242, endPoint x: 562, endPoint y: 239, distance: 12.8
click at [562, 239] on div "82px" at bounding box center [541, 216] width 46 height 80
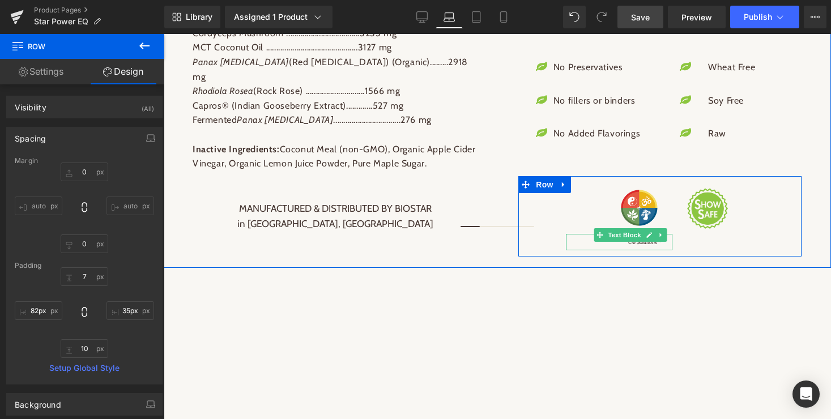
click at [642, 242] on span "Text Block" at bounding box center [623, 235] width 37 height 14
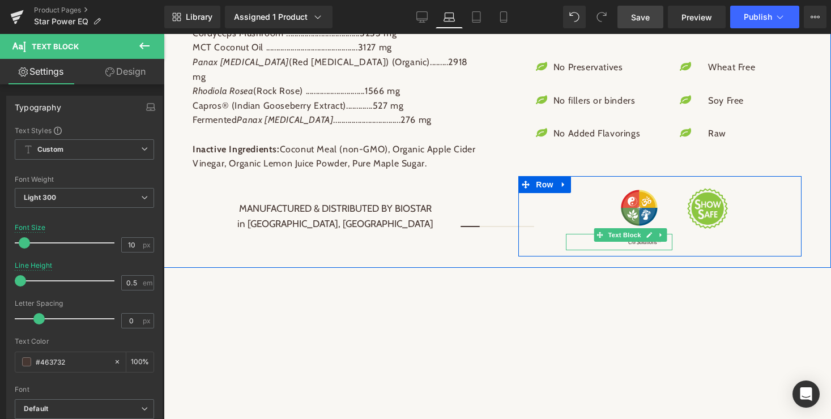
click at [645, 242] on link at bounding box center [649, 235] width 12 height 14
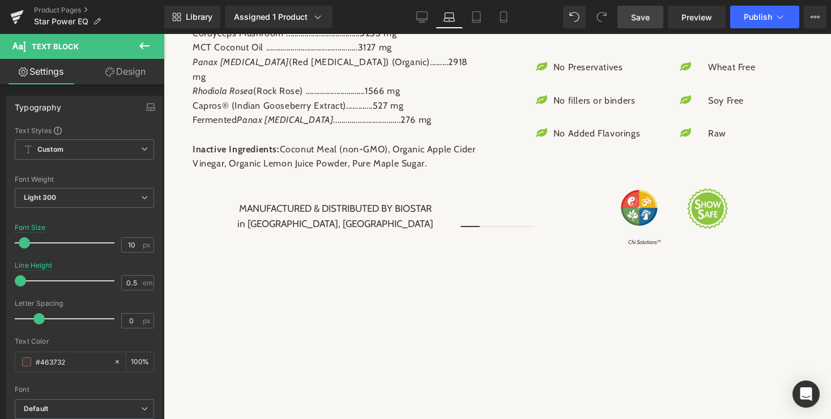
click at [137, 73] on link "Design" at bounding box center [125, 71] width 82 height 25
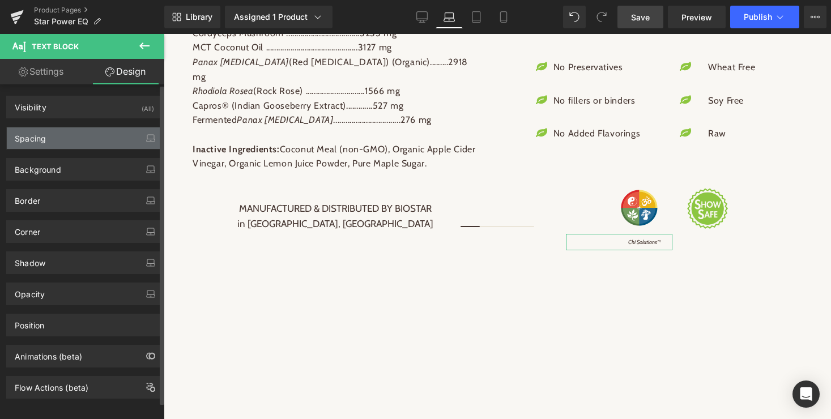
click at [90, 139] on div "Spacing" at bounding box center [84, 138] width 155 height 22
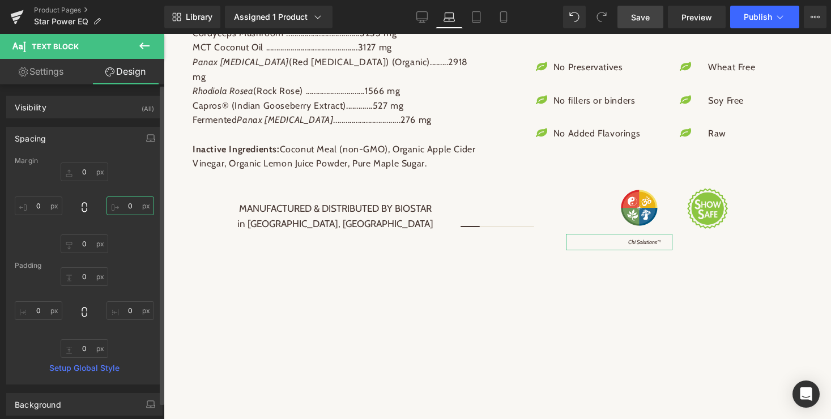
click at [129, 207] on input "0" at bounding box center [130, 205] width 48 height 19
type input "5"
click at [636, 19] on span "Save" at bounding box center [640, 17] width 19 height 12
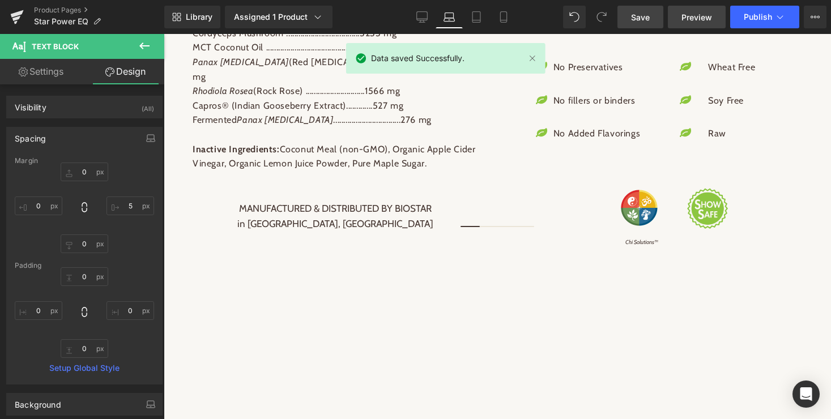
click at [686, 19] on span "Preview" at bounding box center [696, 17] width 31 height 12
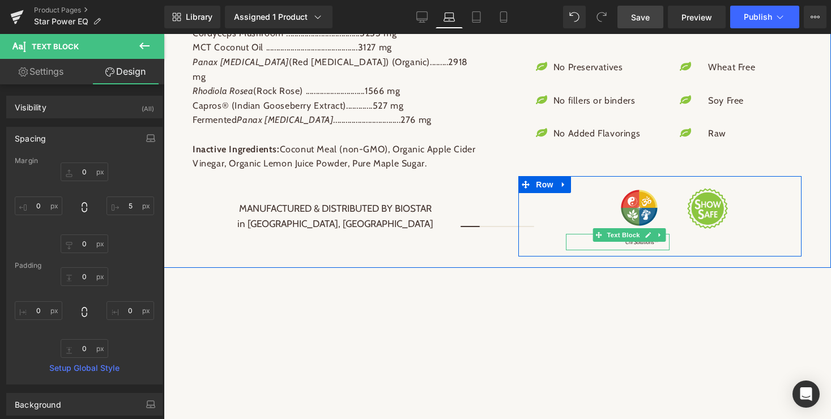
click at [658, 237] on icon at bounding box center [659, 235] width 2 height 4
click at [664, 238] on icon at bounding box center [665, 235] width 6 height 7
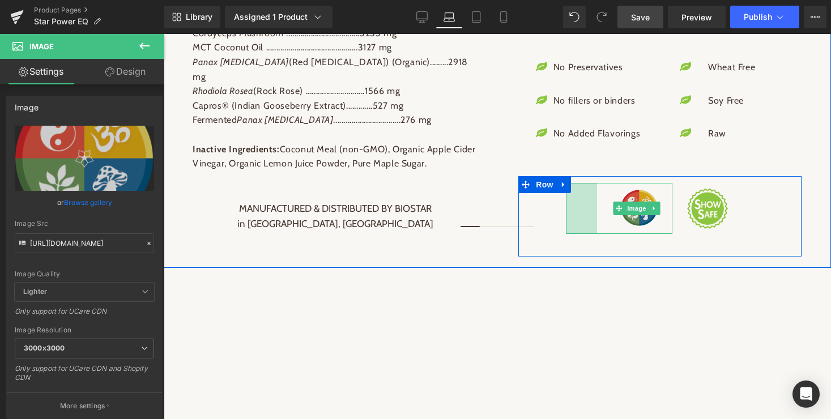
drag, startPoint x: 593, startPoint y: 224, endPoint x: 625, endPoint y: 216, distance: 32.1
click at [625, 216] on div "Image 55px" at bounding box center [619, 208] width 106 height 51
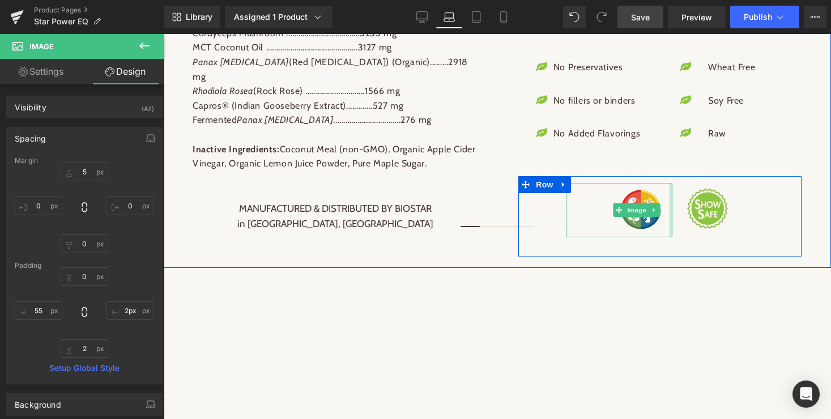
type input "3px"
click at [670, 229] on div at bounding box center [671, 209] width 2 height 53
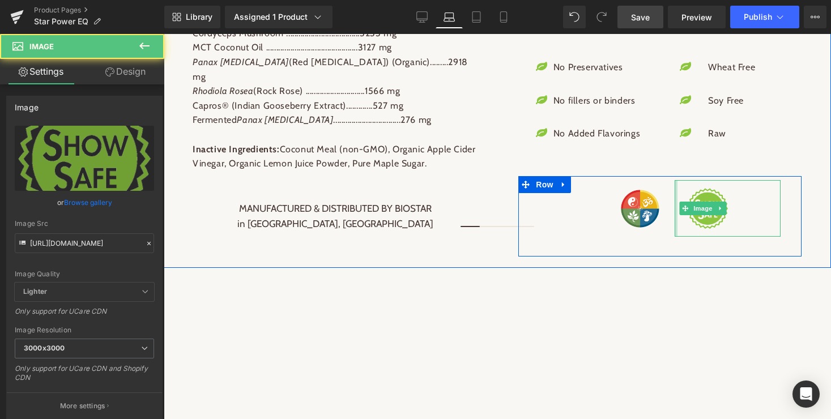
drag, startPoint x: 680, startPoint y: 241, endPoint x: 674, endPoint y: 241, distance: 5.7
click at [674, 237] on div at bounding box center [675, 208] width 3 height 57
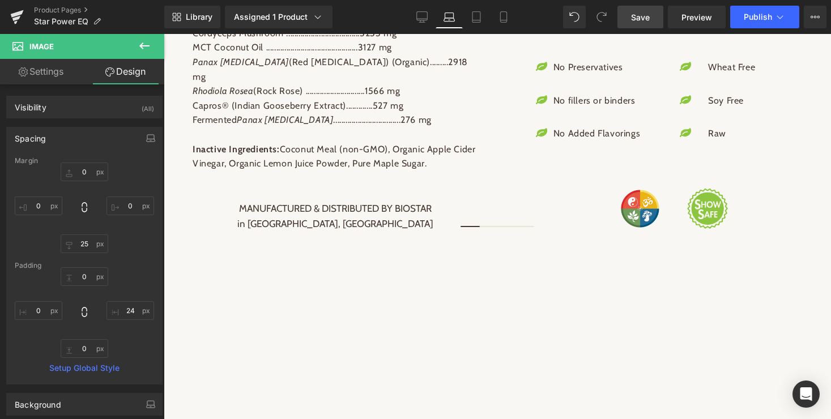
click at [642, 15] on span "Save" at bounding box center [640, 17] width 19 height 12
click at [697, 14] on span "Preview" at bounding box center [696, 17] width 31 height 12
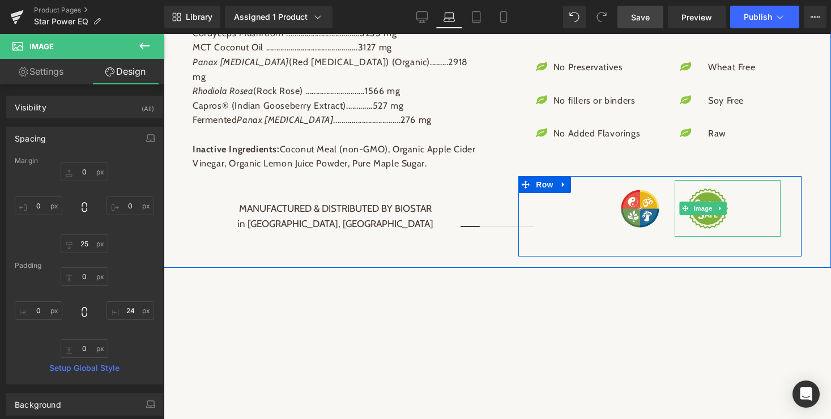
click at [711, 212] on img at bounding box center [714, 208] width 57 height 43
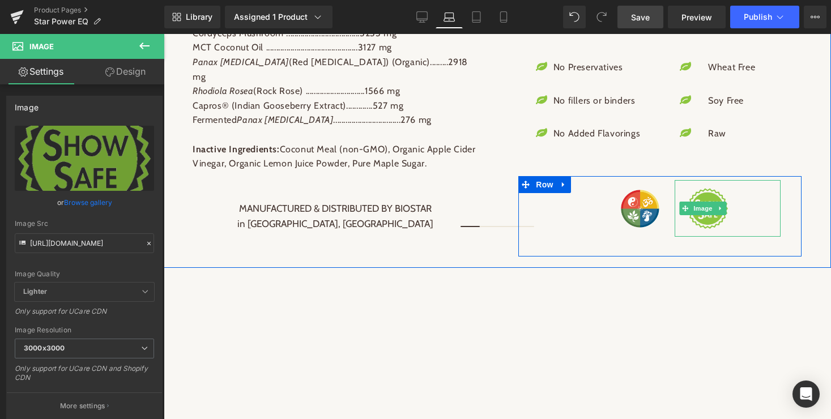
click at [743, 229] on div at bounding box center [728, 208] width 84 height 43
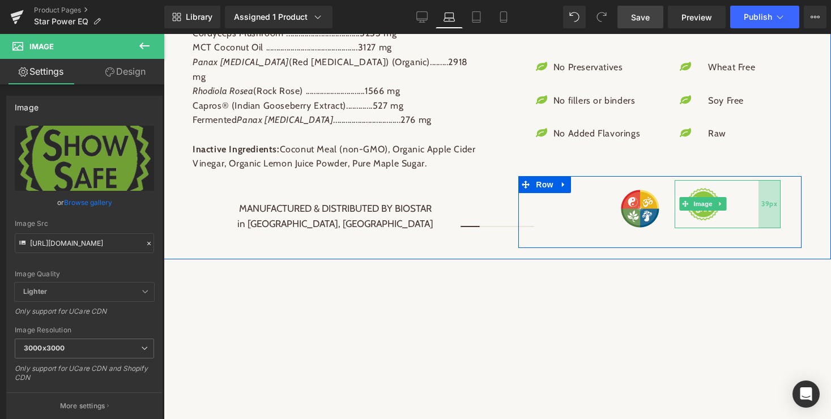
drag, startPoint x: 767, startPoint y: 228, endPoint x: 758, endPoint y: 228, distance: 8.5
click at [758, 228] on div "39px" at bounding box center [769, 204] width 22 height 48
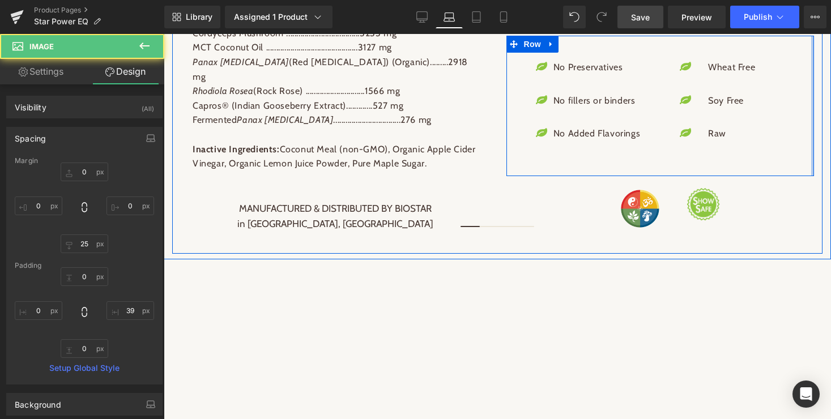
click at [811, 143] on div at bounding box center [812, 106] width 3 height 140
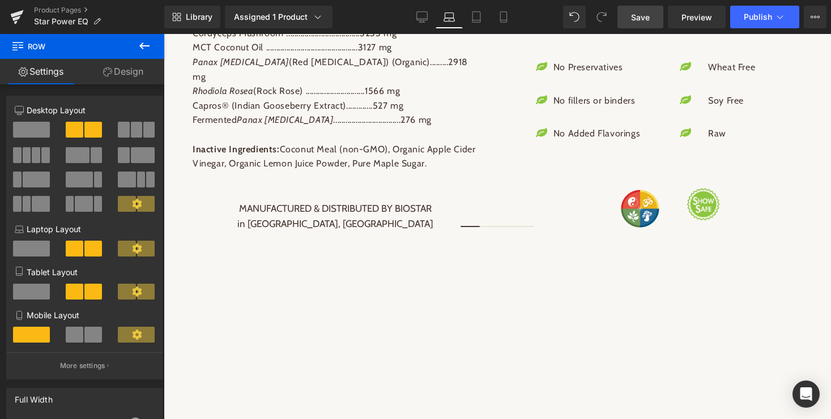
click at [637, 18] on span "Save" at bounding box center [640, 17] width 19 height 12
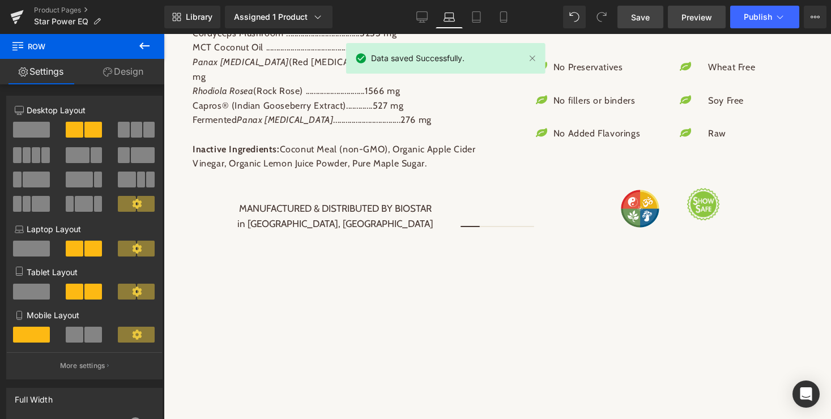
click at [699, 20] on span "Preview" at bounding box center [696, 17] width 31 height 12
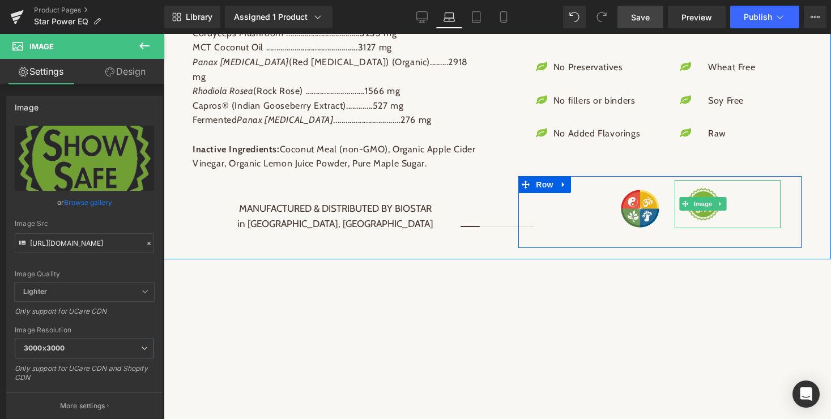
drag, startPoint x: 708, startPoint y: 248, endPoint x: 708, endPoint y: 241, distance: 6.8
click at [708, 228] on div "Image 39px" at bounding box center [727, 204] width 106 height 48
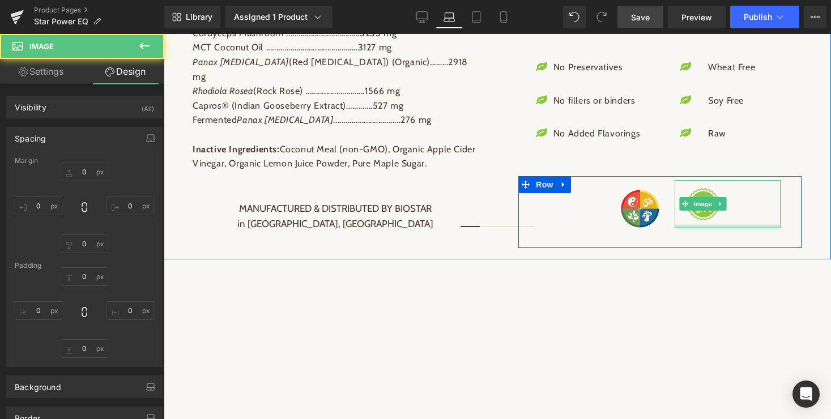
type input "0"
type input "25"
type input "0"
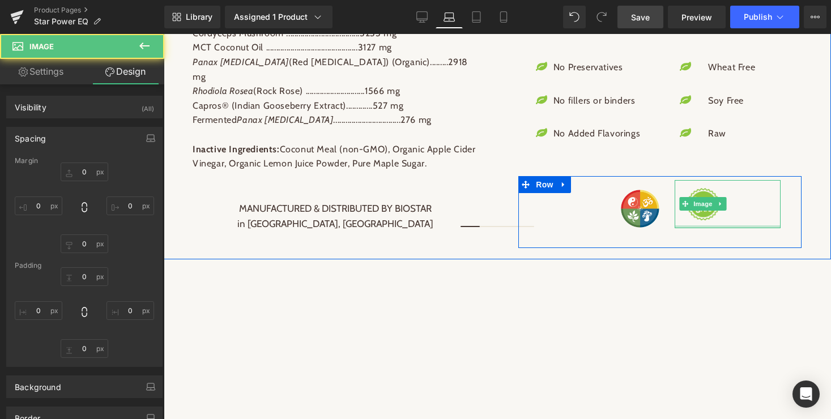
type input "39"
type input "0"
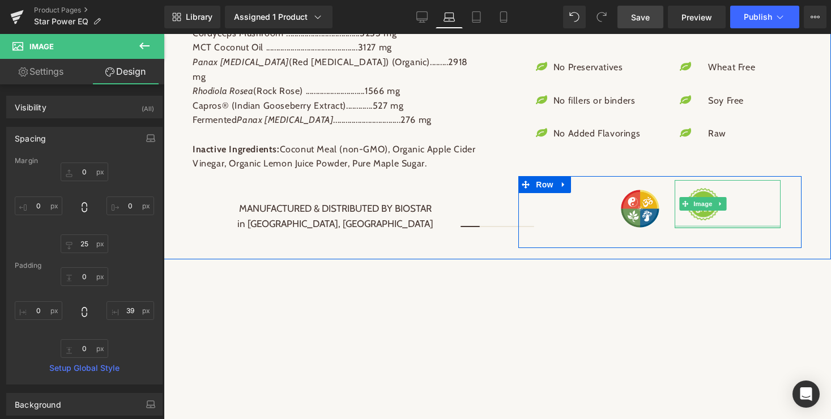
type input "0px"
click at [734, 228] on div at bounding box center [727, 226] width 106 height 3
click at [707, 228] on div "Image 39px" at bounding box center [727, 204] width 106 height 48
click at [721, 211] on link at bounding box center [721, 204] width 12 height 14
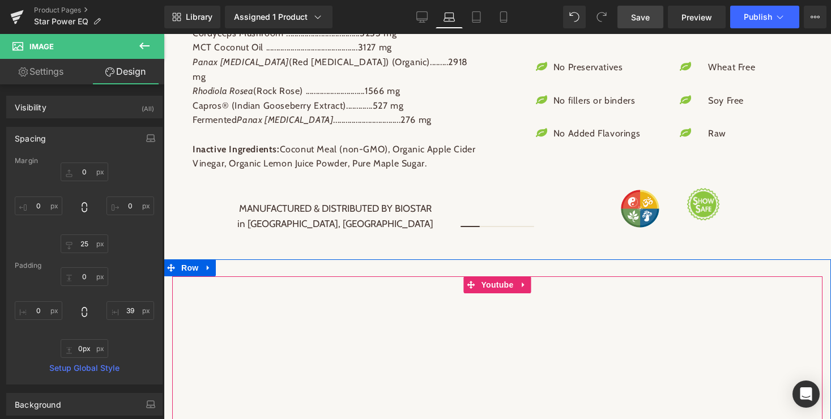
click at [817, 323] on div "Youtube" at bounding box center [497, 404] width 650 height 256
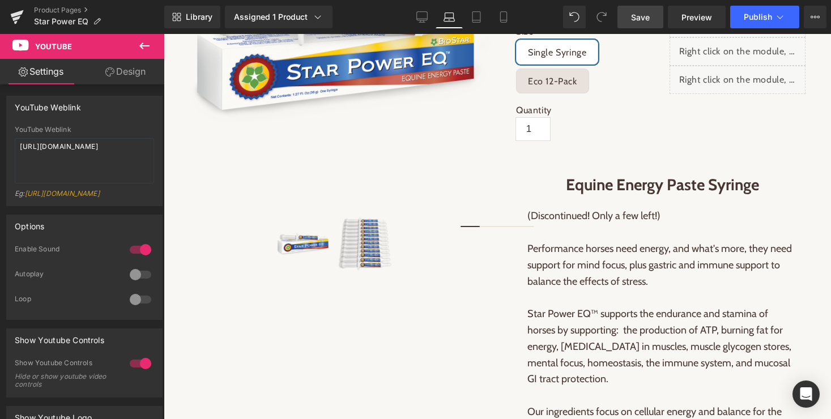
scroll to position [152, 0]
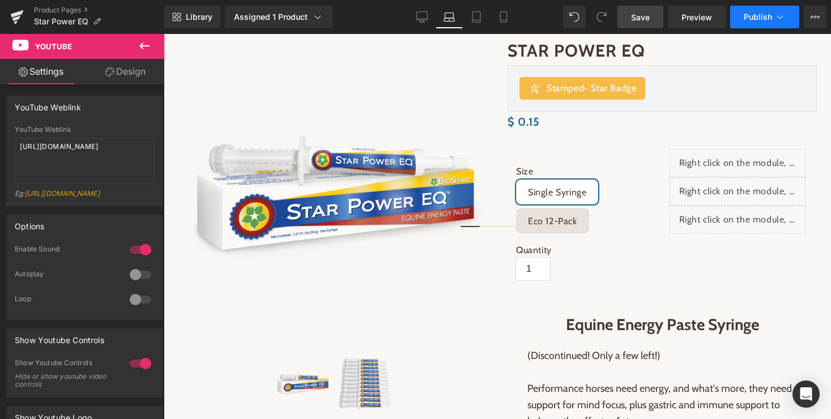
click at [760, 12] on span "Publish" at bounding box center [757, 16] width 28 height 9
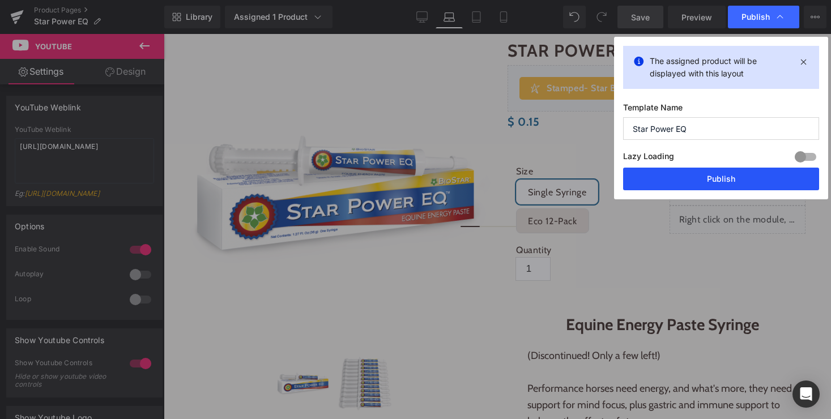
click at [727, 174] on button "Publish" at bounding box center [721, 179] width 196 height 23
